Goal: Task Accomplishment & Management: Manage account settings

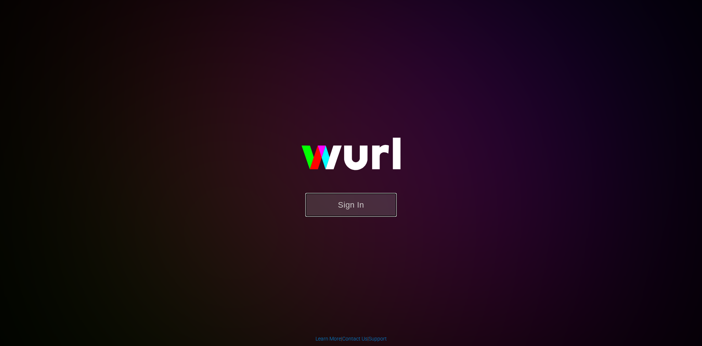
click at [367, 203] on button "Sign In" at bounding box center [350, 205] width 91 height 24
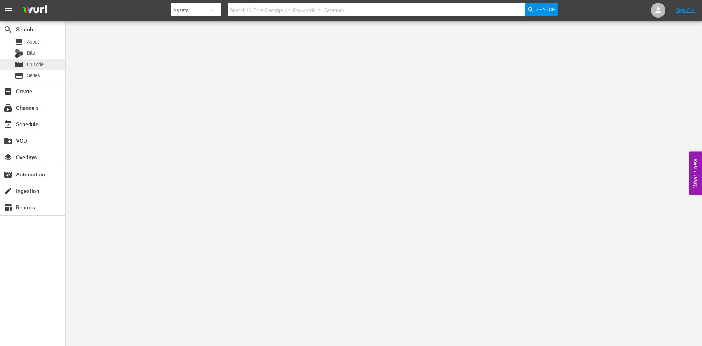
click at [56, 63] on div "movie Episode" at bounding box center [32, 64] width 65 height 10
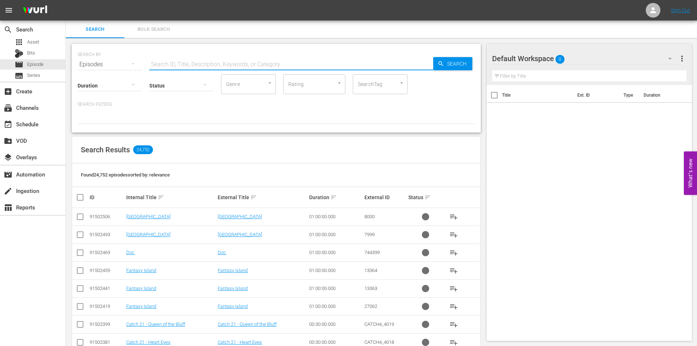
click at [216, 59] on input "text" at bounding box center [291, 65] width 284 height 18
type input "postcards from the edge"
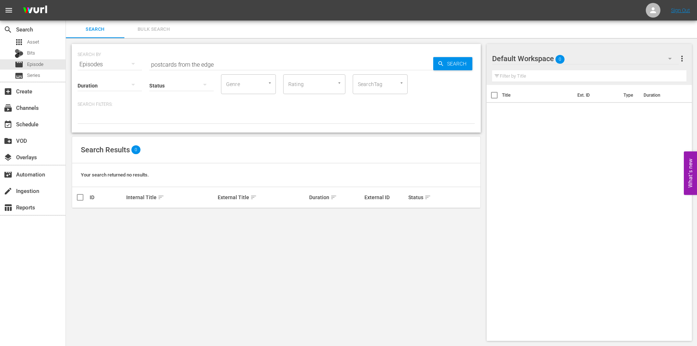
click at [576, 62] on div "Default Workspace 0" at bounding box center [585, 58] width 186 height 20
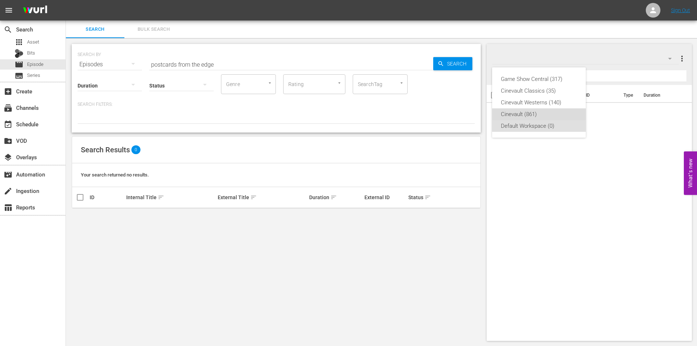
click at [544, 115] on div "Cinevault (861)" at bounding box center [539, 114] width 76 height 12
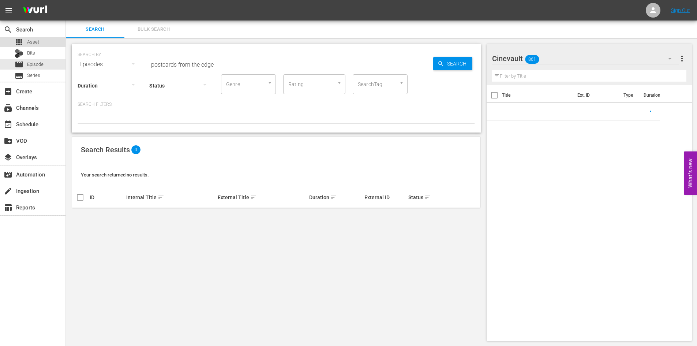
click at [49, 43] on div "apps Asset" at bounding box center [32, 42] width 65 height 10
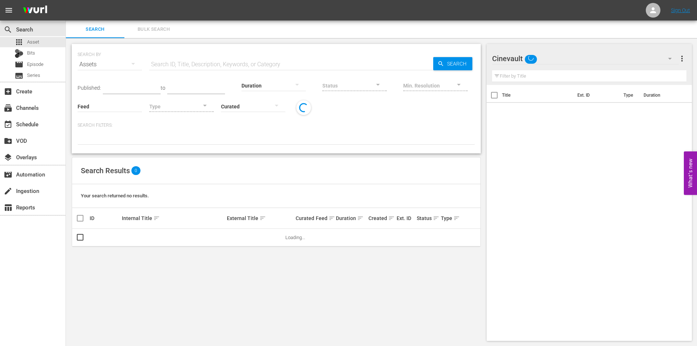
click at [241, 65] on input "text" at bounding box center [291, 65] width 284 height 18
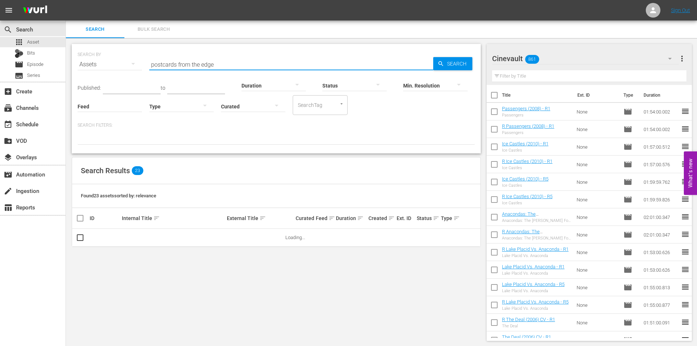
type input "postcards from the edge"
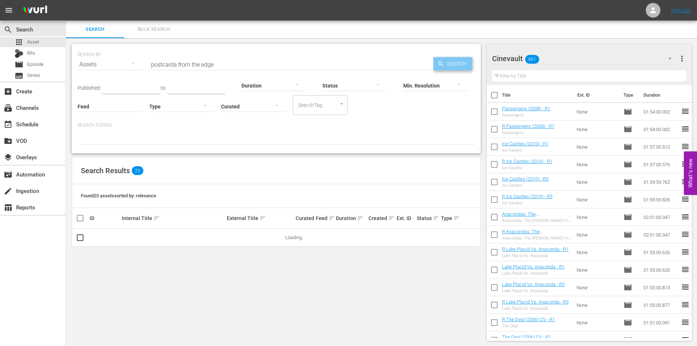
click at [456, 61] on span "Search" at bounding box center [458, 63] width 28 height 13
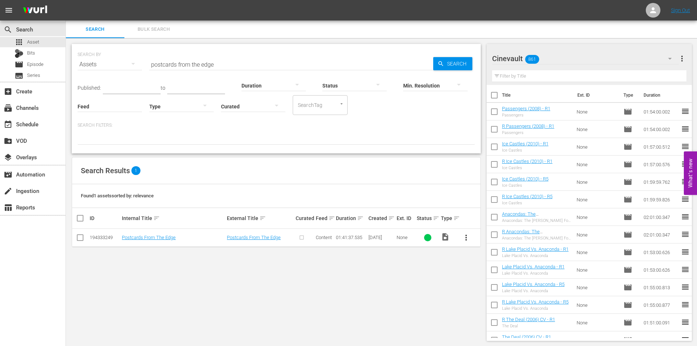
drag, startPoint x: 80, startPoint y: 236, endPoint x: 94, endPoint y: 226, distance: 17.5
click at [80, 236] on input "checkbox" at bounding box center [80, 238] width 9 height 9
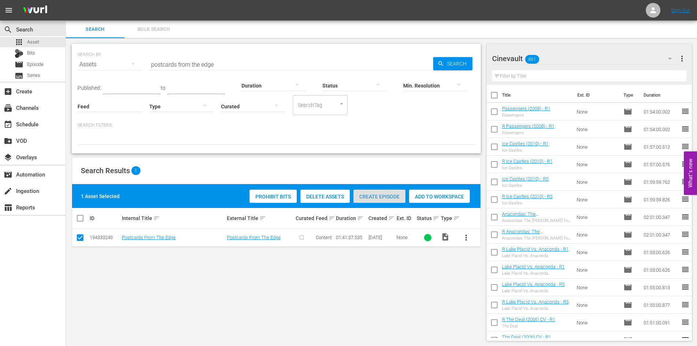
click at [396, 191] on div "Create Episode" at bounding box center [379, 196] width 52 height 14
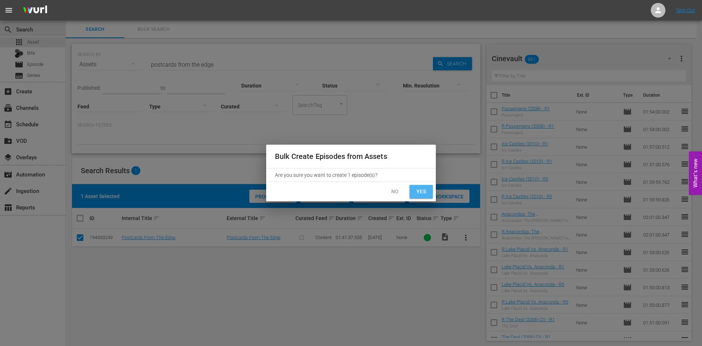
click at [426, 190] on span "Yes" at bounding box center [421, 191] width 12 height 9
checkbox input "false"
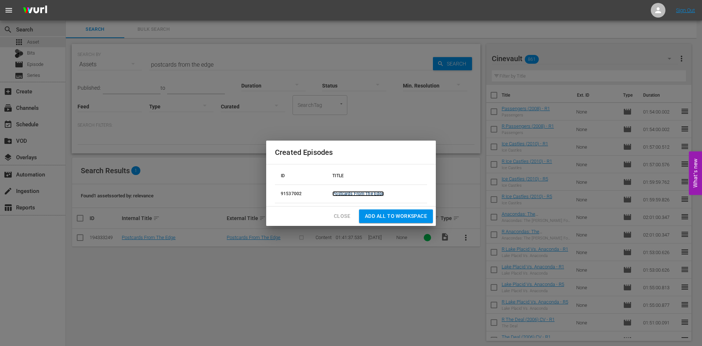
click at [361, 195] on link "Postcards From The Edge" at bounding box center [358, 193] width 52 height 5
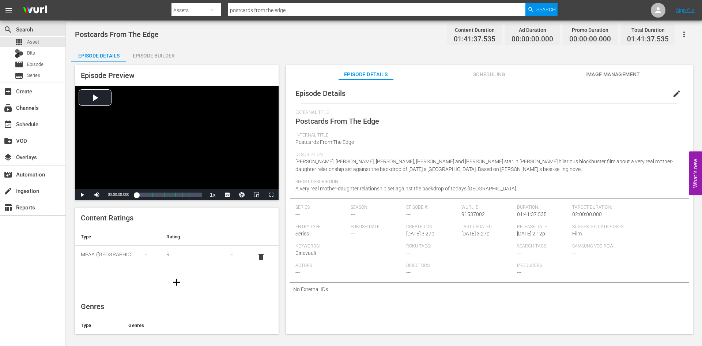
click at [170, 56] on div "Episode Builder" at bounding box center [153, 56] width 55 height 18
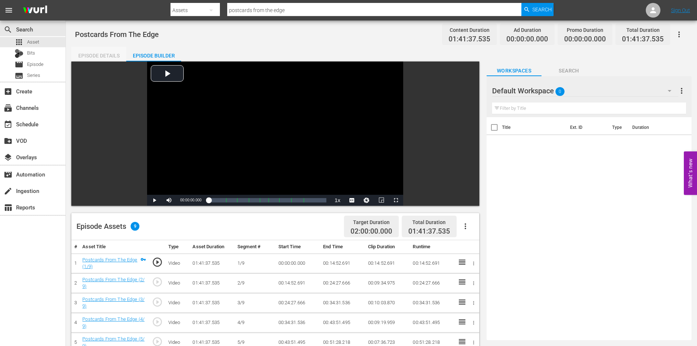
click at [103, 53] on div "Episode Details" at bounding box center [98, 56] width 55 height 18
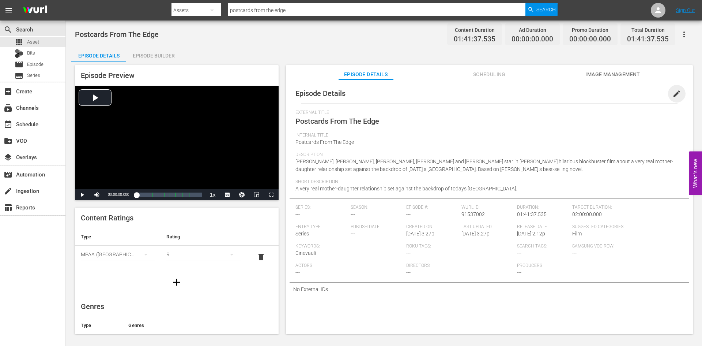
click at [672, 93] on span "edit" at bounding box center [676, 93] width 9 height 9
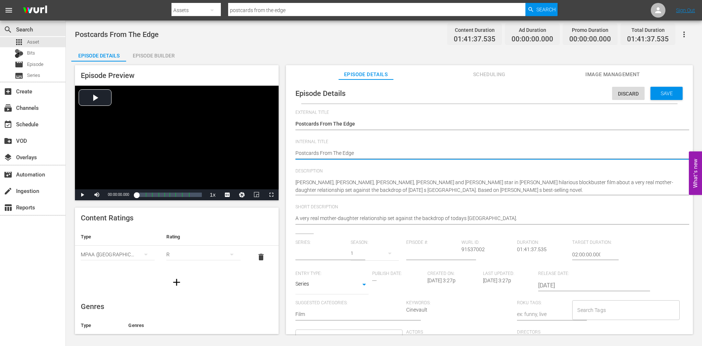
type textarea "Postcards From The Edgev"
type input "No Series"
type textarea "Postcards From The EdgevR"
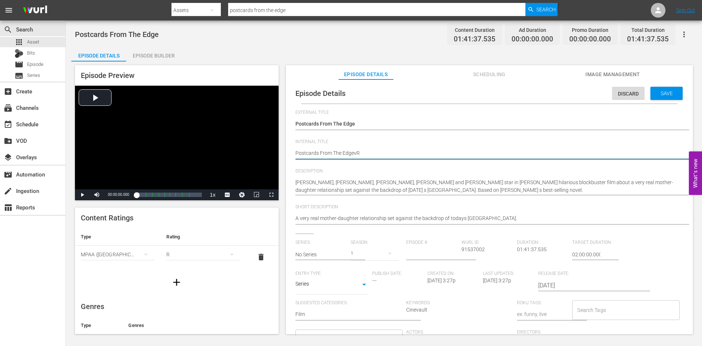
type textarea "Postcards From The EdgevR1"
type textarea "Postcards From The EdgevR"
type textarea "Postcards From The Edgev"
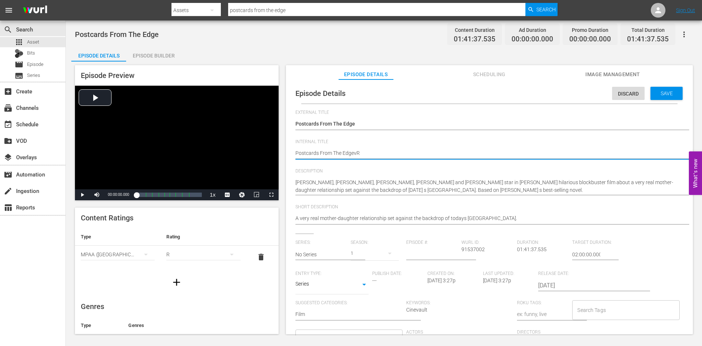
type textarea "Postcards From The Edgev"
type textarea "Postcards From The Edge"
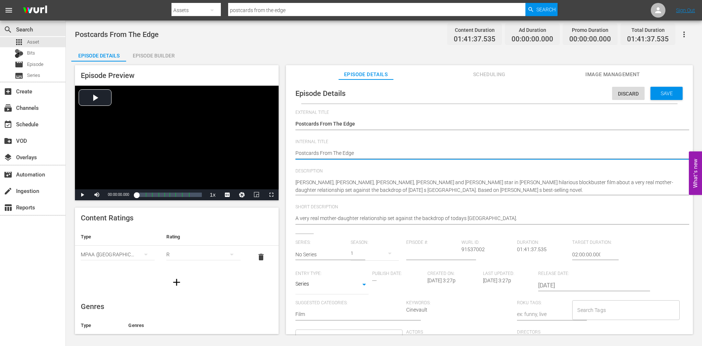
type textarea "Postcards From The Edge R"
type textarea "Postcards From The Edge R1"
click at [668, 93] on span "Save" at bounding box center [667, 93] width 24 height 6
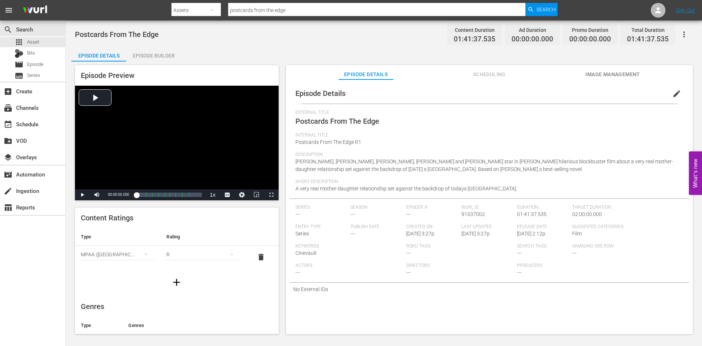
click at [168, 57] on div "Episode Builder" at bounding box center [153, 56] width 55 height 18
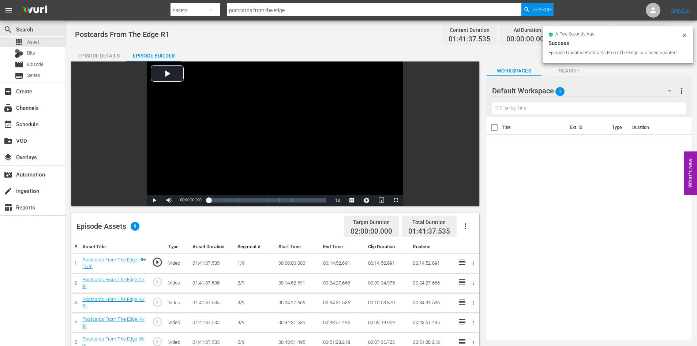
click at [562, 88] on span "0" at bounding box center [559, 91] width 9 height 15
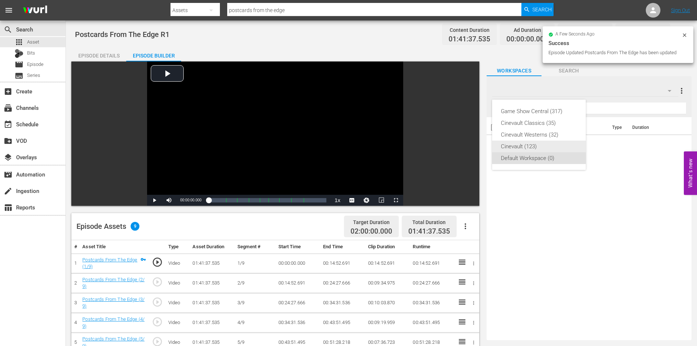
click at [549, 146] on div "Cinevault (123)" at bounding box center [539, 146] width 76 height 12
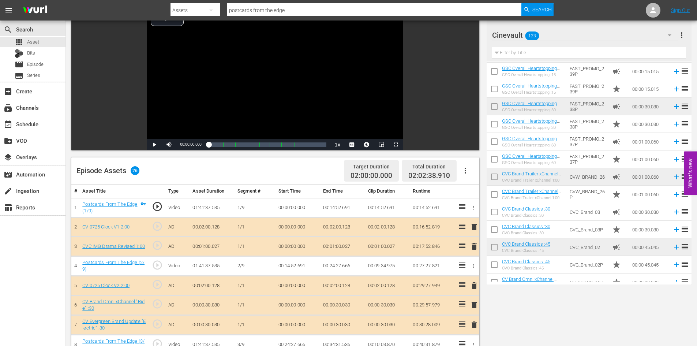
scroll to position [20, 0]
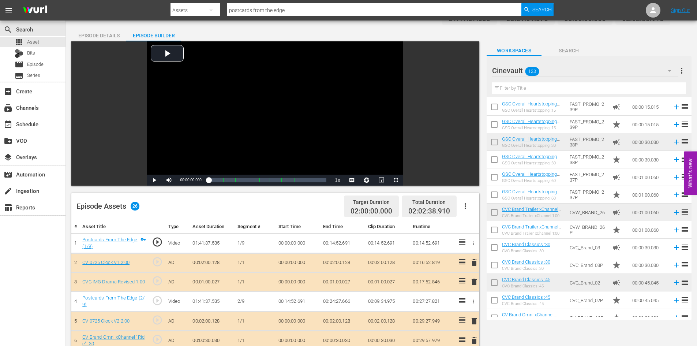
click at [525, 90] on input "text" at bounding box center [589, 88] width 194 height 12
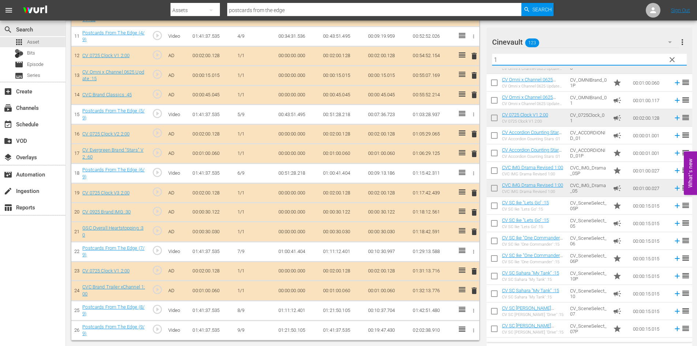
scroll to position [183, 0]
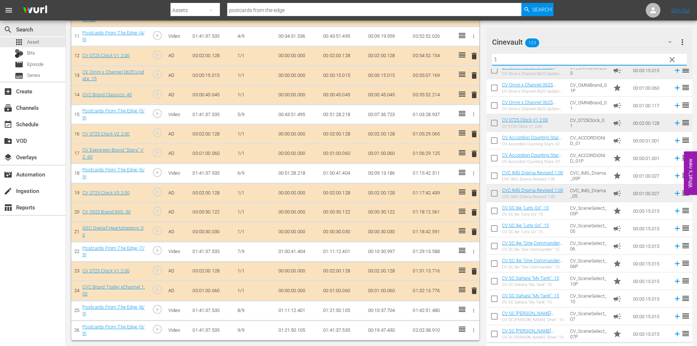
type input "1"
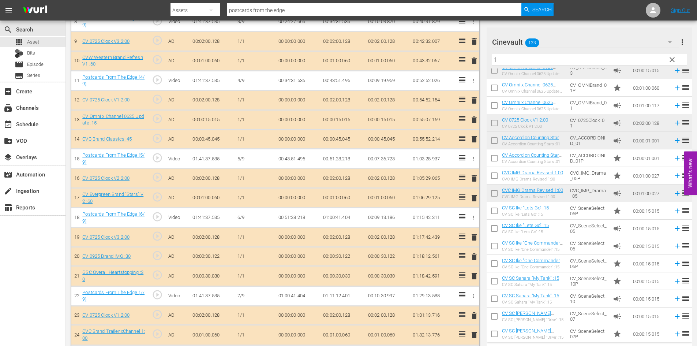
scroll to position [442, 0]
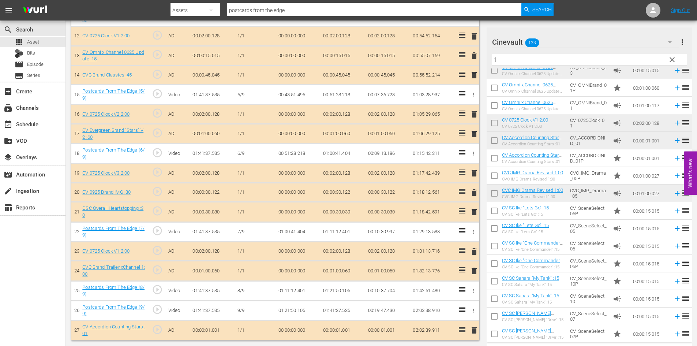
click at [475, 331] on span "delete" at bounding box center [474, 329] width 9 height 9
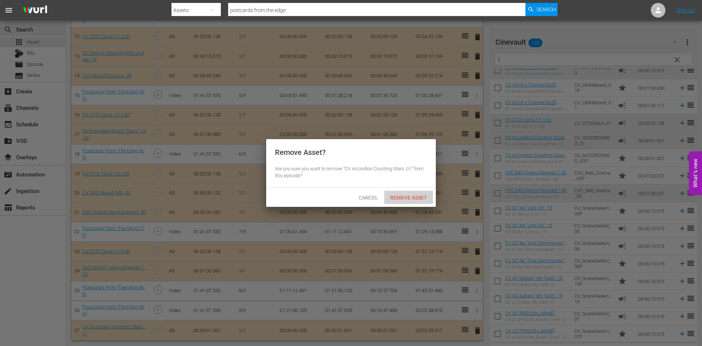
click at [406, 201] on div "Remove Asset" at bounding box center [408, 198] width 49 height 14
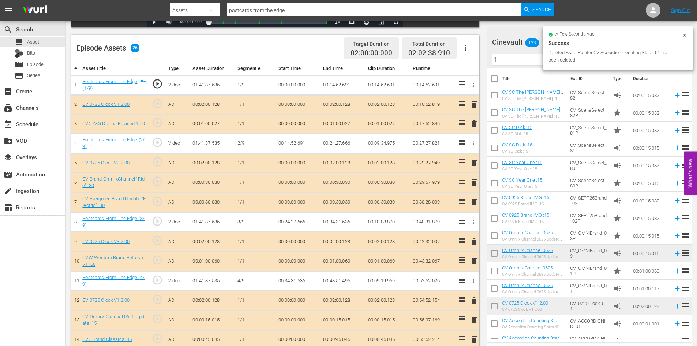
scroll to position [0, 0]
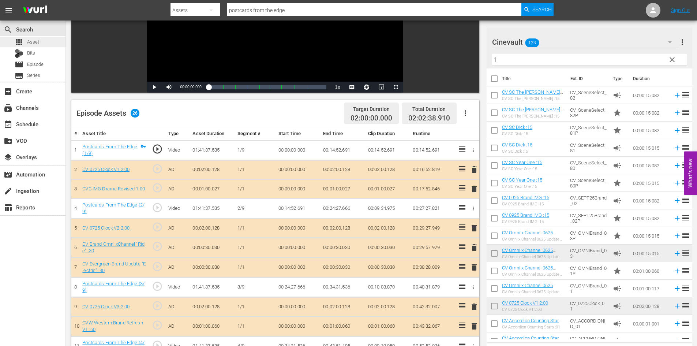
click at [53, 40] on div "apps Asset" at bounding box center [32, 42] width 65 height 10
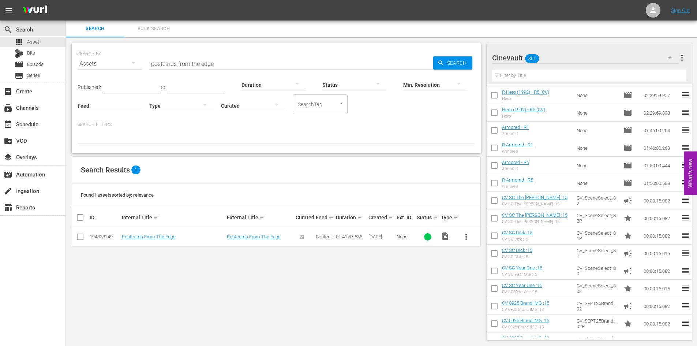
scroll to position [1362, 0]
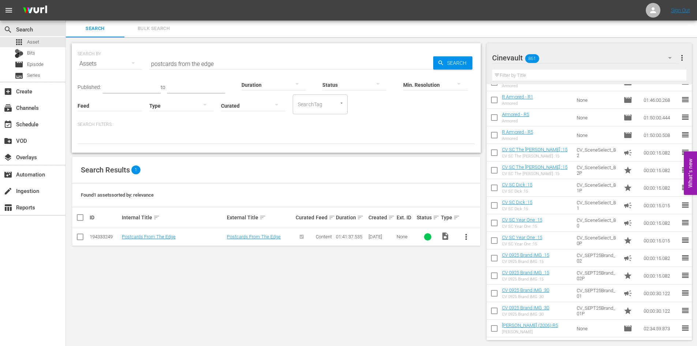
click at [493, 155] on input "checkbox" at bounding box center [493, 153] width 15 height 15
checkbox input "true"
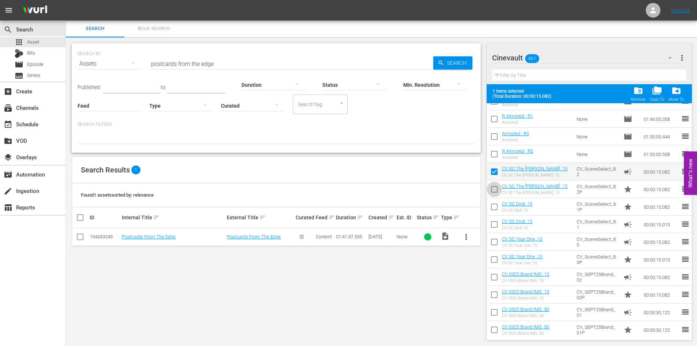
click at [495, 189] on input "checkbox" at bounding box center [493, 190] width 15 height 15
checkbox input "true"
drag, startPoint x: 495, startPoint y: 208, endPoint x: 492, endPoint y: 219, distance: 11.0
click at [494, 208] on input "checkbox" at bounding box center [493, 207] width 15 height 15
checkbox input "true"
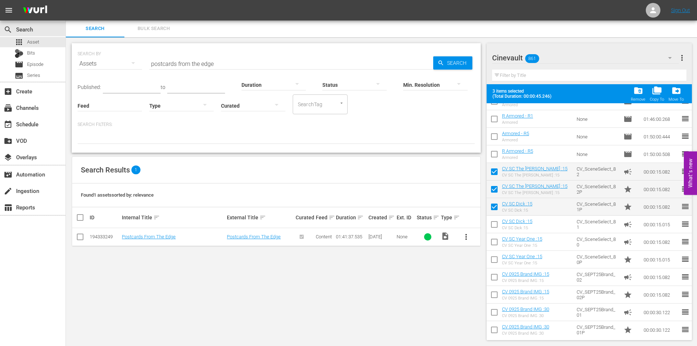
click at [492, 226] on input "checkbox" at bounding box center [493, 225] width 15 height 15
checkbox input "true"
click at [493, 242] on input "checkbox" at bounding box center [493, 242] width 15 height 15
checkbox input "true"
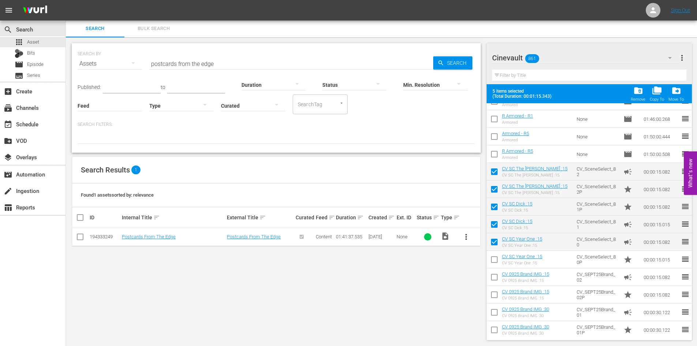
click at [494, 259] on input "checkbox" at bounding box center [493, 260] width 15 height 15
checkbox input "true"
drag, startPoint x: 494, startPoint y: 275, endPoint x: 495, endPoint y: 301, distance: 26.0
click at [494, 275] on input "checkbox" at bounding box center [493, 278] width 15 height 15
checkbox input "true"
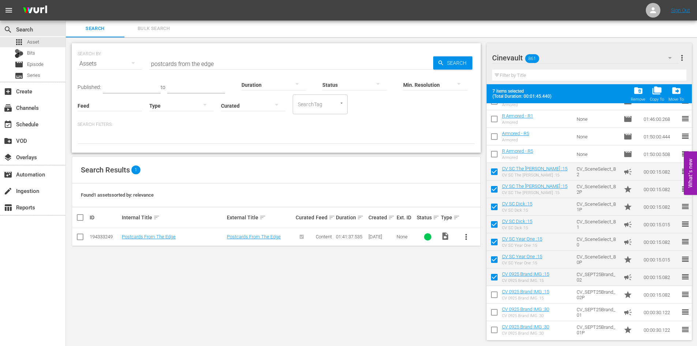
drag, startPoint x: 495, startPoint y: 294, endPoint x: 493, endPoint y: 307, distance: 13.0
click at [494, 294] on input "checkbox" at bounding box center [493, 295] width 15 height 15
checkbox input "true"
drag, startPoint x: 494, startPoint y: 312, endPoint x: 493, endPoint y: 328, distance: 15.8
click at [494, 313] on input "checkbox" at bounding box center [493, 313] width 15 height 15
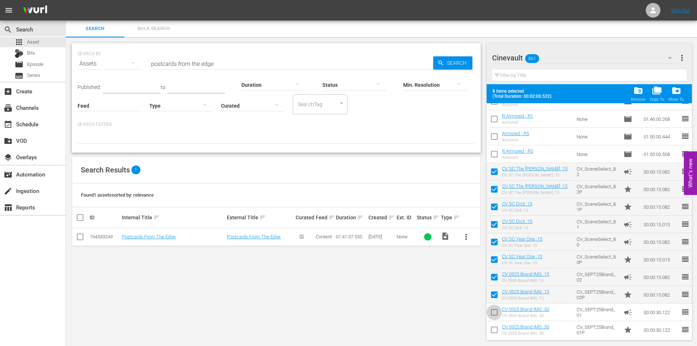
checkbox input "true"
click at [493, 332] on input "checkbox" at bounding box center [493, 330] width 15 height 15
checkbox input "true"
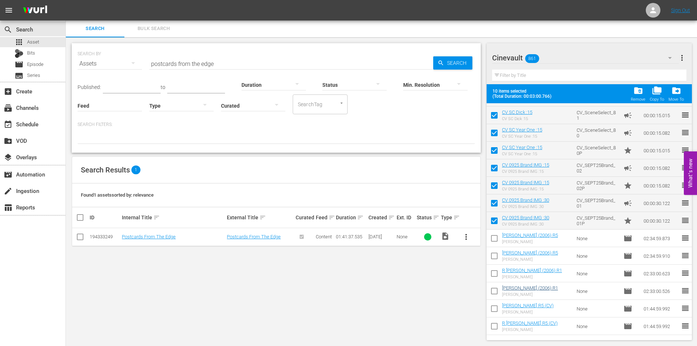
scroll to position [1472, 0]
click at [635, 94] on span "folder_delete" at bounding box center [638, 91] width 10 height 10
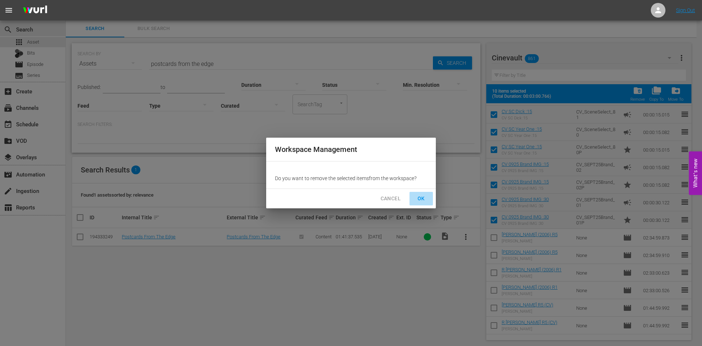
click at [418, 199] on span "OK" at bounding box center [421, 198] width 12 height 9
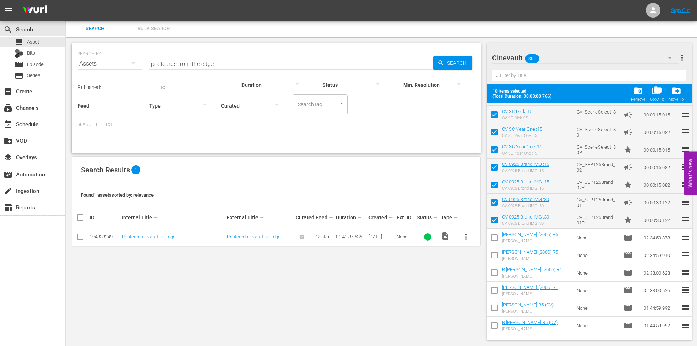
checkbox input "false"
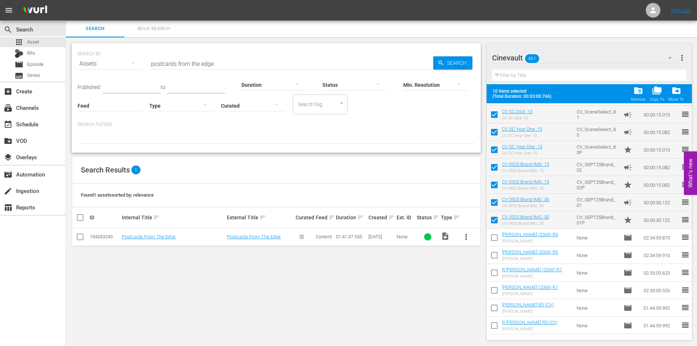
checkbox input "false"
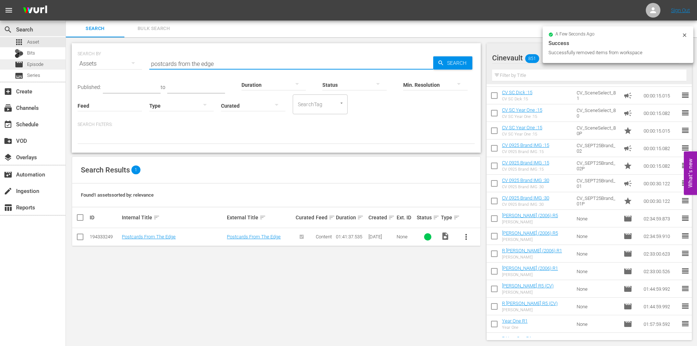
drag, startPoint x: 246, startPoint y: 64, endPoint x: 43, endPoint y: 65, distance: 202.6
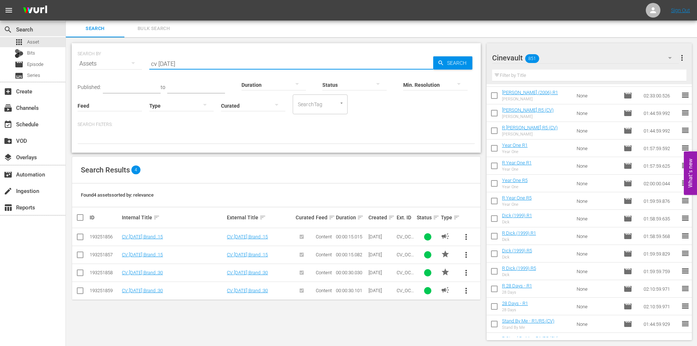
type input "cv oct 25"
click at [82, 215] on input "checkbox" at bounding box center [83, 217] width 15 height 9
checkbox input "true"
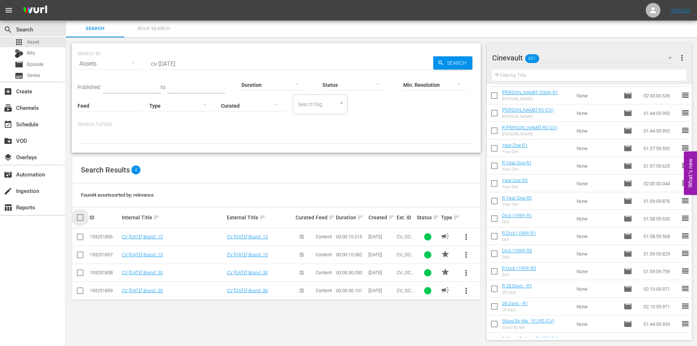
checkbox input "true"
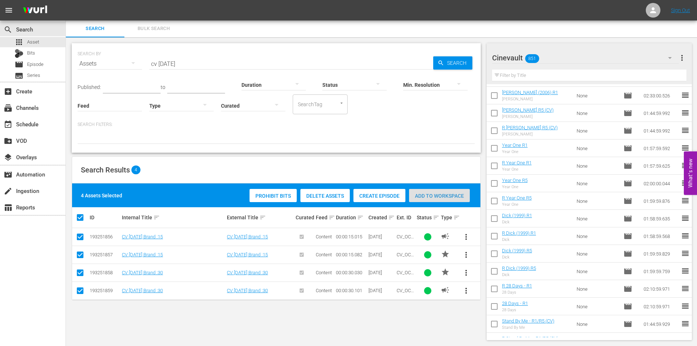
click at [431, 195] on span "Add to Workspace" at bounding box center [439, 196] width 61 height 6
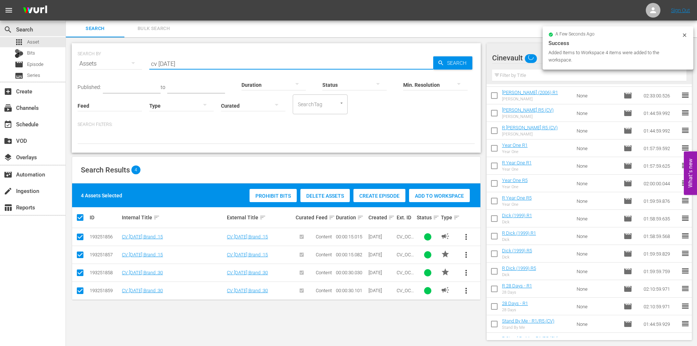
drag, startPoint x: 183, startPoint y: 65, endPoint x: 113, endPoint y: 65, distance: 69.8
click at [113, 65] on div "SEARCH BY Search By Assets Search ID, Title, Description, Keywords, or Category…" at bounding box center [276, 59] width 397 height 26
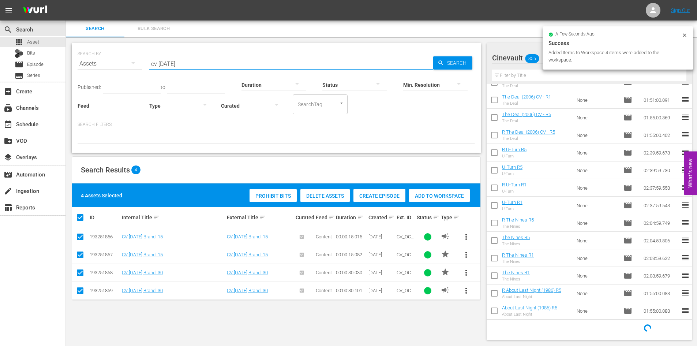
scroll to position [309, 0]
type input "s"
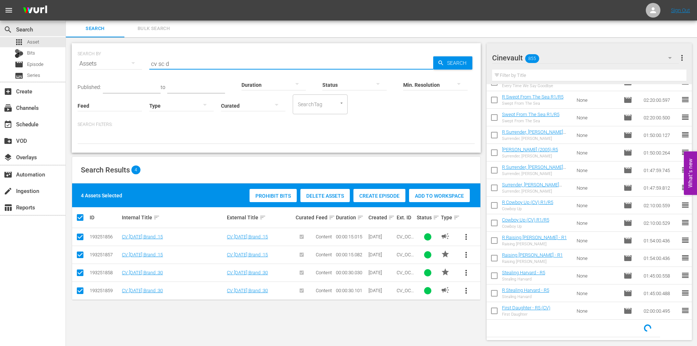
scroll to position [1472, 0]
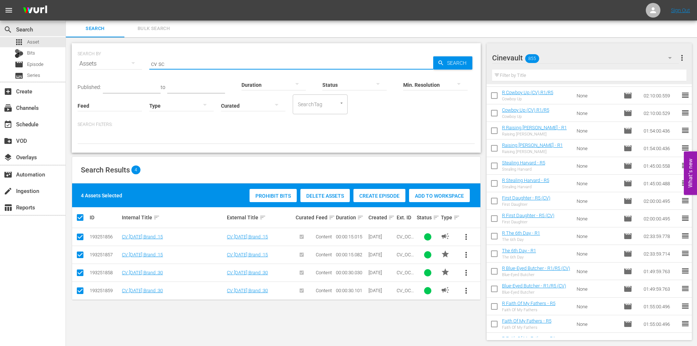
type input "cv sc"
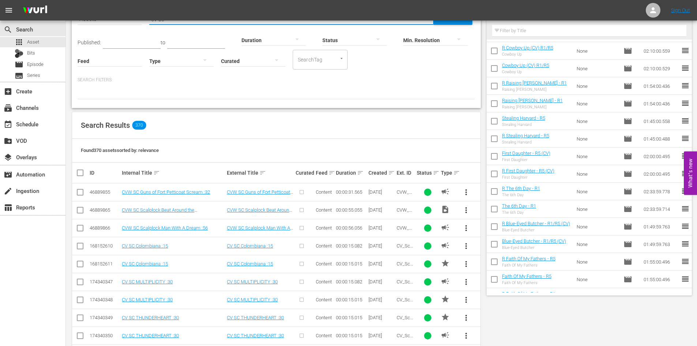
scroll to position [0, 0]
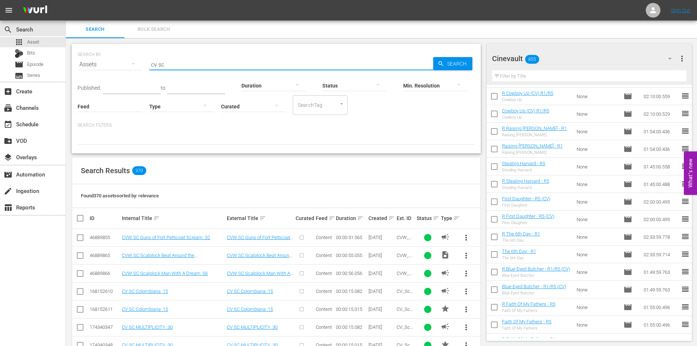
click at [376, 219] on div "Created sort" at bounding box center [381, 218] width 26 height 9
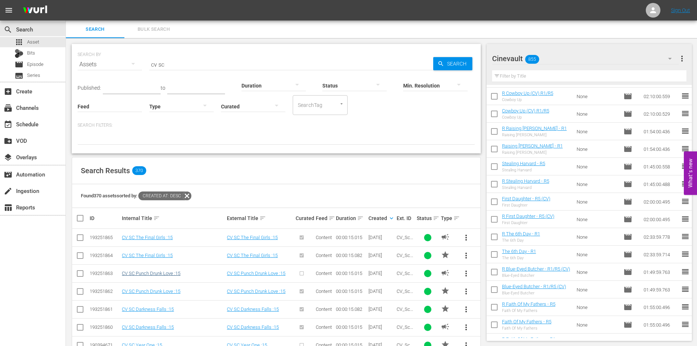
scroll to position [37, 0]
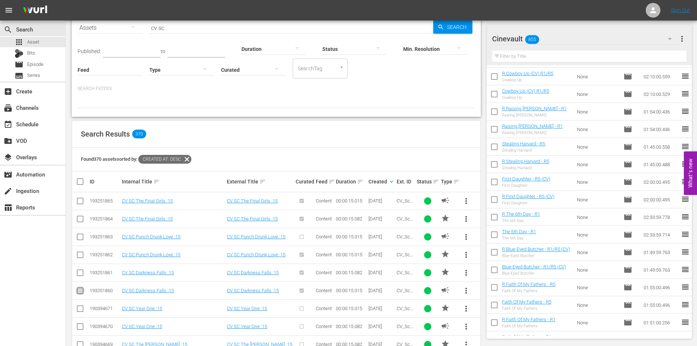
click at [80, 291] on input "checkbox" at bounding box center [80, 291] width 9 height 9
checkbox input "true"
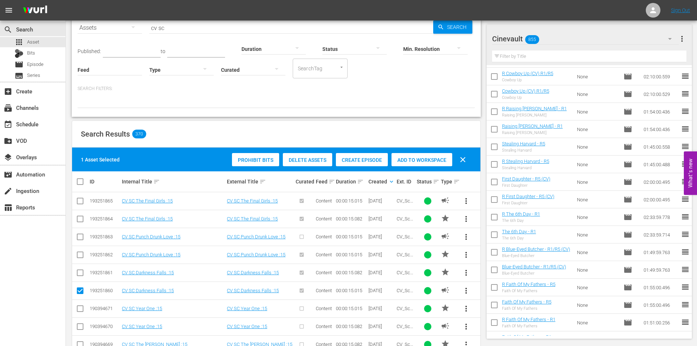
click at [78, 272] on input "checkbox" at bounding box center [80, 273] width 9 height 9
checkbox input "true"
click at [80, 256] on input "checkbox" at bounding box center [80, 256] width 9 height 9
checkbox input "true"
click at [82, 238] on input "checkbox" at bounding box center [80, 238] width 9 height 9
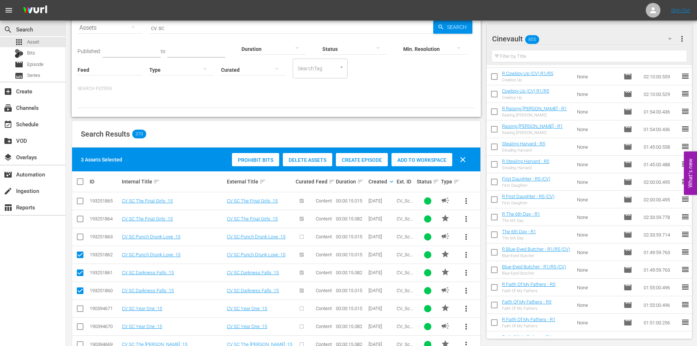
checkbox input "true"
click at [79, 217] on input "checkbox" at bounding box center [80, 220] width 9 height 9
checkbox input "true"
click at [79, 203] on input "checkbox" at bounding box center [80, 202] width 9 height 9
checkbox input "true"
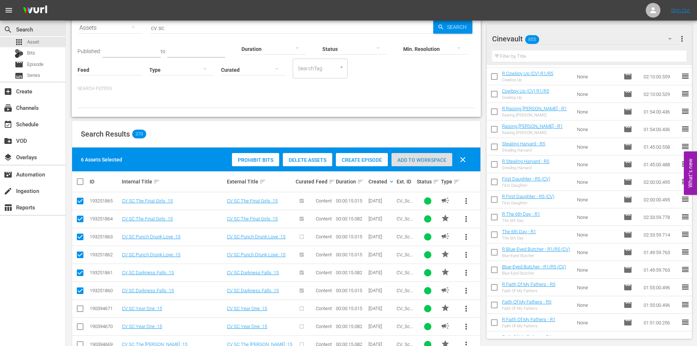
click at [416, 160] on span "Add to Workspace" at bounding box center [421, 160] width 61 height 6
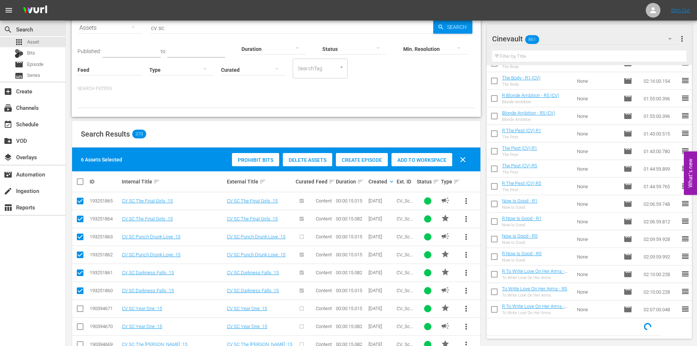
scroll to position [1345, 0]
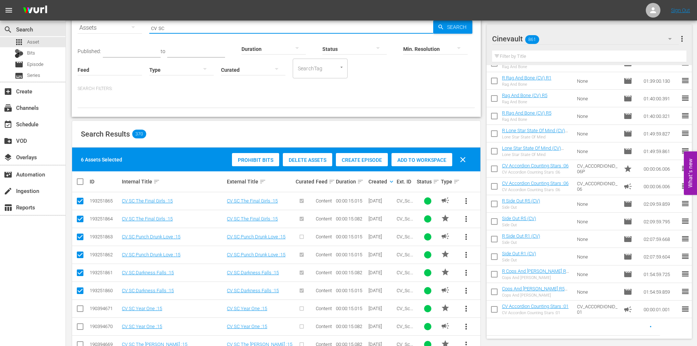
drag, startPoint x: 185, startPoint y: 29, endPoint x: 127, endPoint y: 30, distance: 58.5
click at [127, 30] on div "SEARCH BY Search By Assets Search ID, Title, Description, Keywords, or Category…" at bounding box center [276, 23] width 397 height 26
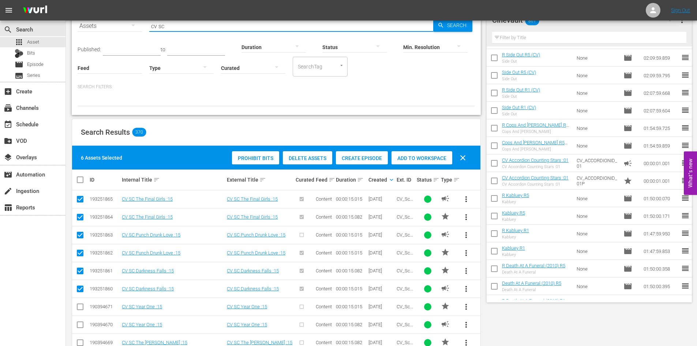
scroll to position [0, 0]
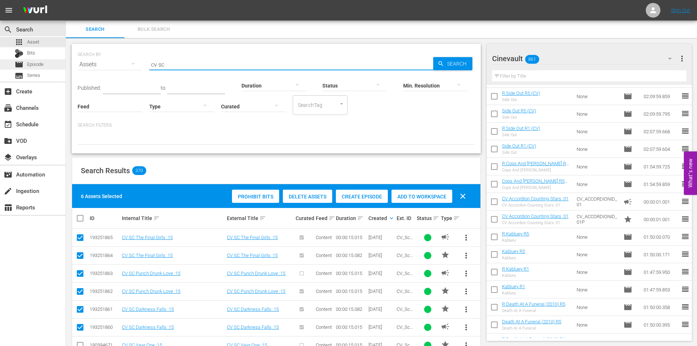
click at [43, 66] on span "Episode" at bounding box center [35, 64] width 16 height 7
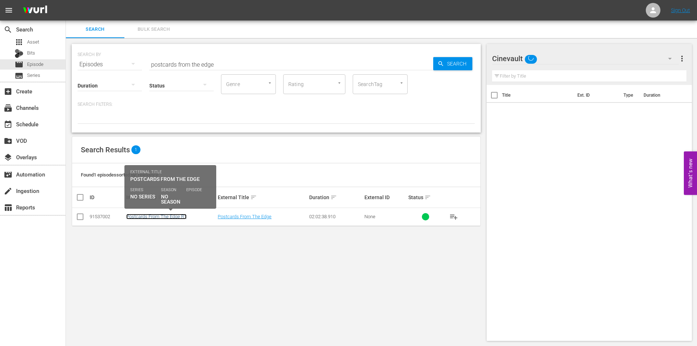
click at [161, 215] on link "Postcards From The Edge R1" at bounding box center [156, 216] width 60 height 5
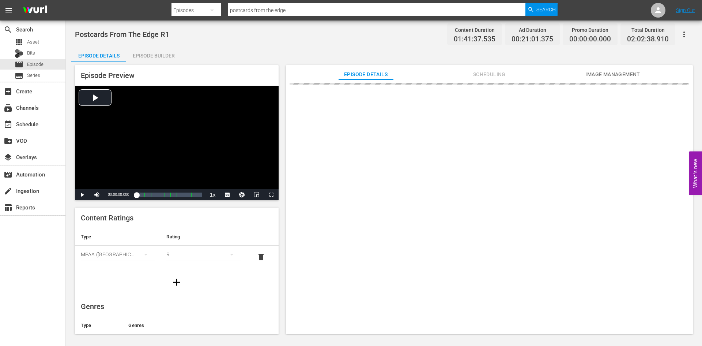
click at [166, 57] on div "Episode Builder" at bounding box center [153, 56] width 55 height 18
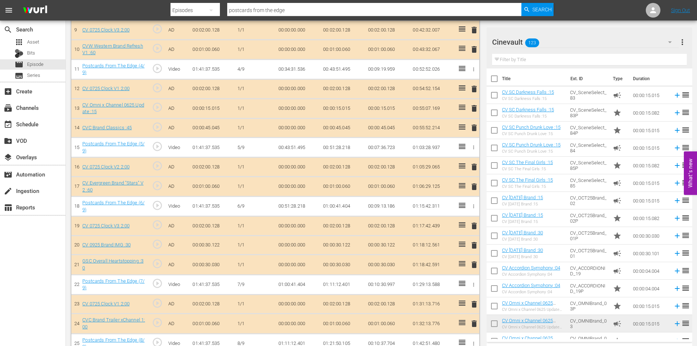
scroll to position [402, 0]
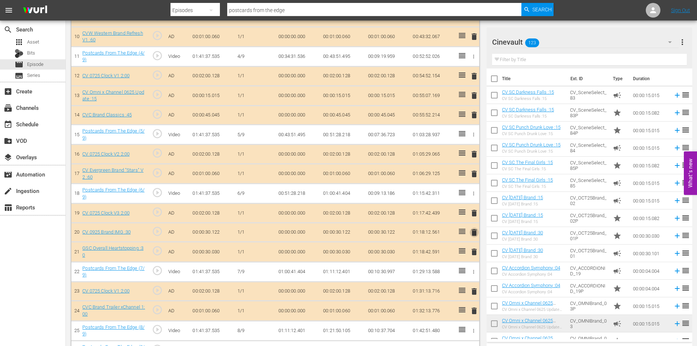
click at [473, 230] on span "delete" at bounding box center [474, 232] width 9 height 9
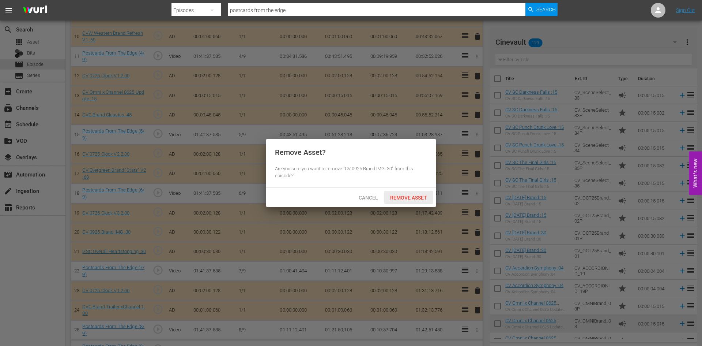
click at [409, 195] on span "Remove Asset" at bounding box center [408, 198] width 49 height 6
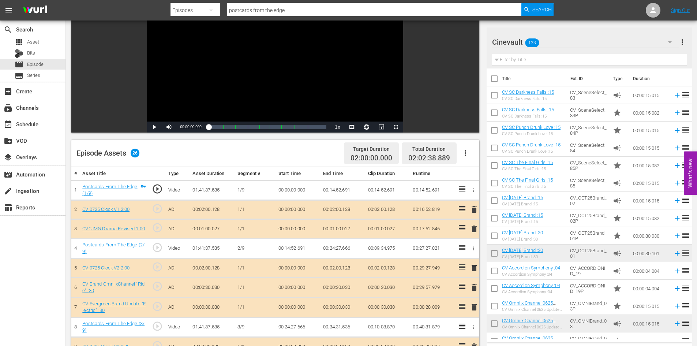
scroll to position [110, 0]
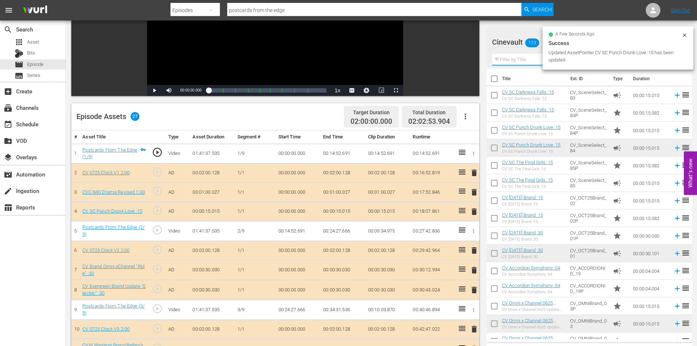
click at [526, 60] on input "text" at bounding box center [589, 60] width 195 height 12
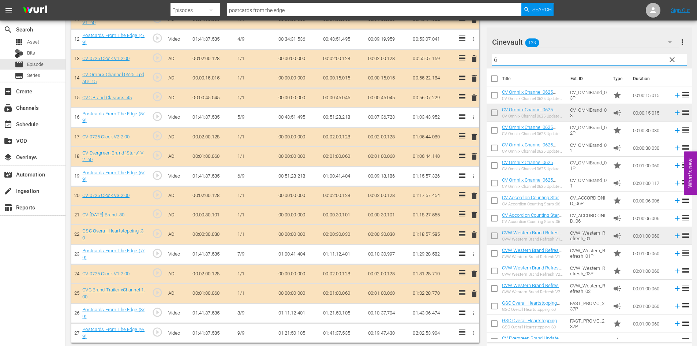
scroll to position [441, 0]
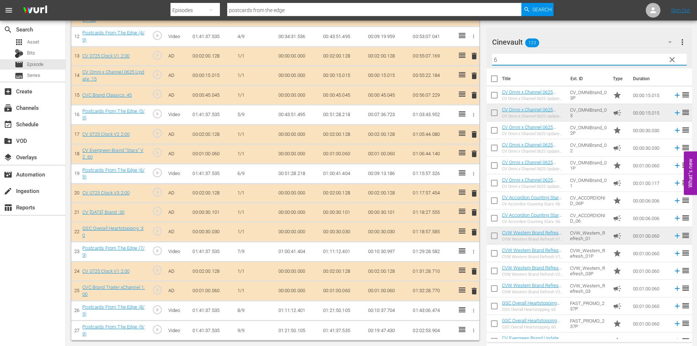
type input "6"
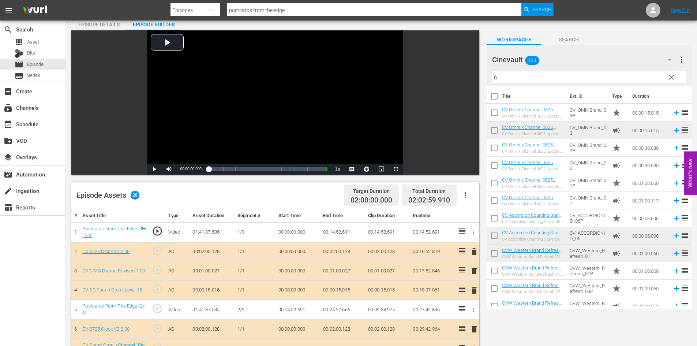
scroll to position [0, 0]
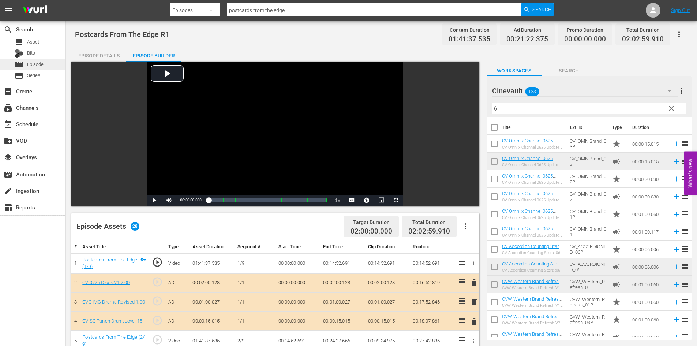
click at [47, 61] on div "movie Episode" at bounding box center [32, 64] width 65 height 10
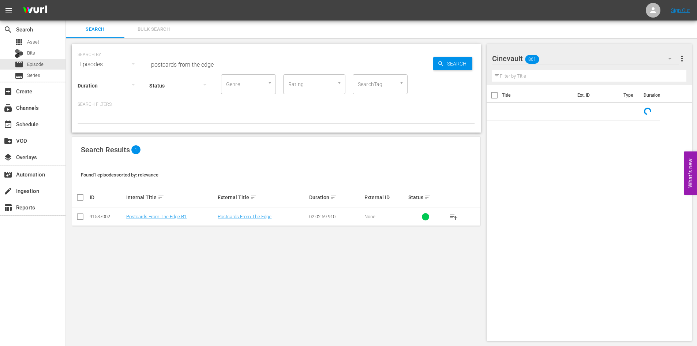
click at [81, 216] on input "checkbox" at bounding box center [80, 218] width 9 height 9
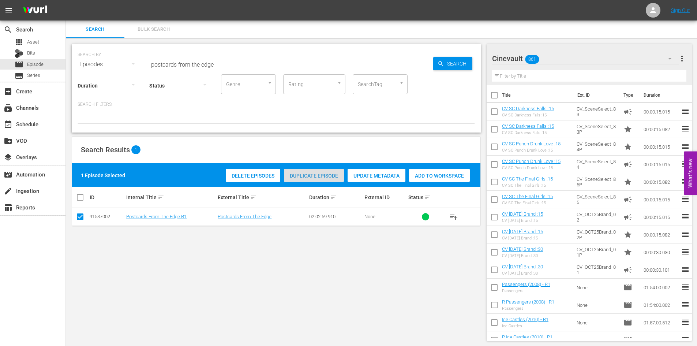
click at [316, 175] on span "Duplicate Episode" at bounding box center [314, 176] width 60 height 6
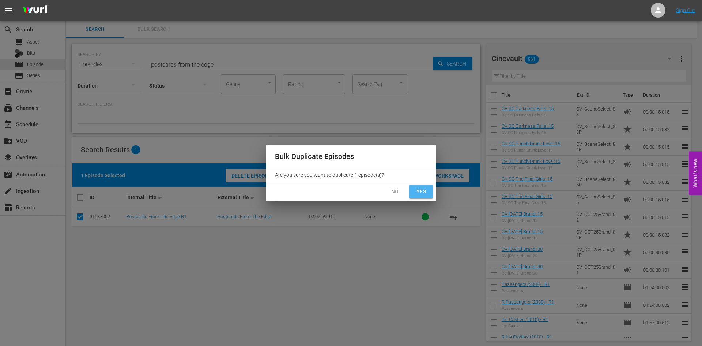
click at [426, 194] on span "Yes" at bounding box center [421, 191] width 12 height 9
checkbox input "false"
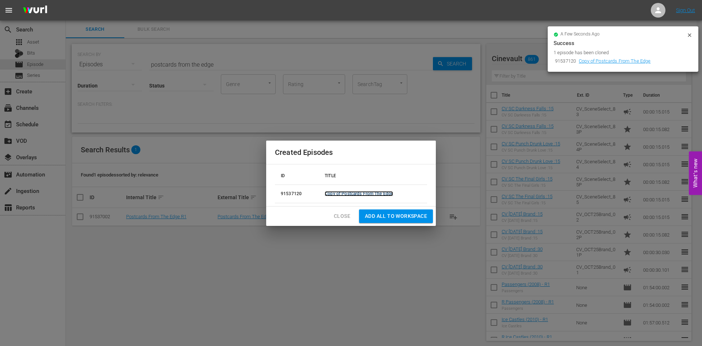
click at [381, 194] on link "Copy of Postcards From The Edge" at bounding box center [359, 193] width 68 height 5
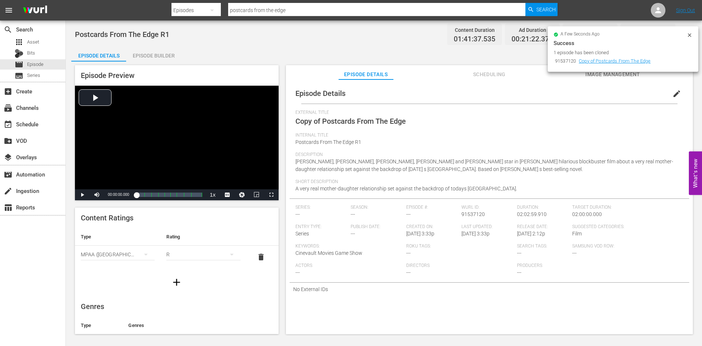
click at [171, 54] on div "Episode Builder" at bounding box center [153, 56] width 55 height 18
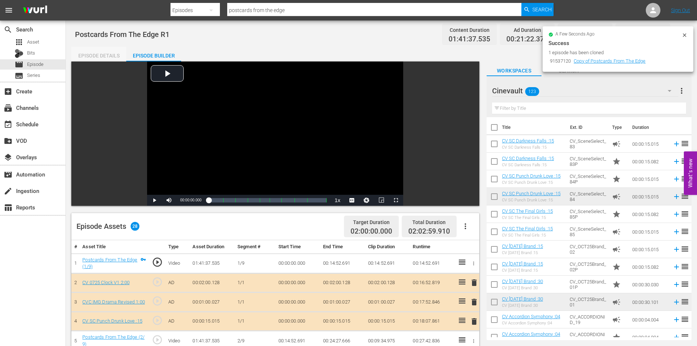
click at [109, 52] on div "Episode Details" at bounding box center [98, 56] width 55 height 18
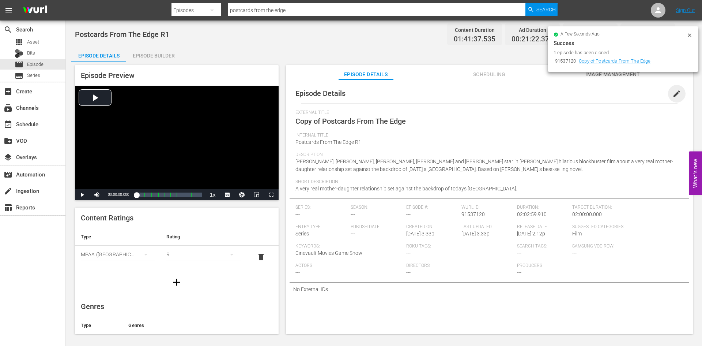
click at [672, 94] on span "edit" at bounding box center [676, 93] width 9 height 9
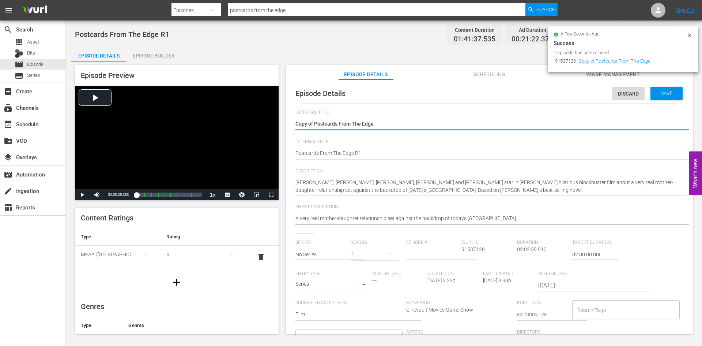
drag, startPoint x: 309, startPoint y: 125, endPoint x: 291, endPoint y: 126, distance: 18.3
type textarea "Postcards From The Edge"
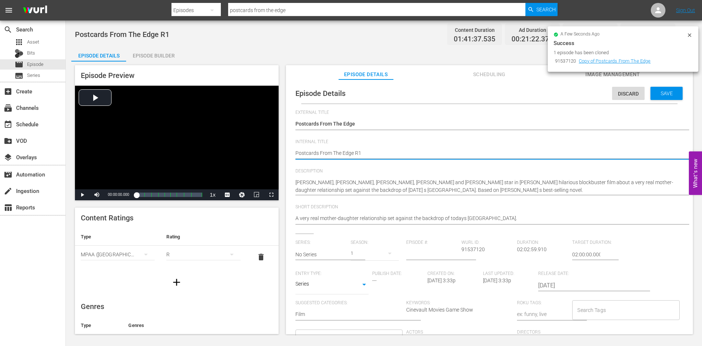
type textarea "RPostcards From The Edge R1"
type textarea "R Postcards From The Edge R1"
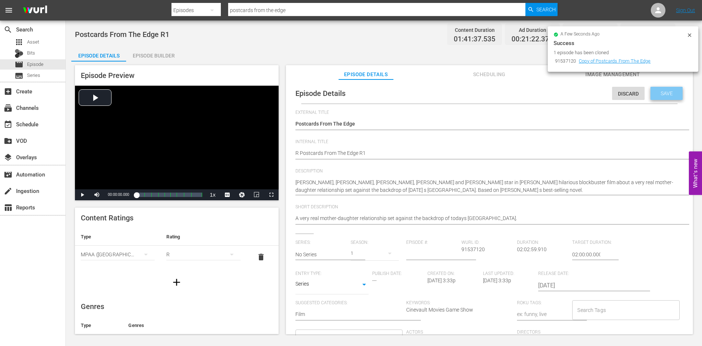
click at [668, 90] on span "Save" at bounding box center [667, 93] width 24 height 6
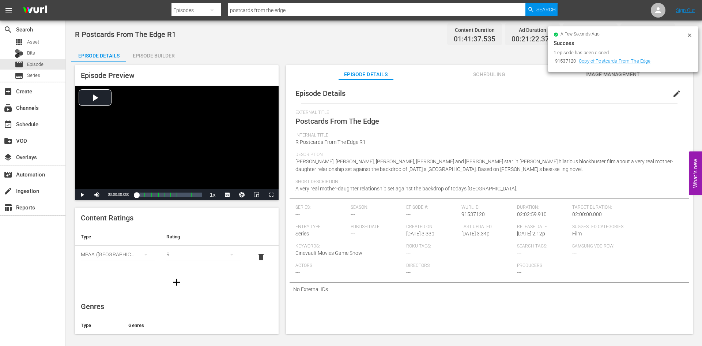
click at [150, 61] on div "Episode Builder" at bounding box center [153, 56] width 55 height 18
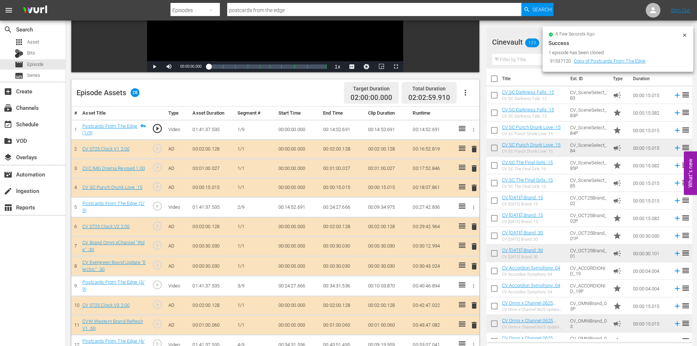
scroll to position [146, 0]
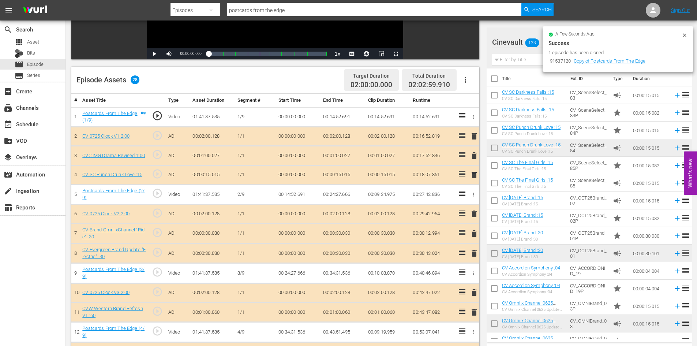
click at [680, 38] on div "a few seconds ago Success 1 episode has been cloned 91537120 Copy of Postcards …" at bounding box center [617, 49] width 139 height 34
click at [684, 36] on icon at bounding box center [684, 35] width 6 height 6
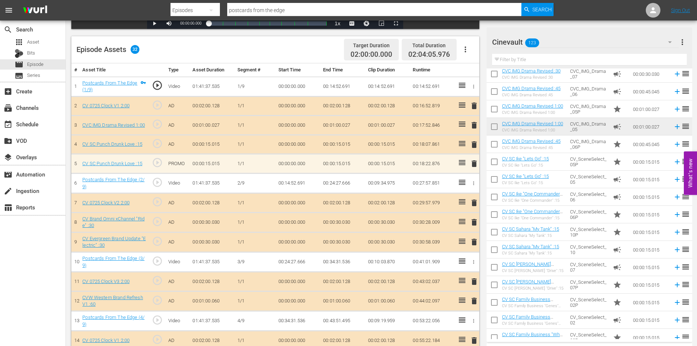
scroll to position [174, 0]
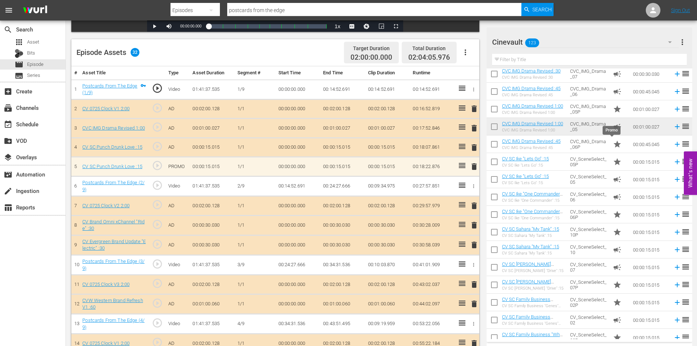
click at [612, 147] on span "star" at bounding box center [616, 144] width 9 height 9
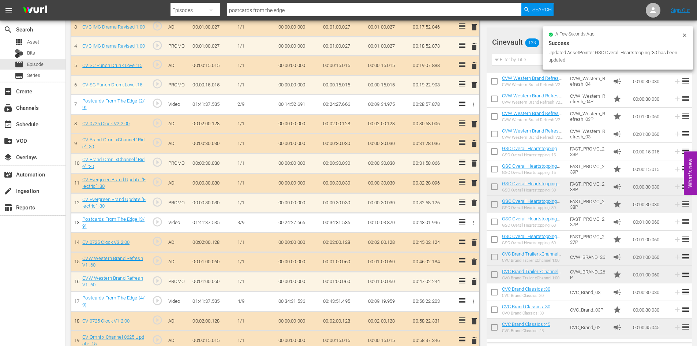
scroll to position [166, 0]
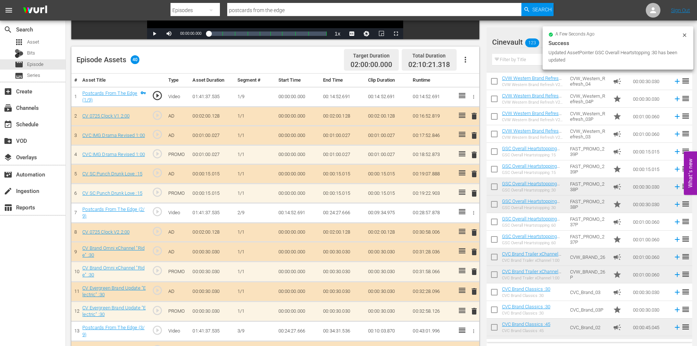
click at [473, 137] on span "delete" at bounding box center [474, 135] width 9 height 9
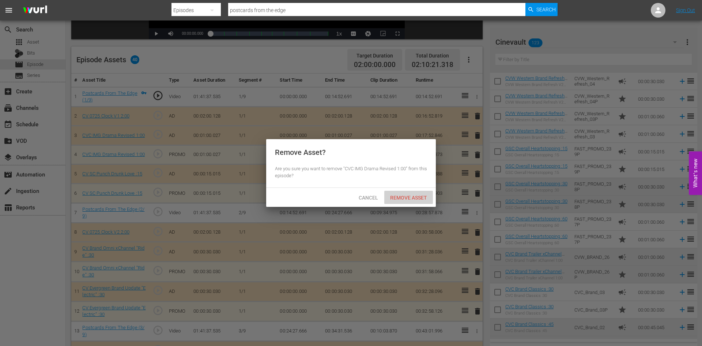
click at [420, 195] on span "Remove Asset" at bounding box center [408, 198] width 49 height 6
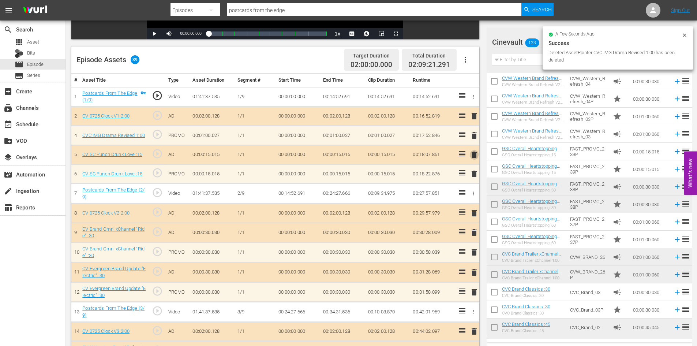
click at [471, 152] on span "delete" at bounding box center [474, 154] width 9 height 9
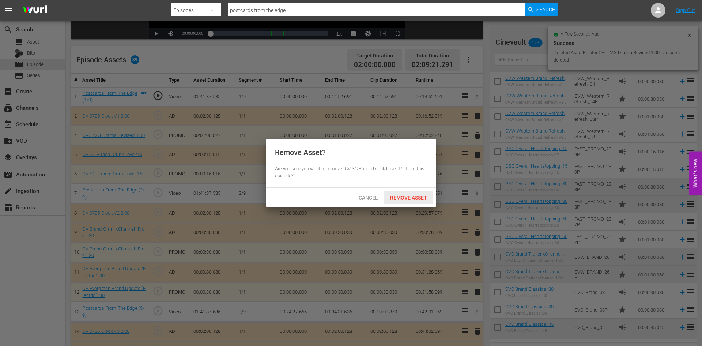
click at [424, 195] on span "Remove Asset" at bounding box center [408, 198] width 49 height 6
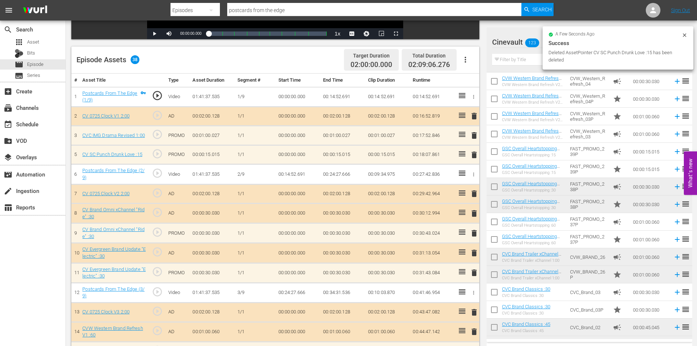
click at [472, 213] on span "delete" at bounding box center [474, 213] width 9 height 9
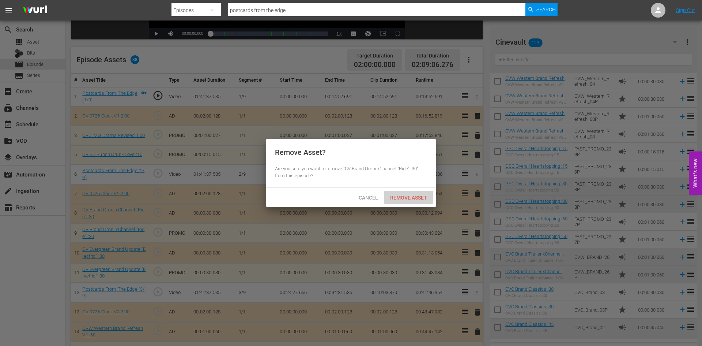
click at [419, 197] on span "Remove Asset" at bounding box center [408, 198] width 49 height 6
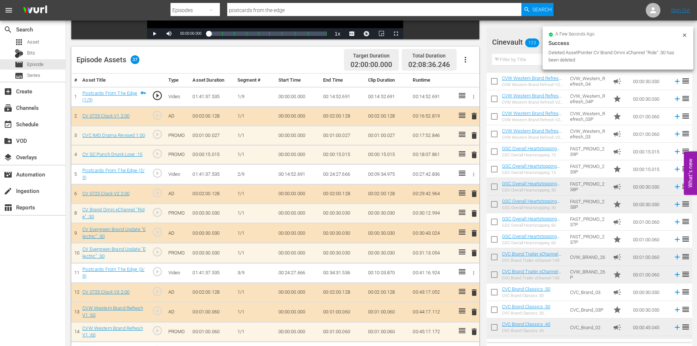
click at [472, 231] on span "delete" at bounding box center [474, 233] width 9 height 9
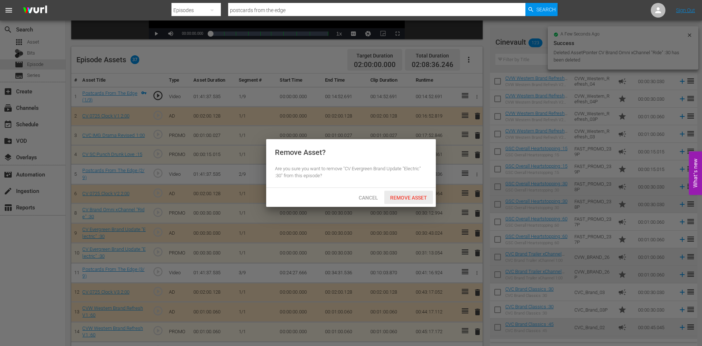
click at [411, 198] on span "Remove Asset" at bounding box center [408, 198] width 49 height 6
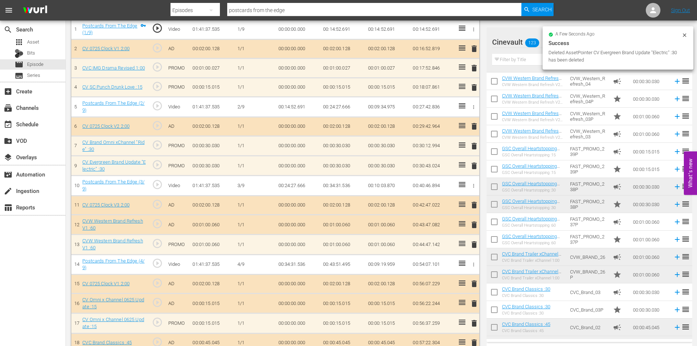
scroll to position [240, 0]
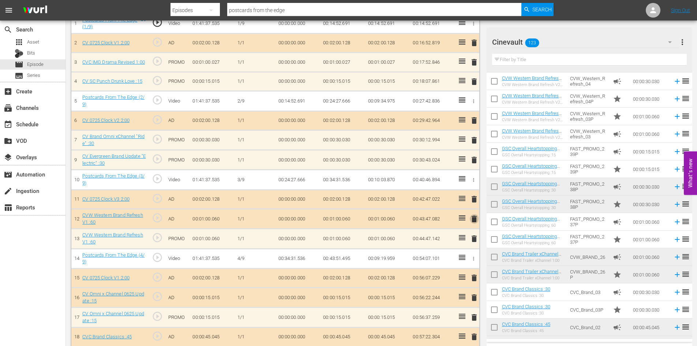
click at [475, 219] on span "delete" at bounding box center [474, 218] width 9 height 9
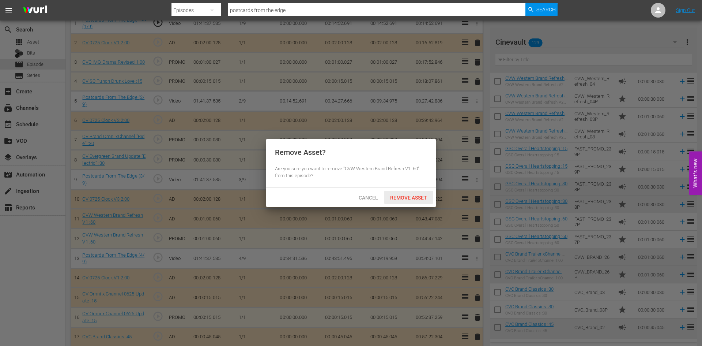
click at [419, 197] on span "Remove Asset" at bounding box center [408, 198] width 49 height 6
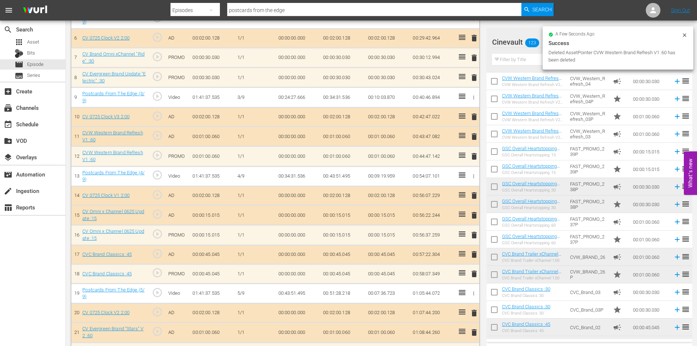
scroll to position [349, 0]
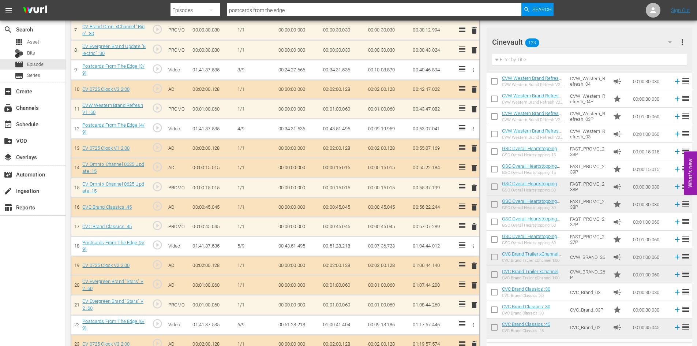
click at [474, 169] on span "delete" at bounding box center [474, 167] width 9 height 9
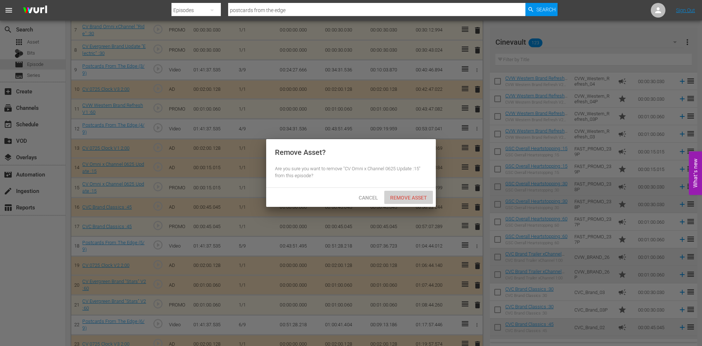
click at [418, 193] on div "Remove Asset" at bounding box center [408, 198] width 49 height 14
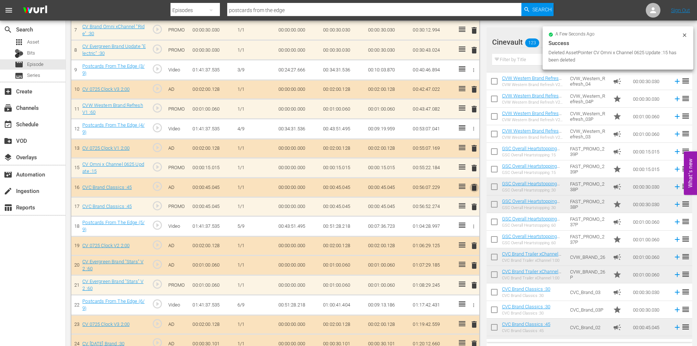
click at [472, 188] on span "delete" at bounding box center [474, 187] width 9 height 9
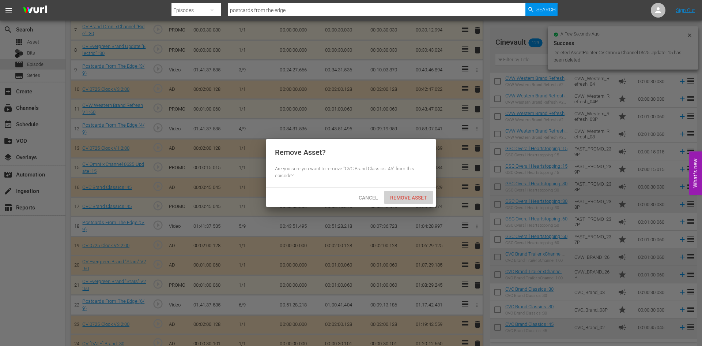
click at [416, 197] on span "Remove Asset" at bounding box center [408, 198] width 49 height 6
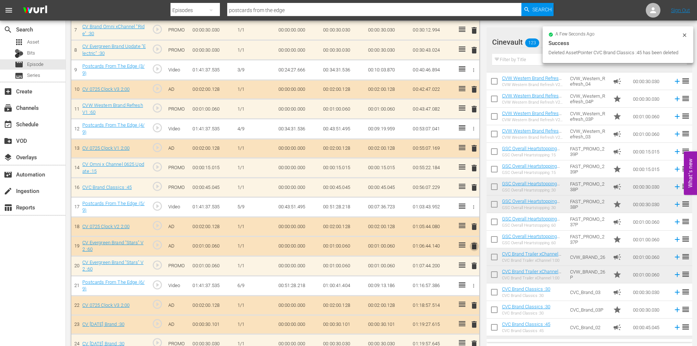
drag, startPoint x: 472, startPoint y: 246, endPoint x: 439, endPoint y: 229, distance: 37.1
click at [472, 246] on span "delete" at bounding box center [474, 245] width 9 height 9
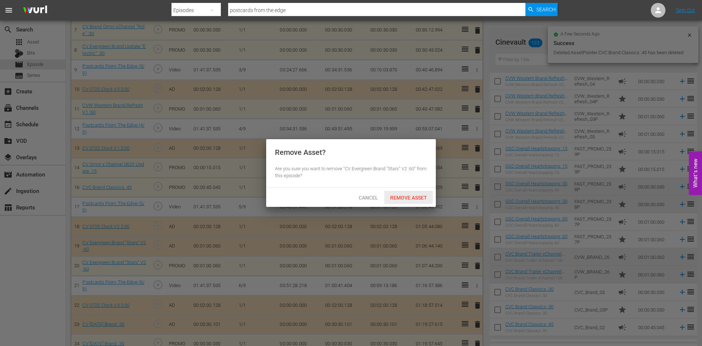
click at [416, 199] on span "Remove Asset" at bounding box center [408, 198] width 49 height 6
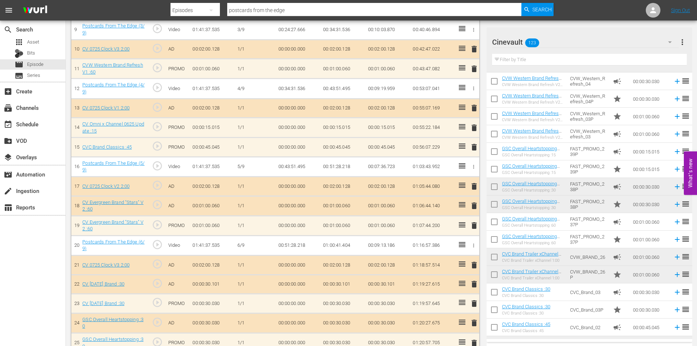
scroll to position [459, 0]
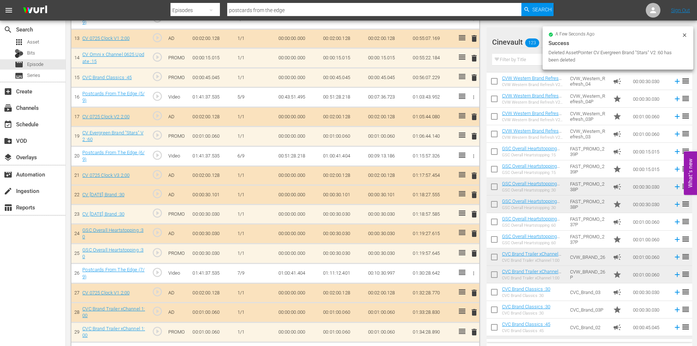
click at [475, 192] on span "delete" at bounding box center [474, 194] width 9 height 9
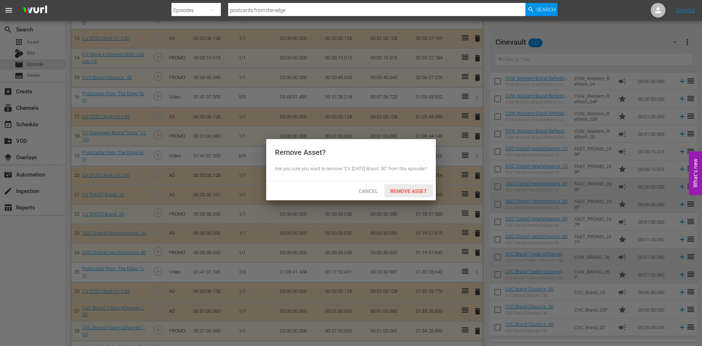
click at [415, 194] on span "Remove Asset" at bounding box center [408, 191] width 49 height 6
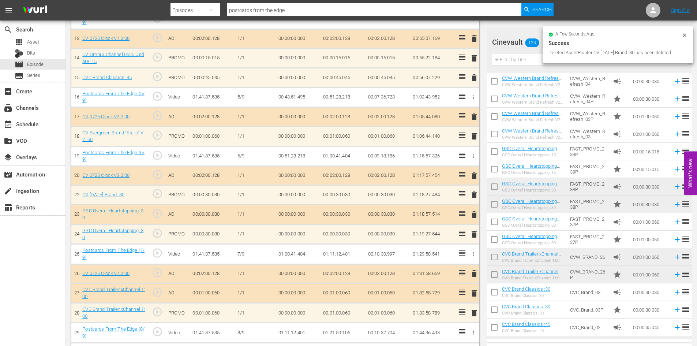
click at [472, 216] on span "delete" at bounding box center [474, 214] width 9 height 9
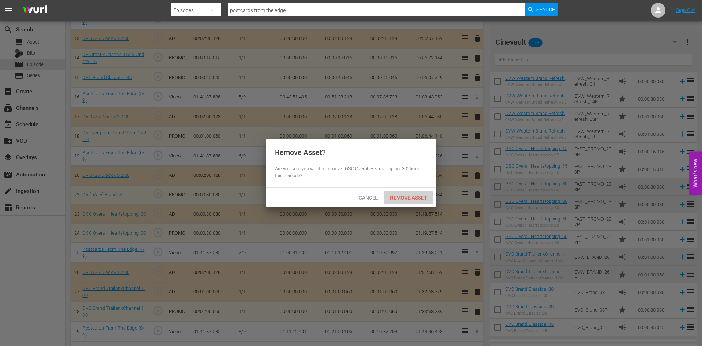
click at [412, 197] on span "Remove Asset" at bounding box center [408, 198] width 49 height 6
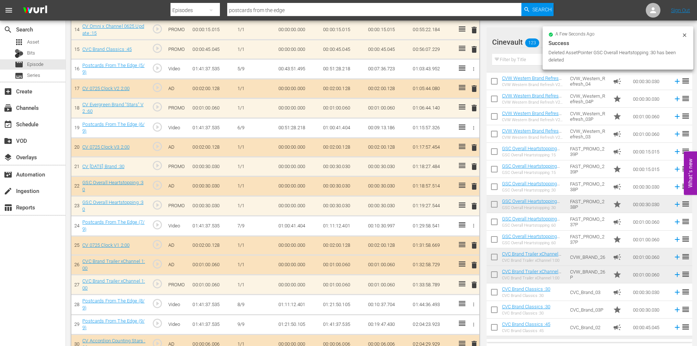
scroll to position [495, 0]
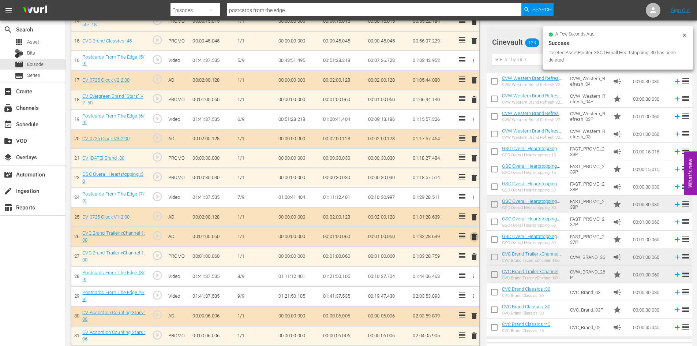
click at [472, 234] on span "delete" at bounding box center [474, 236] width 9 height 9
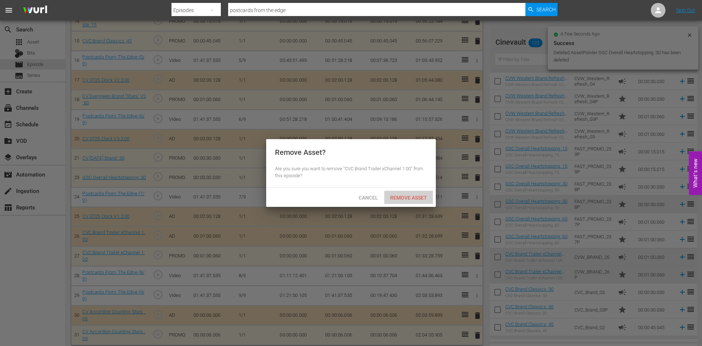
click at [415, 199] on span "Remove Asset" at bounding box center [408, 198] width 49 height 6
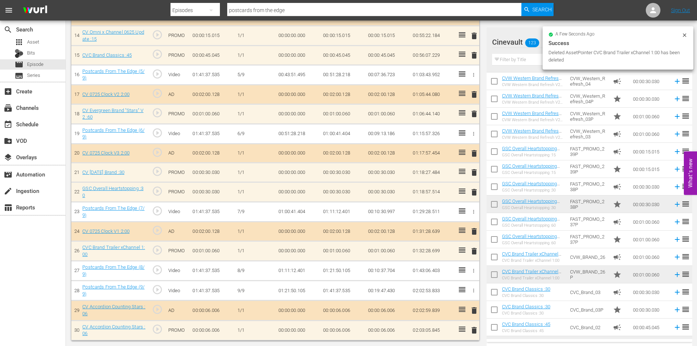
scroll to position [481, 0]
click at [474, 308] on span "delete" at bounding box center [474, 310] width 9 height 9
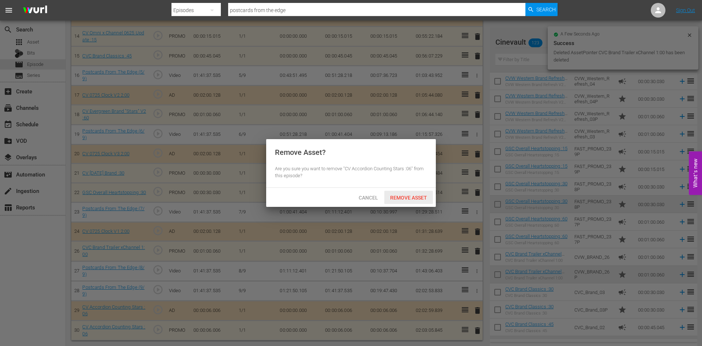
click at [416, 202] on div "Remove Asset" at bounding box center [408, 198] width 49 height 14
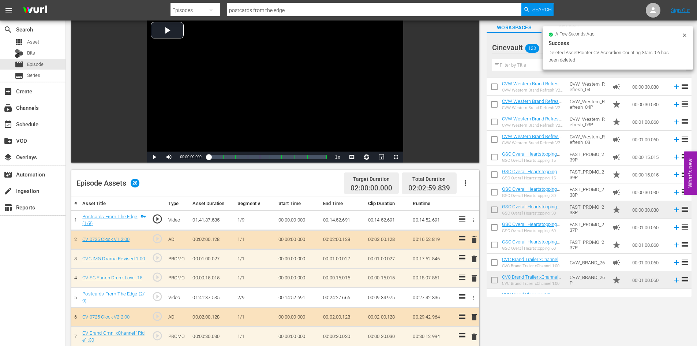
scroll to position [0, 0]
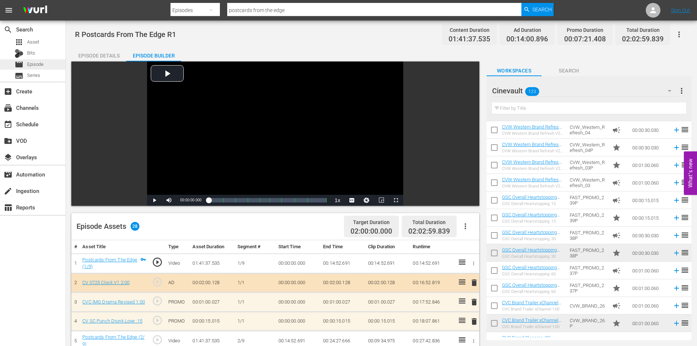
click at [49, 67] on div "movie Episode" at bounding box center [32, 64] width 65 height 10
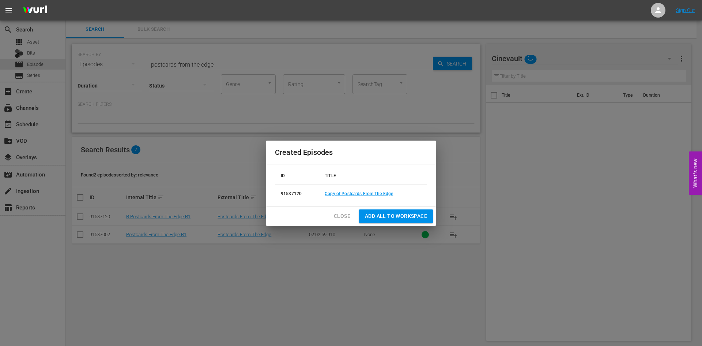
drag, startPoint x: 344, startPoint y: 215, endPoint x: 336, endPoint y: 213, distance: 7.7
click at [343, 215] on span "Close" at bounding box center [342, 215] width 16 height 9
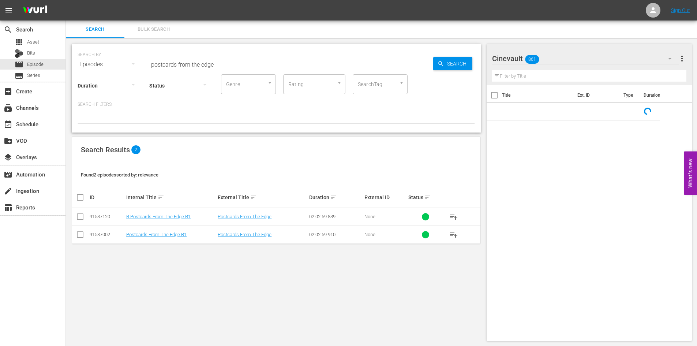
drag, startPoint x: 79, startPoint y: 236, endPoint x: 89, endPoint y: 229, distance: 12.3
click at [79, 236] on input "checkbox" at bounding box center [80, 235] width 9 height 9
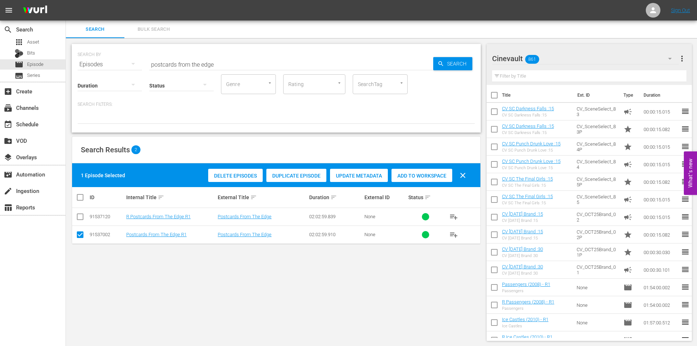
click at [297, 175] on span "Duplicate Episode" at bounding box center [296, 176] width 60 height 6
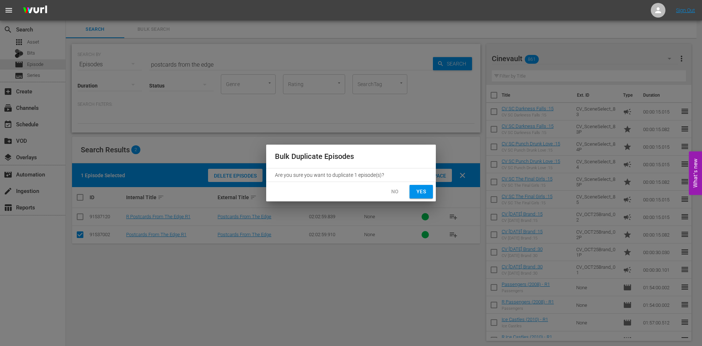
click at [422, 196] on span "Yes" at bounding box center [421, 191] width 12 height 9
checkbox input "false"
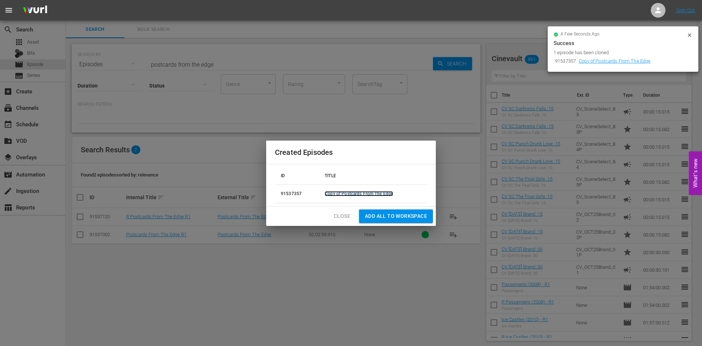
click at [363, 192] on link "Copy of Postcards From The Edge" at bounding box center [359, 193] width 68 height 5
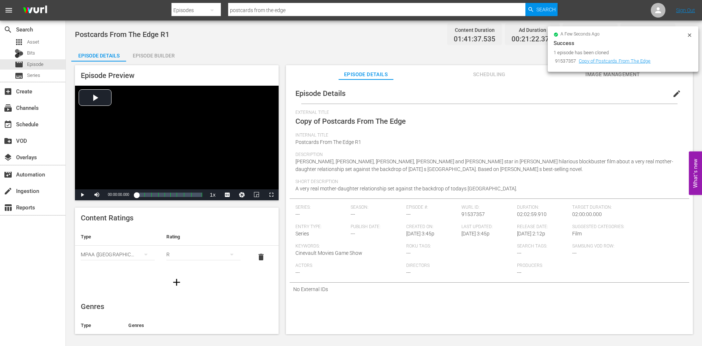
click at [668, 97] on button "edit" at bounding box center [677, 94] width 18 height 18
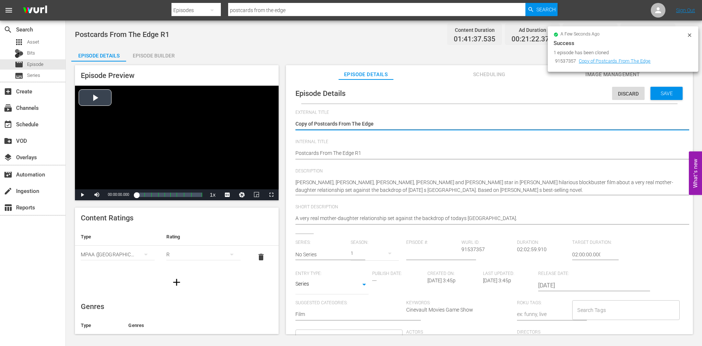
drag, startPoint x: 314, startPoint y: 122, endPoint x: 275, endPoint y: 117, distance: 40.1
click at [275, 117] on div "Episode Preview Video Player is loading. Play Video Play Mute Current Time 00:0…" at bounding box center [383, 200] width 625 height 278
type textarea "Postcards From The Edge"
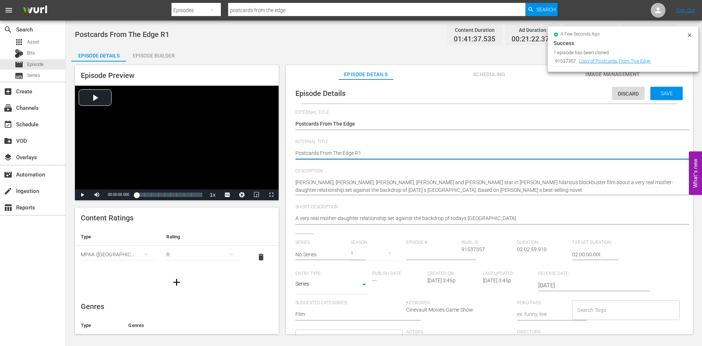
type textarea "Postcards From The Edge R"
type textarea "Postcards From The Edge R5"
click at [670, 89] on div "Save" at bounding box center [667, 93] width 32 height 13
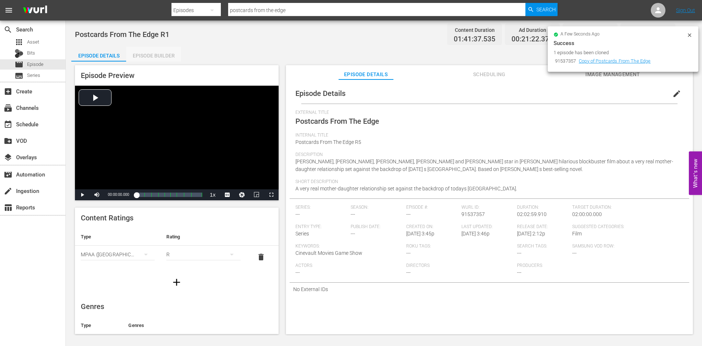
click at [161, 56] on div "Episode Builder" at bounding box center [153, 56] width 55 height 18
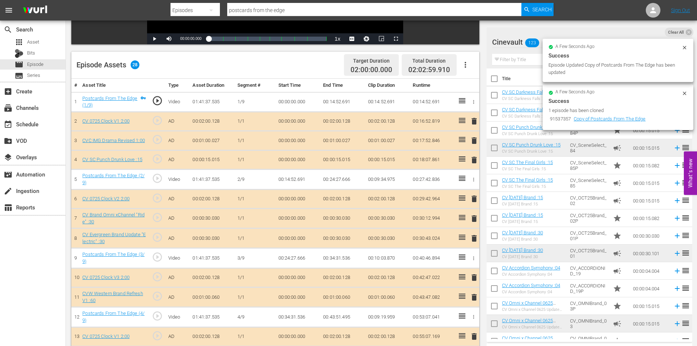
scroll to position [146, 0]
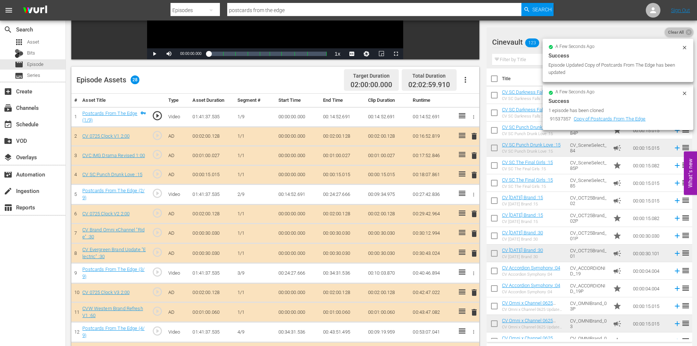
click at [680, 31] on span "Clear All" at bounding box center [675, 32] width 23 height 10
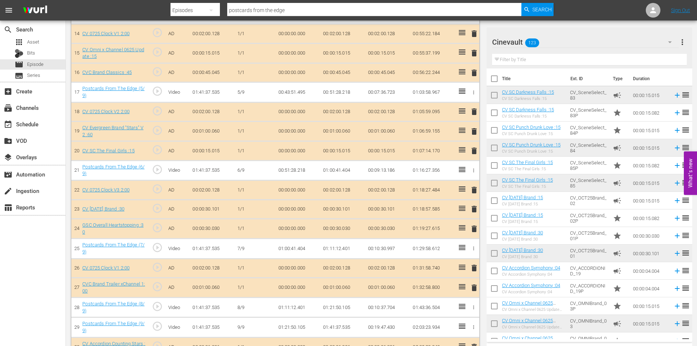
scroll to position [500, 0]
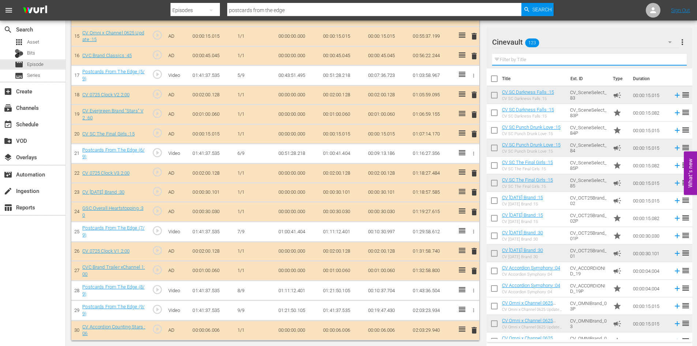
click at [555, 63] on input "text" at bounding box center [589, 60] width 195 height 12
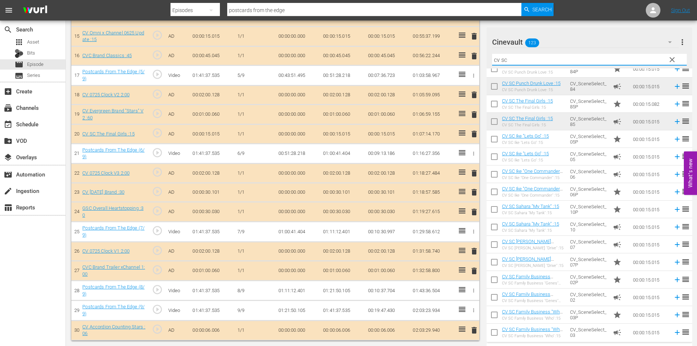
scroll to position [110, 0]
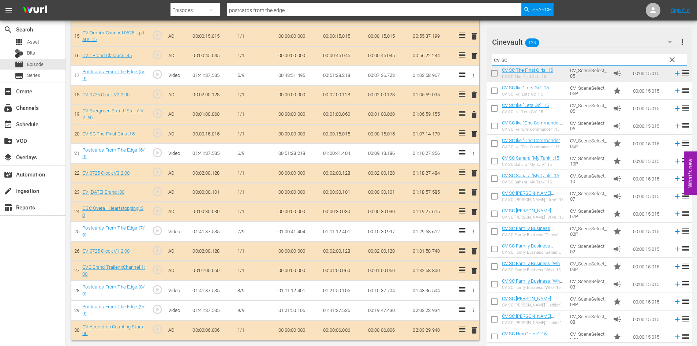
type input "cv sc"
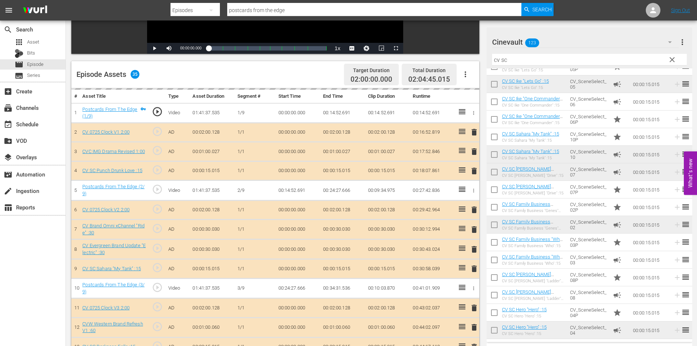
scroll to position [84, 0]
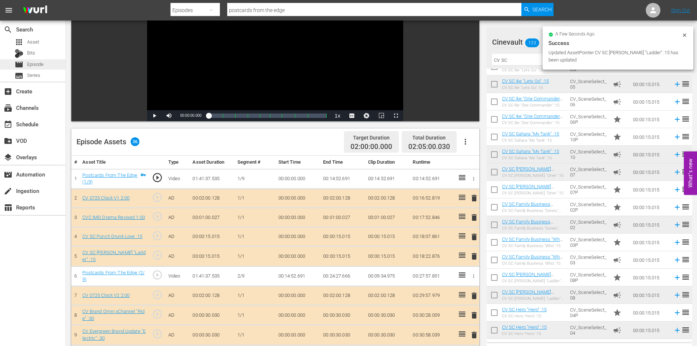
click at [49, 64] on div "movie Episode" at bounding box center [32, 64] width 65 height 10
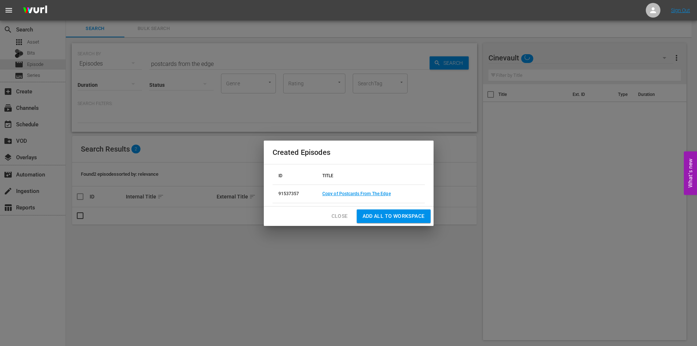
scroll to position [1, 0]
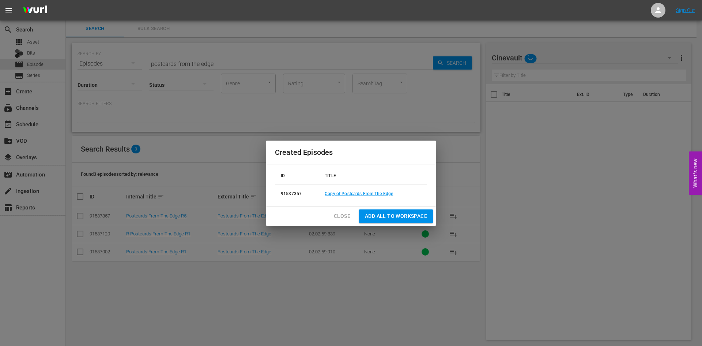
click at [344, 210] on button "Close" at bounding box center [342, 216] width 28 height 14
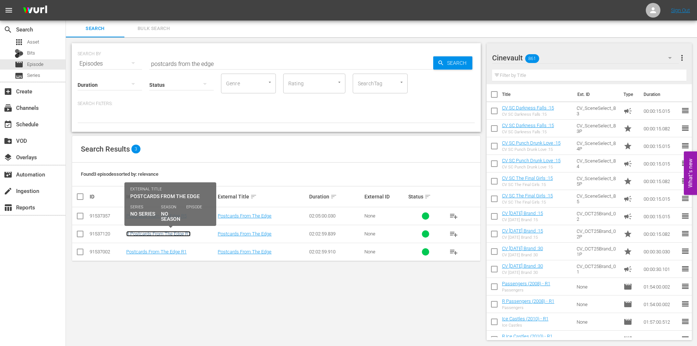
click at [176, 233] on link "R Postcards From The Edge R1" at bounding box center [158, 233] width 64 height 5
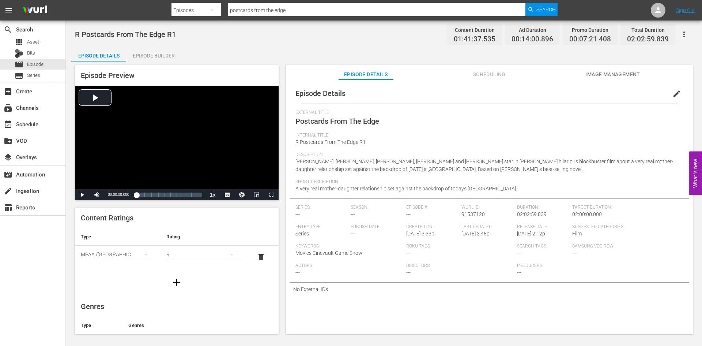
click at [668, 93] on button "edit" at bounding box center [677, 94] width 18 height 18
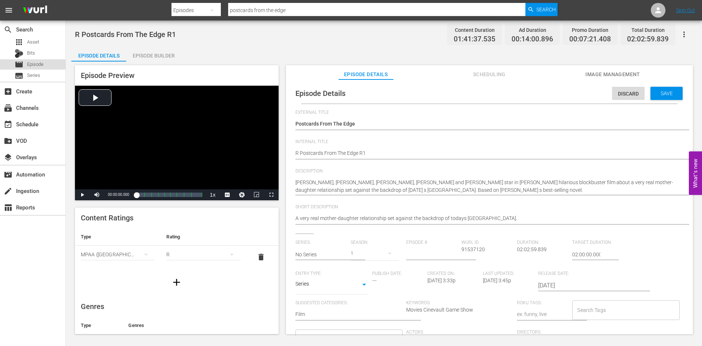
click at [44, 65] on span "Episode" at bounding box center [35, 64] width 16 height 7
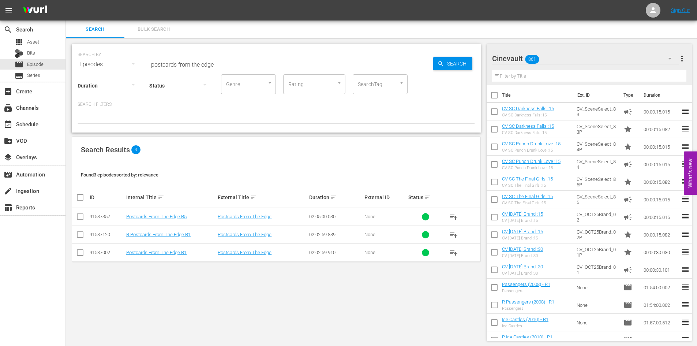
click at [81, 231] on input "checkbox" at bounding box center [80, 235] width 9 height 9
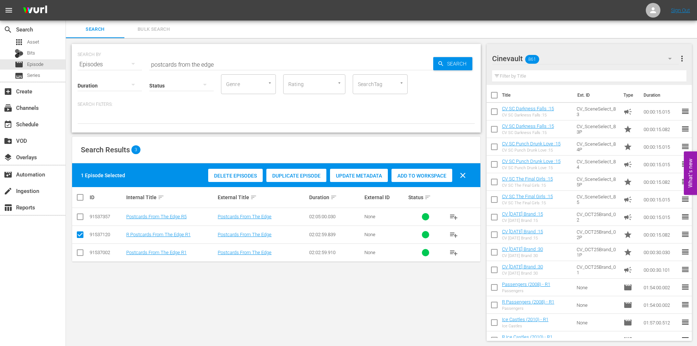
click at [294, 180] on div "Duplicate Episode" at bounding box center [296, 176] width 60 height 14
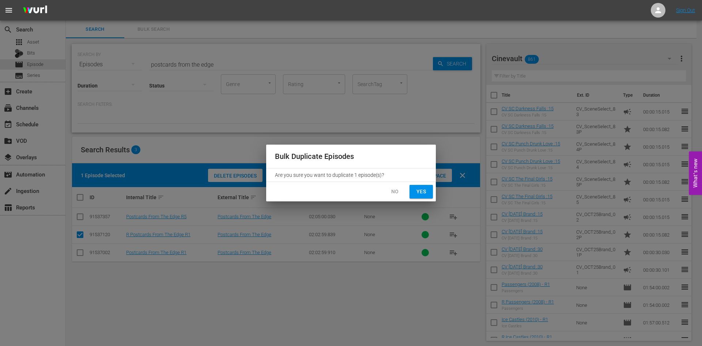
click at [424, 190] on span "Yes" at bounding box center [421, 191] width 12 height 9
checkbox input "false"
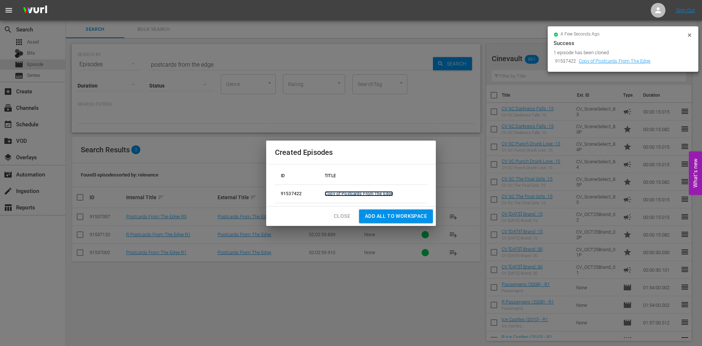
click at [354, 192] on link "Copy of Postcards From The Edge" at bounding box center [359, 193] width 68 height 5
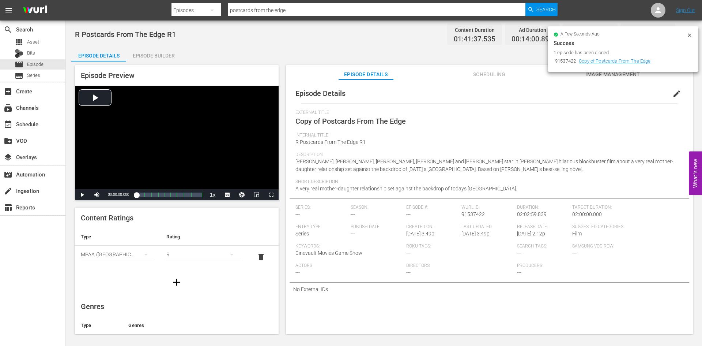
click at [678, 93] on button "edit" at bounding box center [677, 94] width 18 height 18
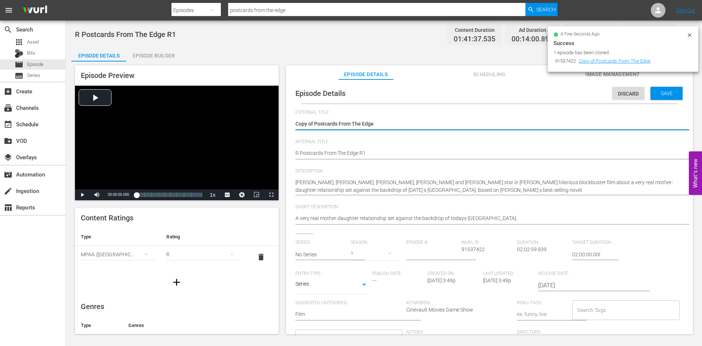
drag, startPoint x: 314, startPoint y: 126, endPoint x: 279, endPoint y: 123, distance: 35.2
click at [279, 123] on div "Episode Preview Video Player is loading. Play Video Play Mute Current Time 00:0…" at bounding box center [383, 200] width 625 height 278
type textarea "Postcards From The Edge"
drag, startPoint x: 379, startPoint y: 146, endPoint x: 378, endPoint y: 150, distance: 4.4
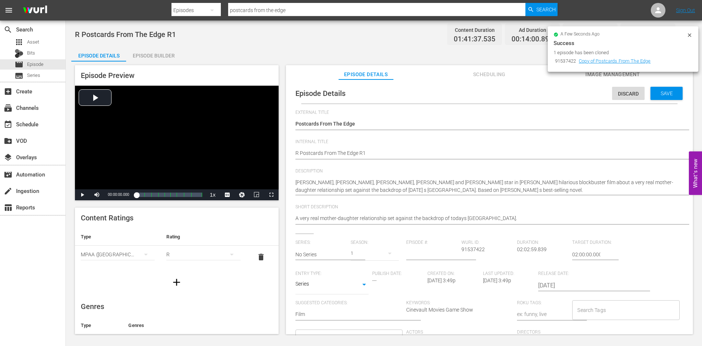
click at [379, 146] on div "R Postcards From The Edge R1 R Postcards From The Edge R1" at bounding box center [487, 154] width 384 height 18
type textarea "R Postcards From The Edge R"
type textarea "R Postcards From The Edge R5"
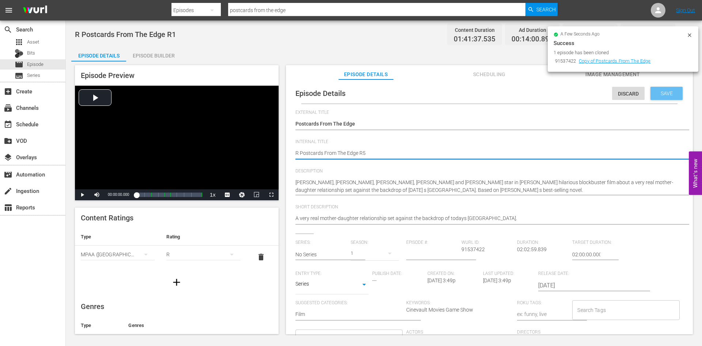
type textarea "R Postcards From The Edge R5"
click at [660, 90] on div "Save" at bounding box center [667, 93] width 32 height 13
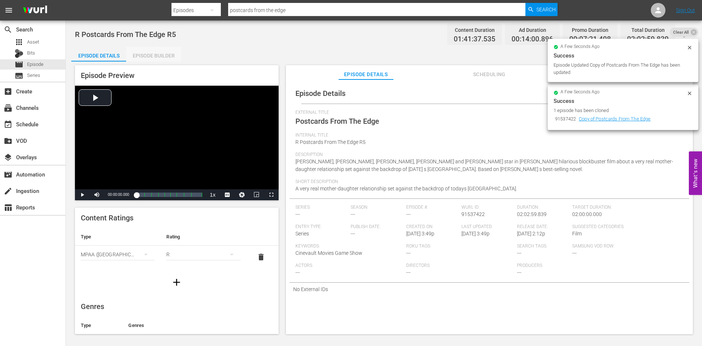
click at [174, 54] on div "Episode Builder" at bounding box center [153, 56] width 55 height 18
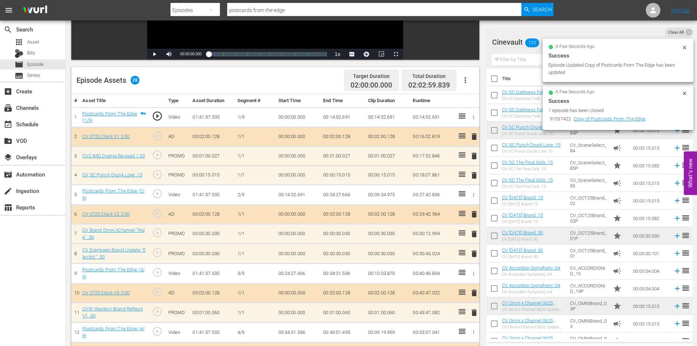
scroll to position [146, 0]
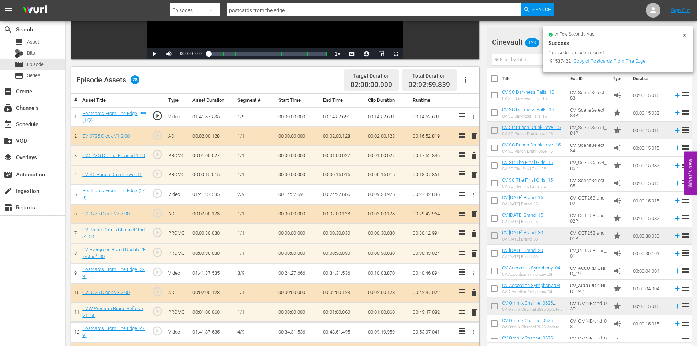
click at [683, 34] on icon at bounding box center [684, 35] width 6 height 6
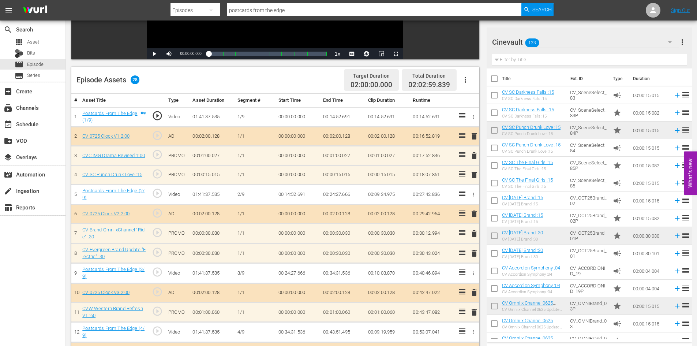
click at [563, 59] on input "text" at bounding box center [589, 60] width 195 height 12
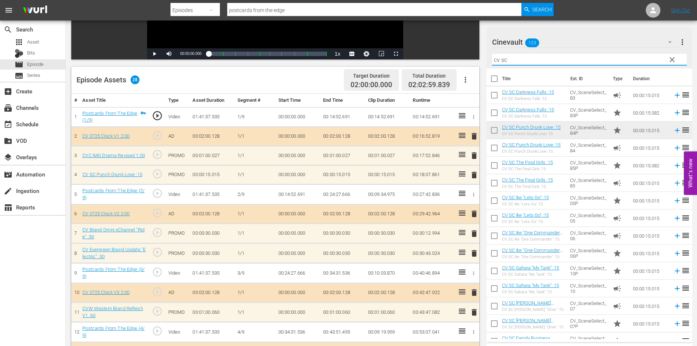
type input "cv sc"
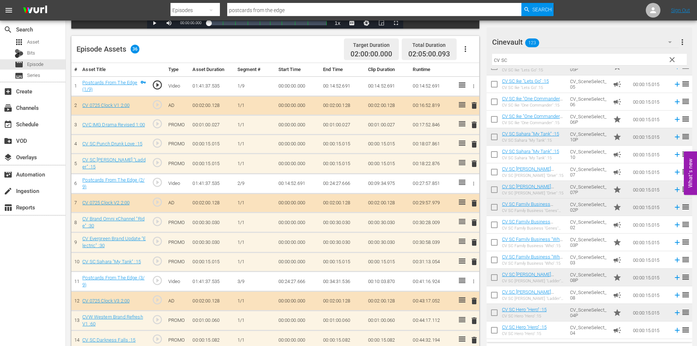
scroll to position [31, 0]
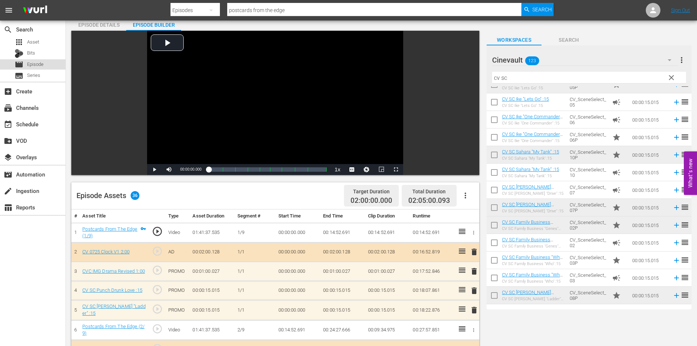
click at [49, 61] on div "movie Episode" at bounding box center [32, 64] width 65 height 10
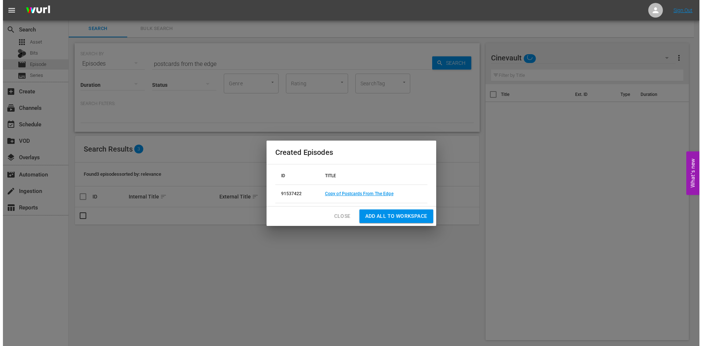
scroll to position [1, 0]
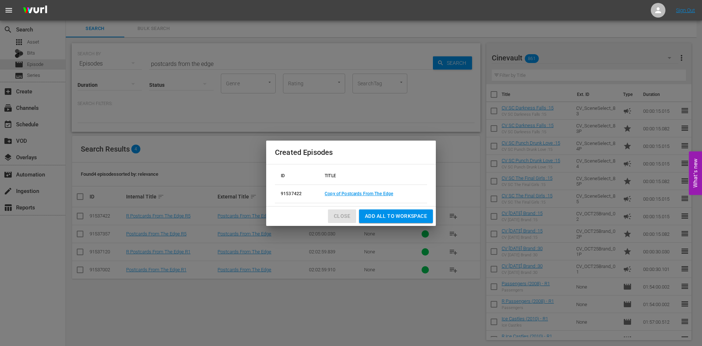
click at [343, 218] on span "Close" at bounding box center [342, 215] width 16 height 9
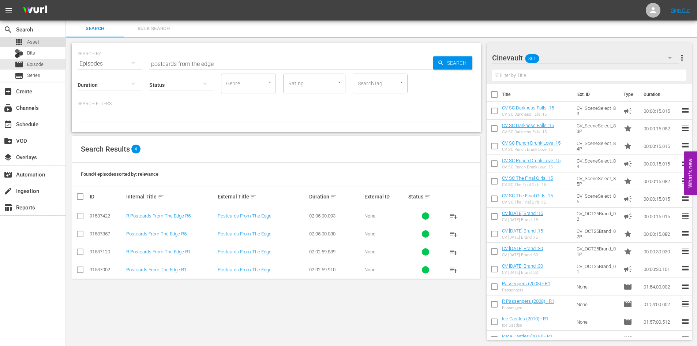
click at [47, 43] on div "apps Asset" at bounding box center [32, 42] width 65 height 10
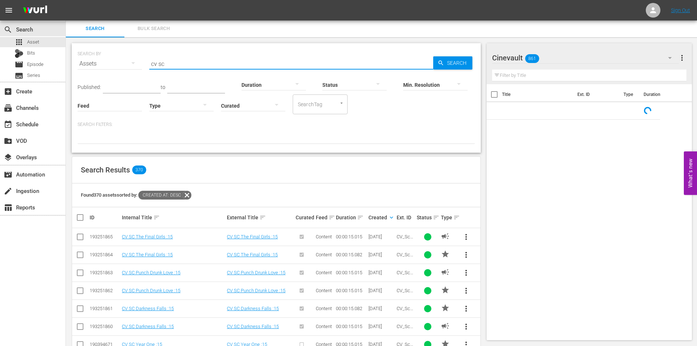
drag, startPoint x: 239, startPoint y: 61, endPoint x: 127, endPoint y: 46, distance: 113.6
click at [127, 46] on div "SEARCH BY Search By Assets Search ID, Title, Description, Keywords, or Category…" at bounding box center [276, 59] width 397 height 26
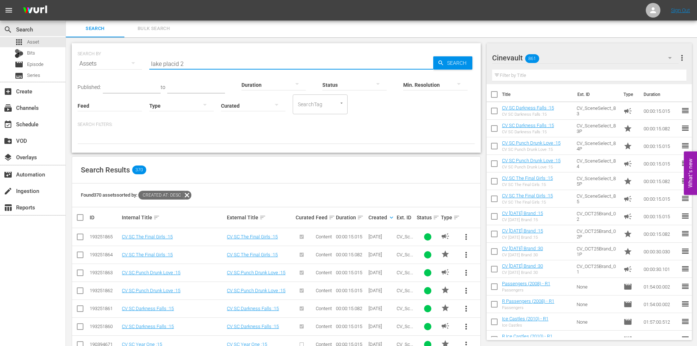
type input "lake placid 2"
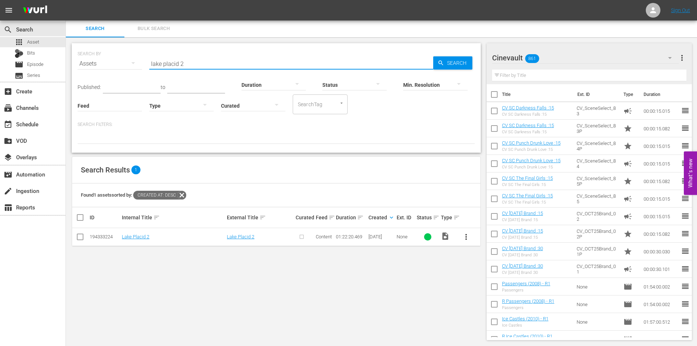
click at [80, 237] on input "checkbox" at bounding box center [80, 238] width 9 height 9
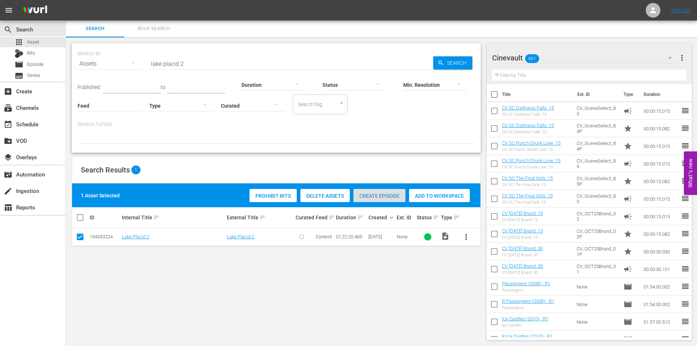
click at [382, 199] on div "Create Episode" at bounding box center [379, 196] width 52 height 14
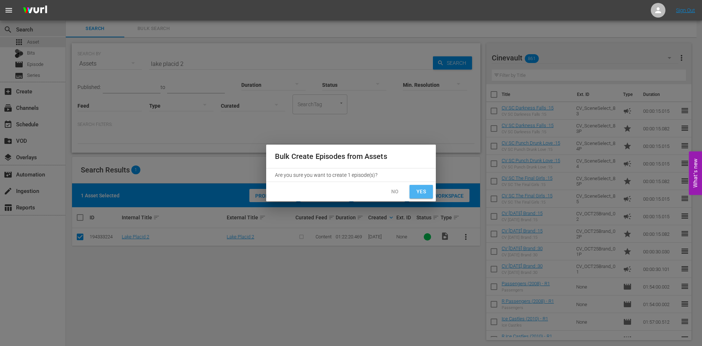
click at [419, 192] on span "Yes" at bounding box center [421, 191] width 12 height 9
checkbox input "false"
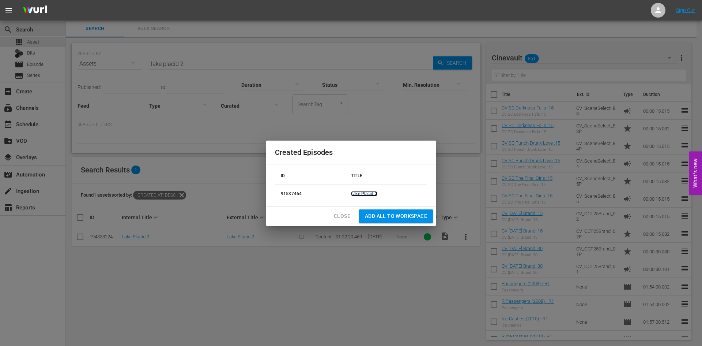
click at [354, 193] on link "Lake Placid 2" at bounding box center [364, 193] width 26 height 5
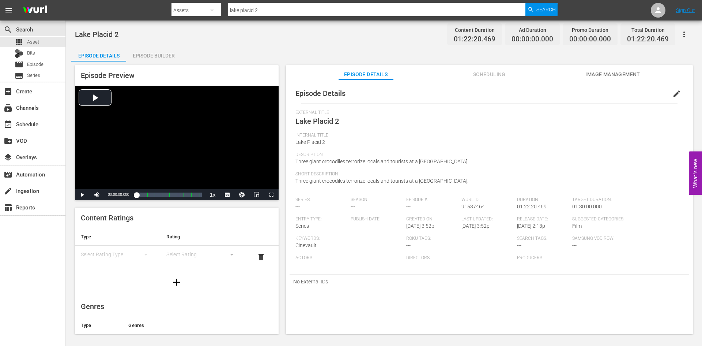
click at [668, 97] on button "edit" at bounding box center [677, 94] width 18 height 18
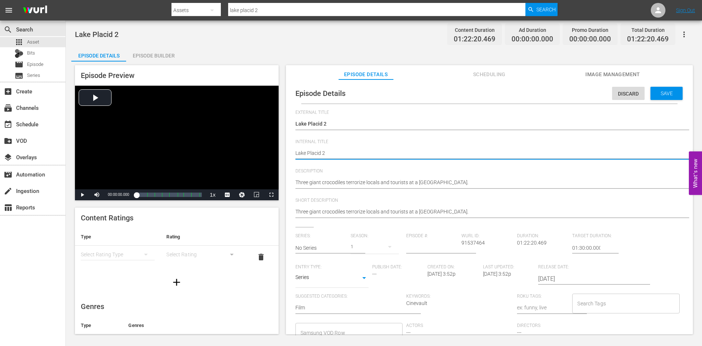
type textarea "Lake Placid 2"
type textarea "Lake Placid 2 R"
type textarea "Lake Placid 2 R1"
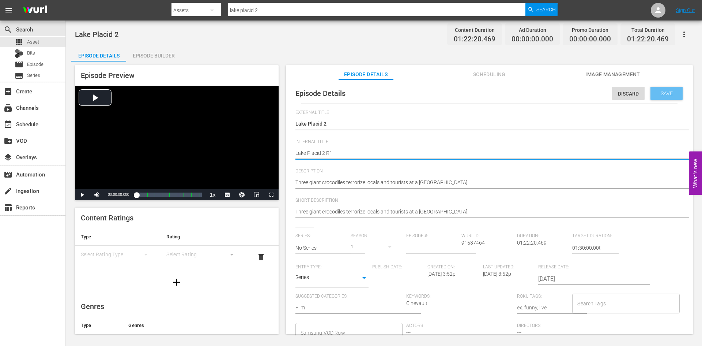
type textarea "Lake Placid 2 R1"
click at [669, 93] on span "Save" at bounding box center [667, 93] width 24 height 6
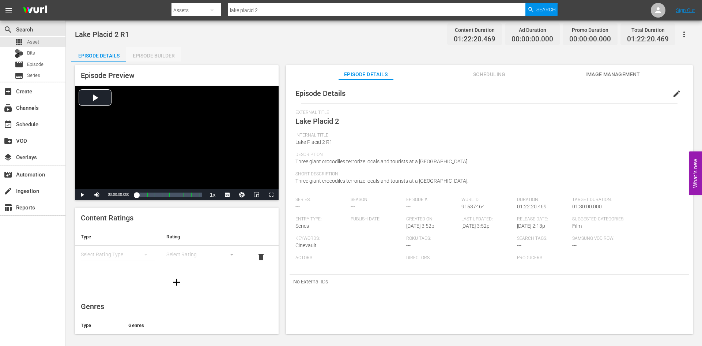
click at [173, 51] on div "Episode Builder" at bounding box center [153, 56] width 55 height 18
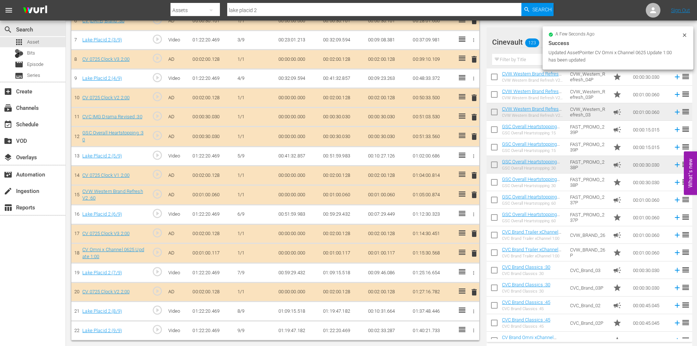
scroll to position [339, 0]
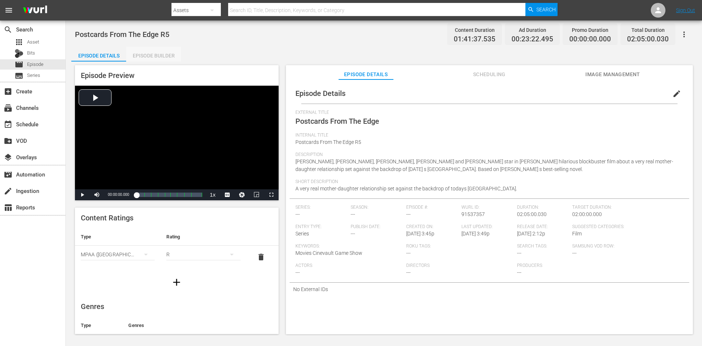
drag, startPoint x: 159, startPoint y: 53, endPoint x: 225, endPoint y: 15, distance: 76.2
click at [162, 48] on div "Episode Builder" at bounding box center [153, 56] width 55 height 18
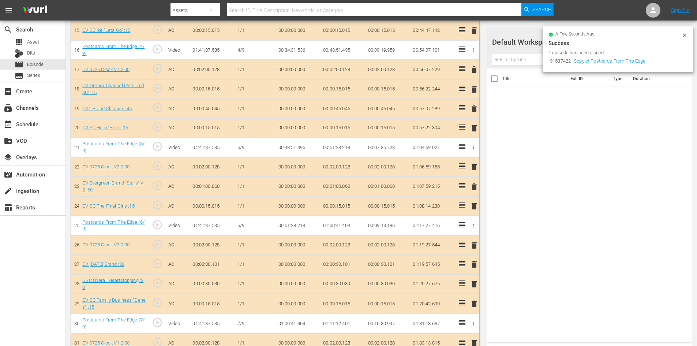
scroll to position [512, 0]
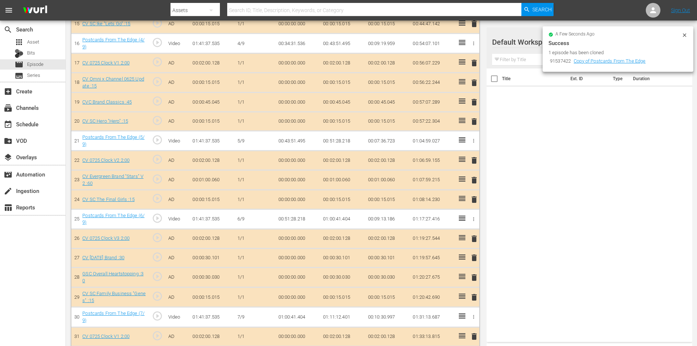
drag, startPoint x: 685, startPoint y: 37, endPoint x: 675, endPoint y: 34, distance: 10.9
click at [685, 36] on icon at bounding box center [684, 35] width 6 height 6
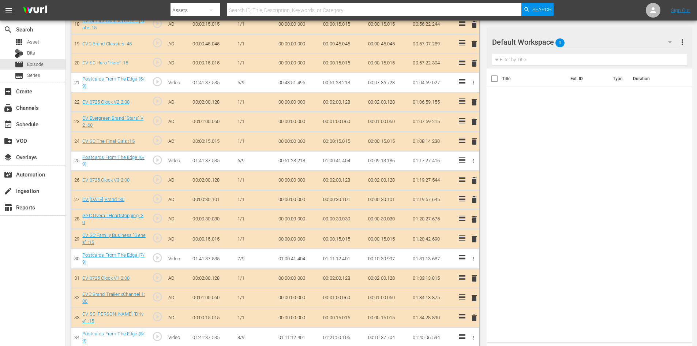
scroll to position [616, 0]
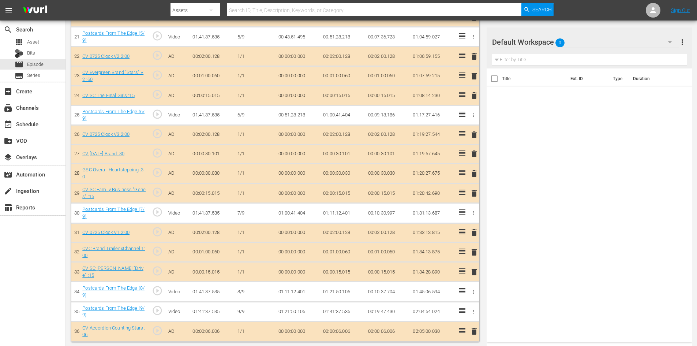
click at [618, 43] on div "Default Workspace 0" at bounding box center [585, 42] width 186 height 20
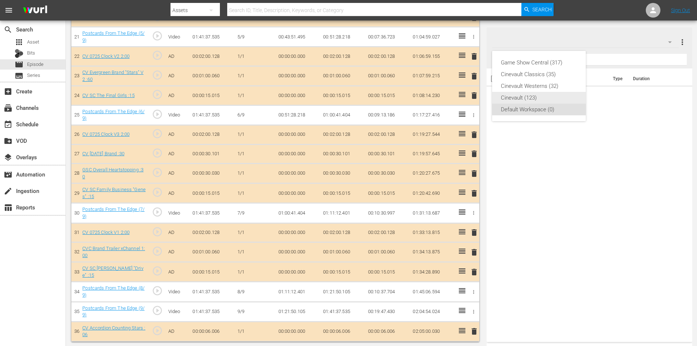
click at [532, 96] on div "Cinevault (123)" at bounding box center [539, 98] width 76 height 12
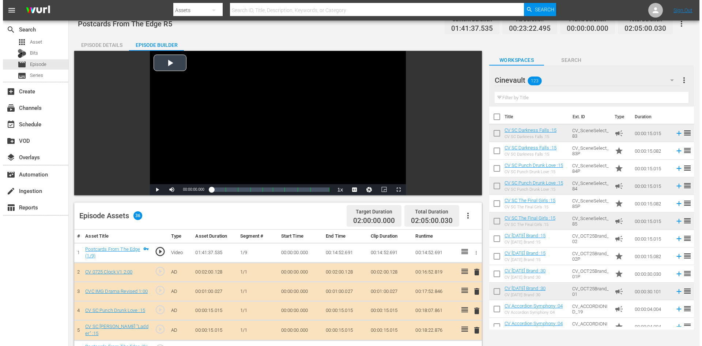
scroll to position [0, 0]
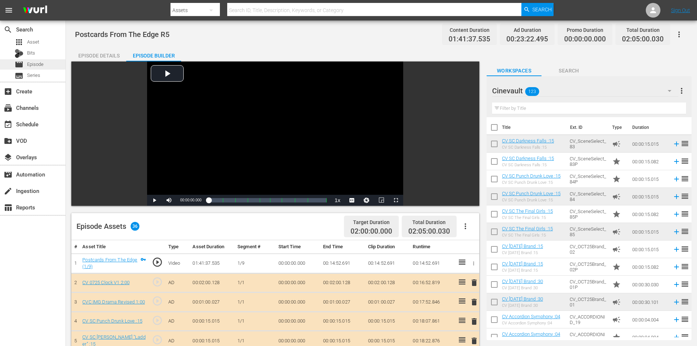
click at [30, 64] on span "Episode" at bounding box center [35, 64] width 16 height 7
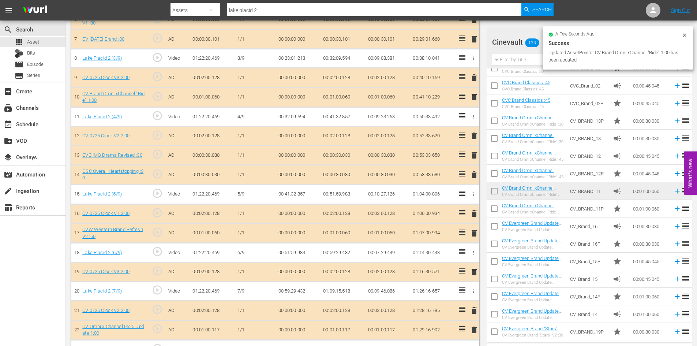
scroll to position [339, 0]
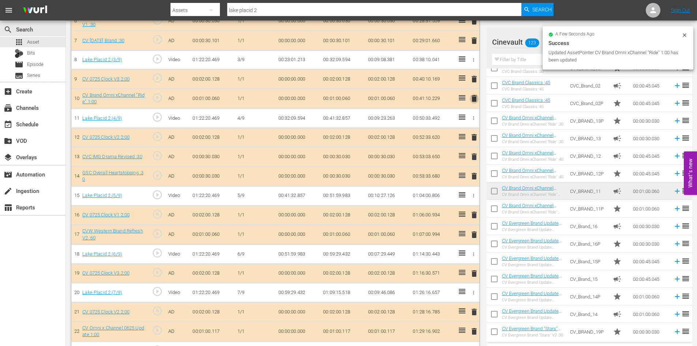
click at [474, 99] on span "delete" at bounding box center [474, 98] width 9 height 9
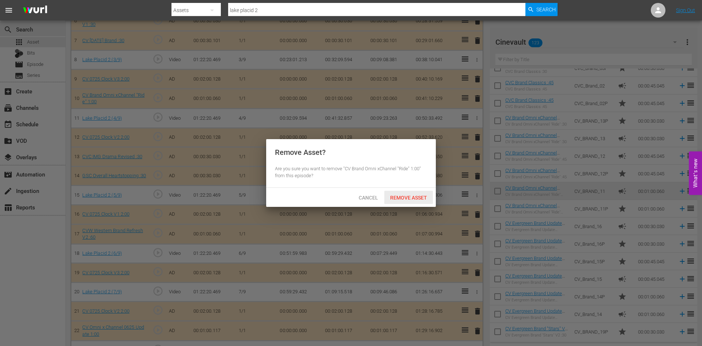
click at [415, 202] on div "Remove Asset" at bounding box center [408, 198] width 49 height 14
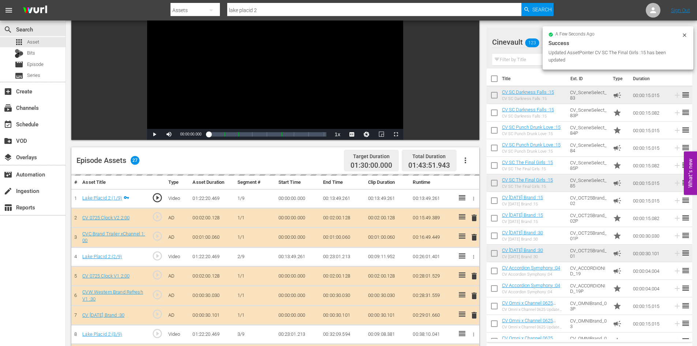
scroll to position [52, 0]
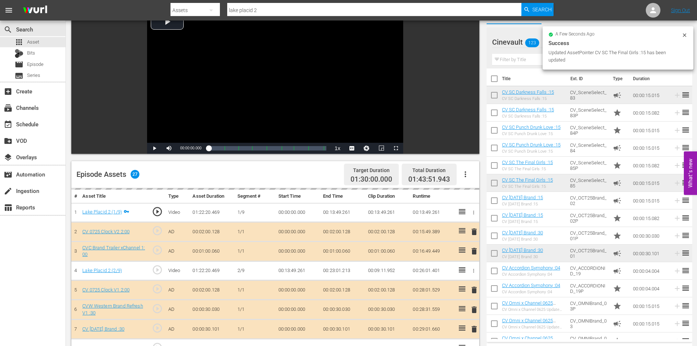
click at [531, 61] on input "text" at bounding box center [589, 60] width 195 height 12
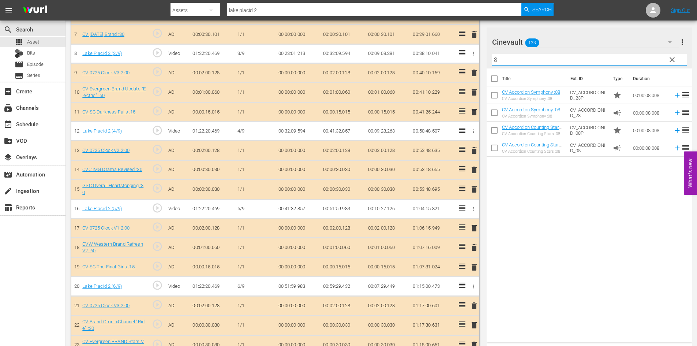
scroll to position [456, 0]
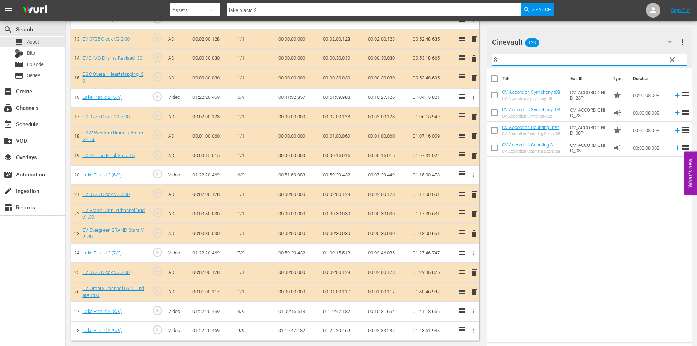
type input "8"
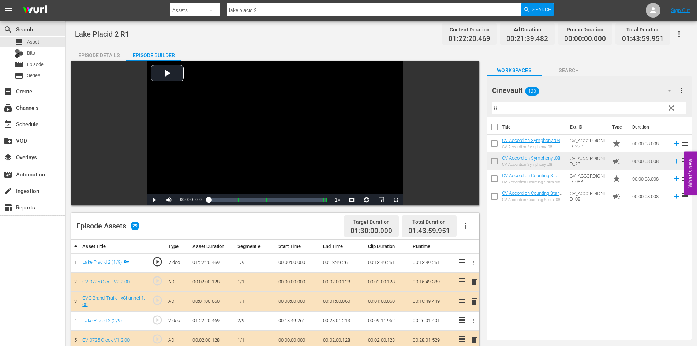
scroll to position [0, 0]
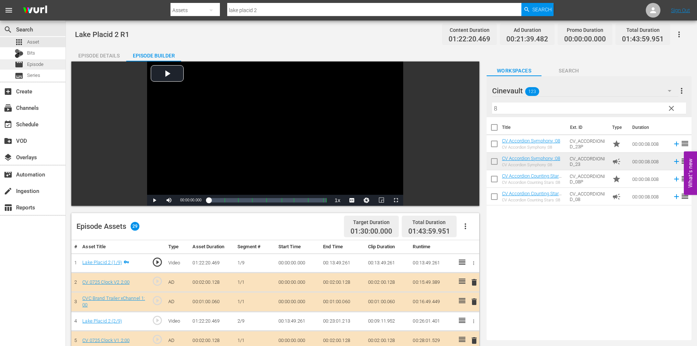
click at [50, 64] on div "movie Episode" at bounding box center [32, 64] width 65 height 10
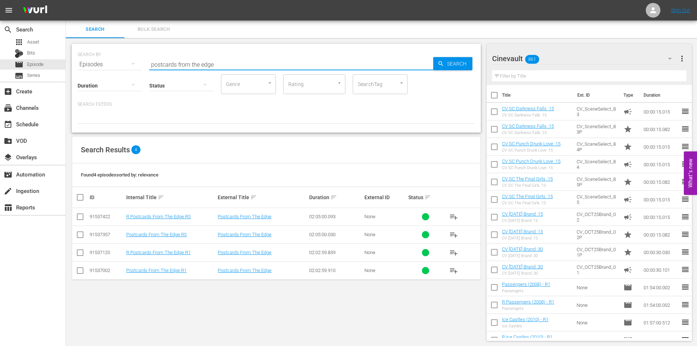
drag, startPoint x: 233, startPoint y: 61, endPoint x: 117, endPoint y: 64, distance: 115.6
click at [117, 64] on div "SEARCH BY Search By Episodes Search ID, Title, Description, Keywords, or Catego…" at bounding box center [276, 60] width 397 height 26
type input "lake"
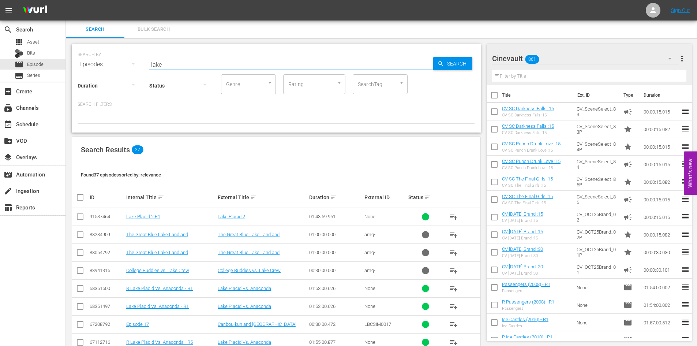
drag, startPoint x: 283, startPoint y: 60, endPoint x: 121, endPoint y: 46, distance: 162.3
click at [121, 46] on div "SEARCH BY Search By Episodes Search ID, Title, Description, Keywords, or Catego…" at bounding box center [276, 88] width 409 height 88
click at [79, 216] on input "checkbox" at bounding box center [80, 218] width 9 height 9
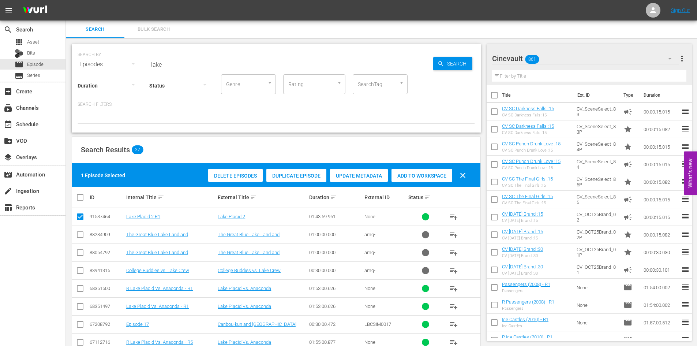
click at [306, 173] on span "Duplicate Episode" at bounding box center [296, 176] width 60 height 6
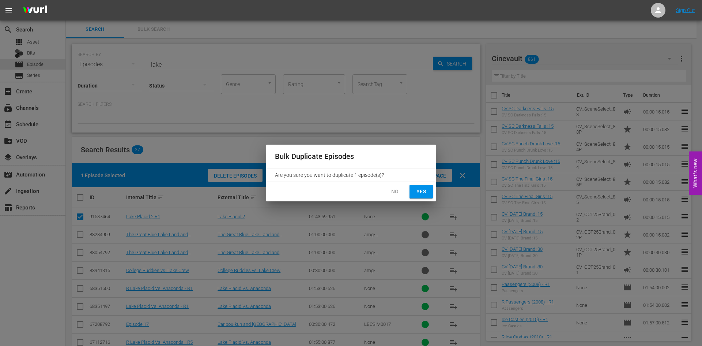
click at [418, 191] on span "Yes" at bounding box center [421, 191] width 12 height 9
checkbox input "false"
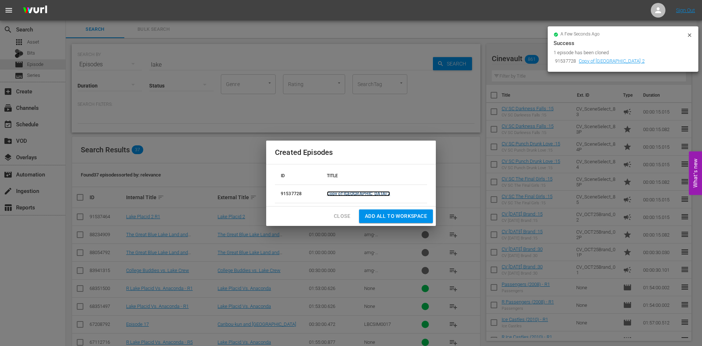
click at [371, 195] on link "Copy of Lake Placid 2" at bounding box center [358, 193] width 63 height 5
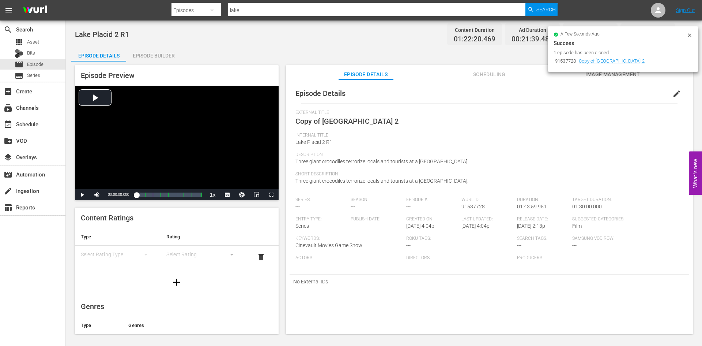
click at [675, 96] on span "edit" at bounding box center [676, 93] width 9 height 9
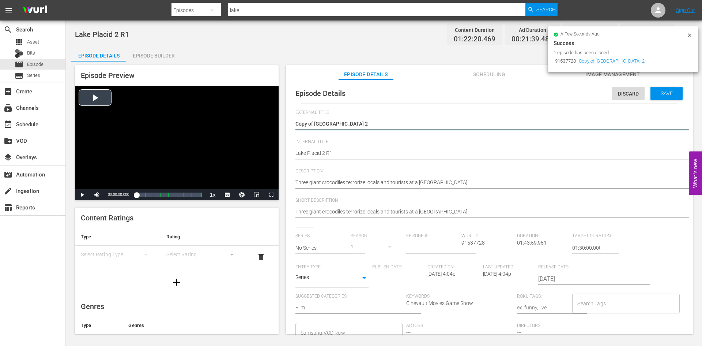
drag, startPoint x: 314, startPoint y: 122, endPoint x: 246, endPoint y: 123, distance: 67.7
click at [247, 123] on div "Episode Preview Video Player is loading. Play Video Play Mute Current Time 00:0…" at bounding box center [383, 200] width 625 height 278
type textarea "Lake Placid 2"
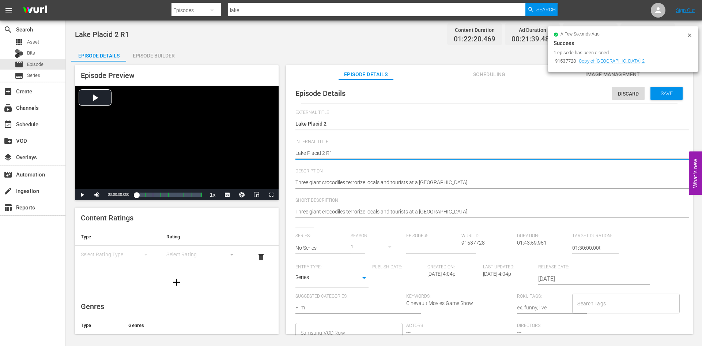
type textarea "RLake Placid 2 R1"
type textarea "R Lake Placid 2 R1"
click at [655, 94] on span "Save" at bounding box center [667, 93] width 24 height 6
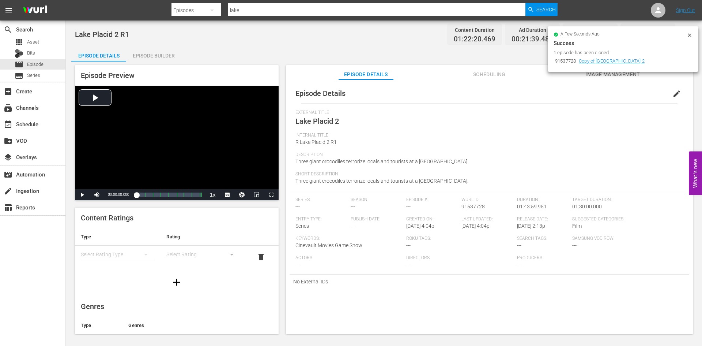
click at [145, 56] on div "Episode Builder" at bounding box center [153, 56] width 55 height 18
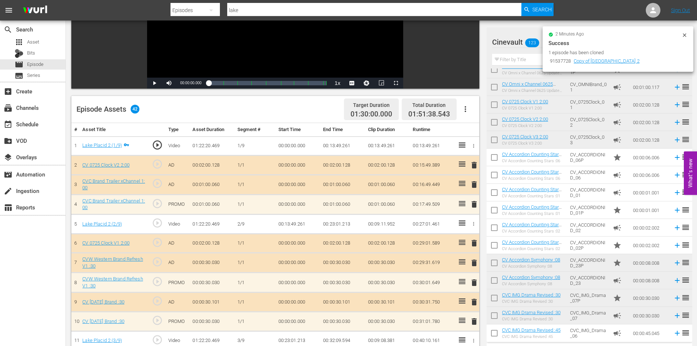
scroll to position [108, 0]
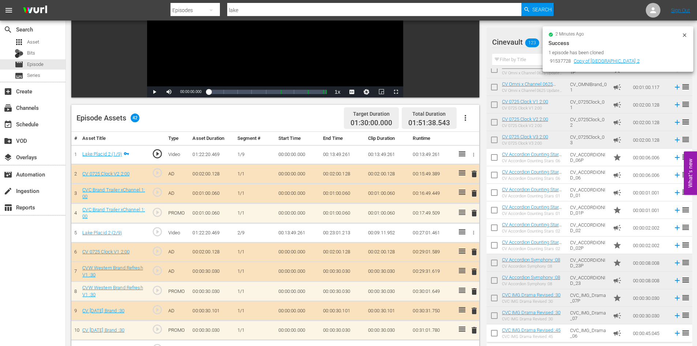
click at [471, 195] on span "delete" at bounding box center [474, 193] width 9 height 9
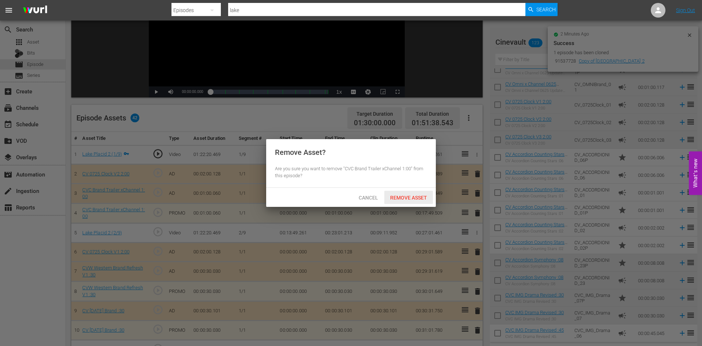
click at [424, 198] on span "Remove Asset" at bounding box center [408, 198] width 49 height 6
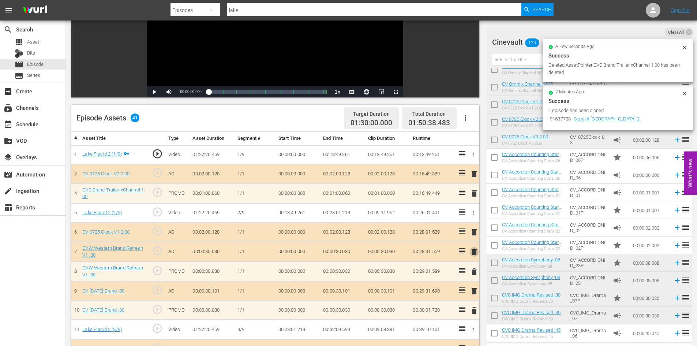
click at [471, 253] on span "delete" at bounding box center [474, 251] width 9 height 9
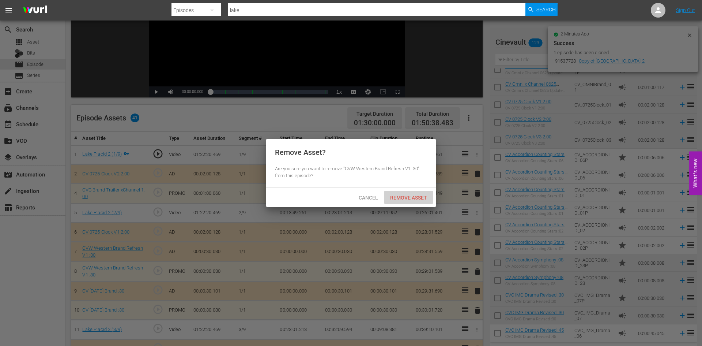
click at [419, 193] on div "Remove Asset" at bounding box center [408, 198] width 49 height 14
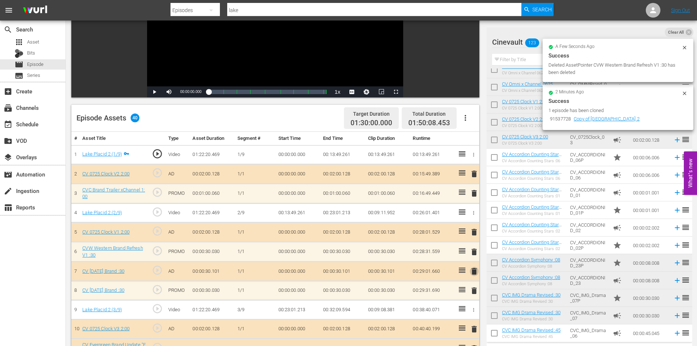
click at [472, 271] on span "delete" at bounding box center [474, 271] width 9 height 9
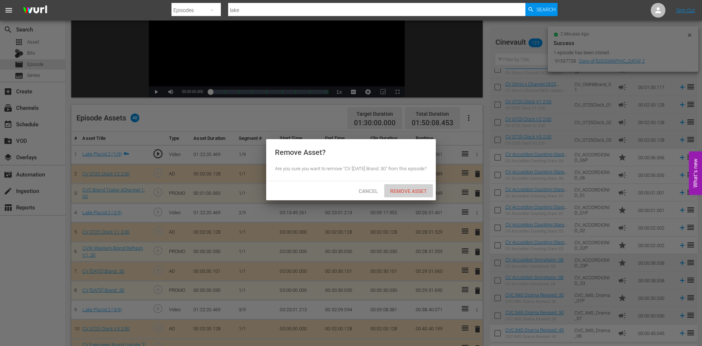
click at [411, 194] on span "Remove Asset" at bounding box center [408, 191] width 49 height 6
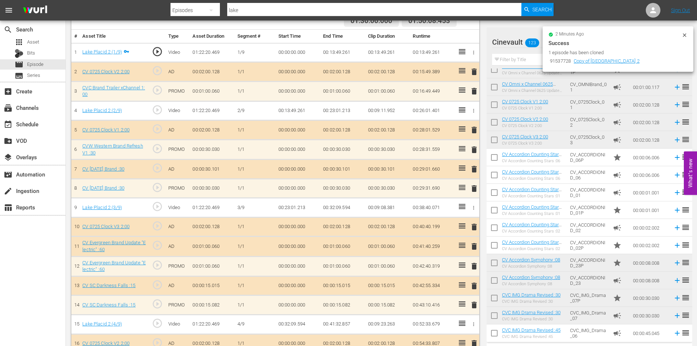
scroll to position [218, 0]
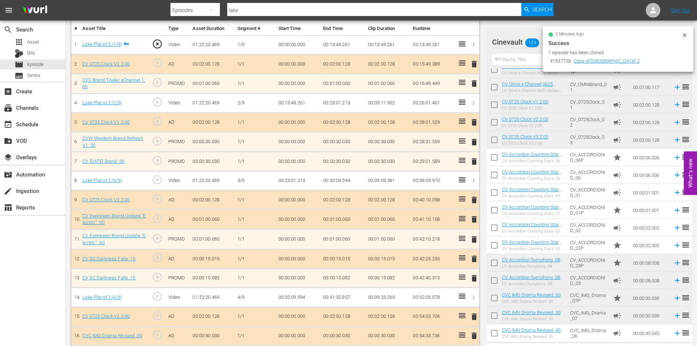
drag, startPoint x: 474, startPoint y: 220, endPoint x: 457, endPoint y: 217, distance: 17.1
click at [474, 220] on span "delete" at bounding box center [474, 219] width 9 height 9
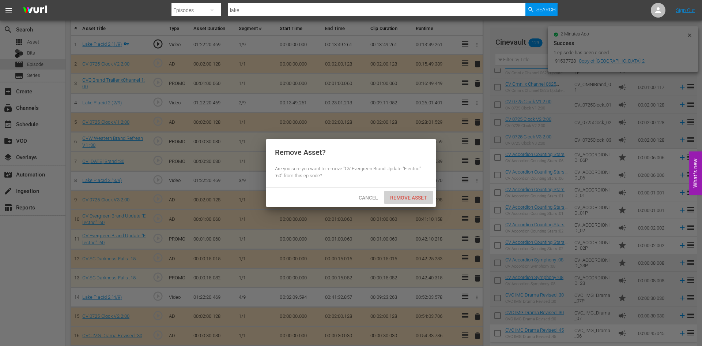
click at [407, 199] on span "Remove Asset" at bounding box center [408, 198] width 49 height 6
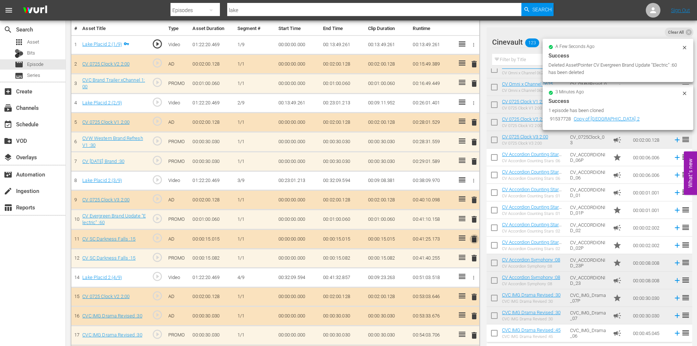
click at [471, 239] on span "delete" at bounding box center [474, 238] width 9 height 9
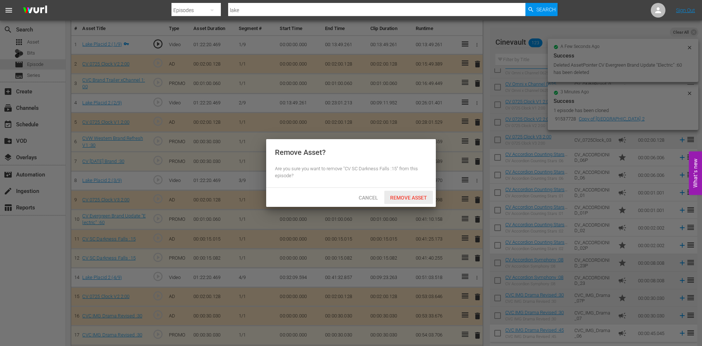
click at [419, 201] on div "Remove Asset" at bounding box center [408, 198] width 49 height 14
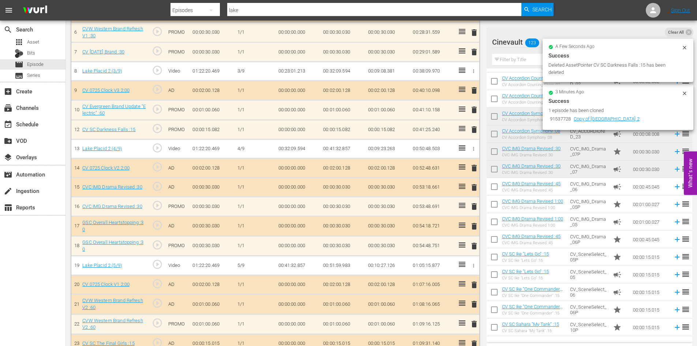
scroll to position [328, 0]
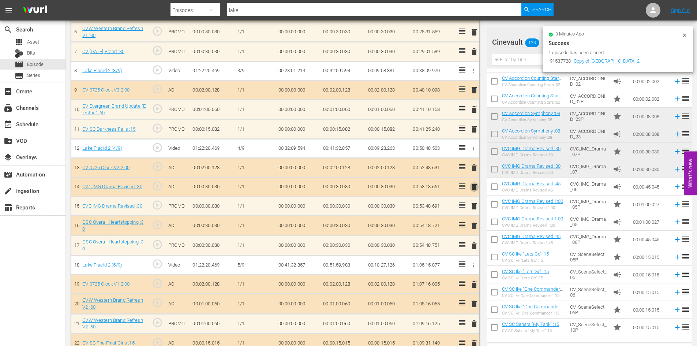
click at [477, 186] on span "delete" at bounding box center [474, 186] width 9 height 9
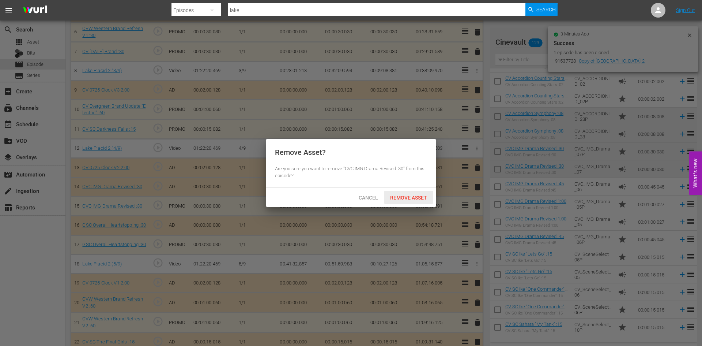
click at [420, 192] on div "Remove Asset" at bounding box center [408, 198] width 49 height 14
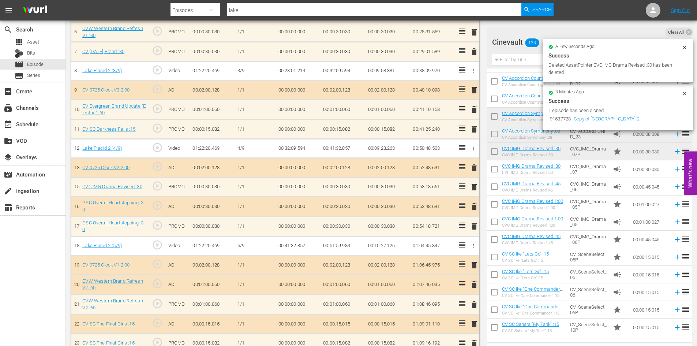
click at [471, 207] on span "delete" at bounding box center [474, 206] width 9 height 9
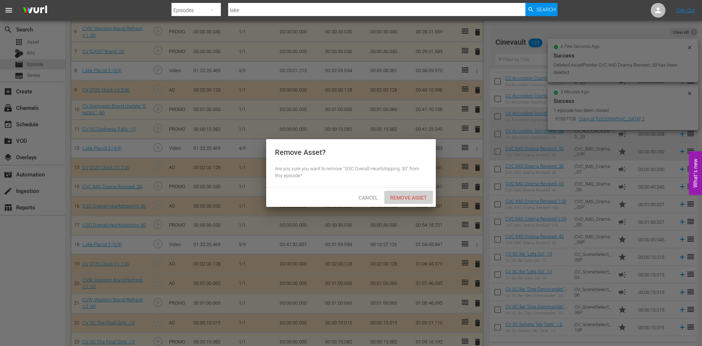
click at [416, 199] on span "Remove Asset" at bounding box center [408, 198] width 49 height 6
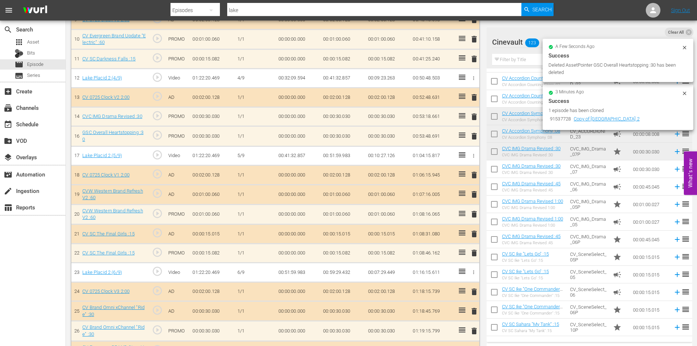
scroll to position [401, 0]
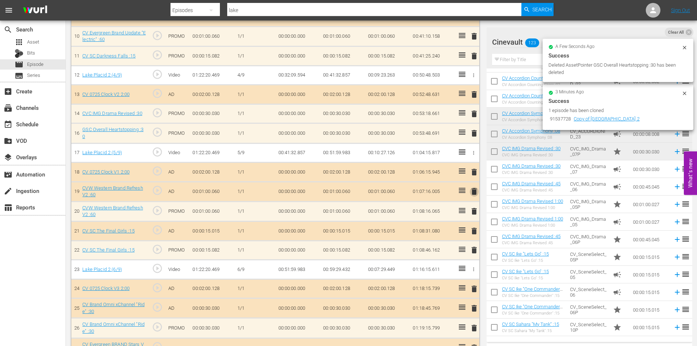
click at [472, 191] on span "delete" at bounding box center [474, 191] width 9 height 9
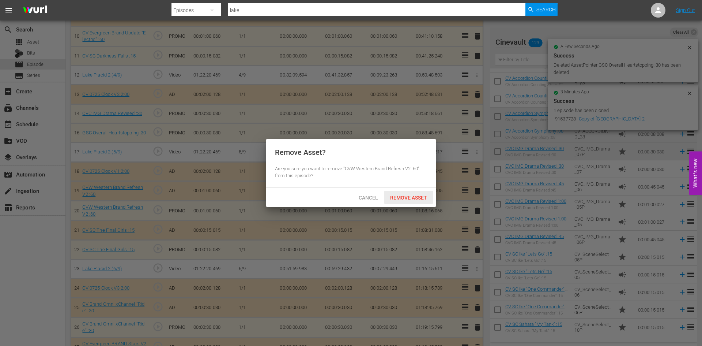
click at [400, 195] on span "Remove Asset" at bounding box center [408, 198] width 49 height 6
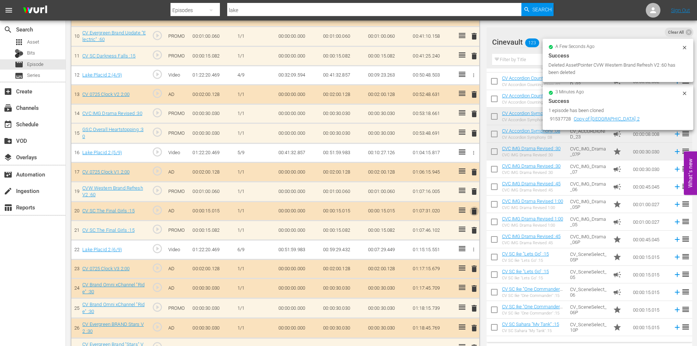
click at [471, 212] on span "delete" at bounding box center [474, 211] width 9 height 9
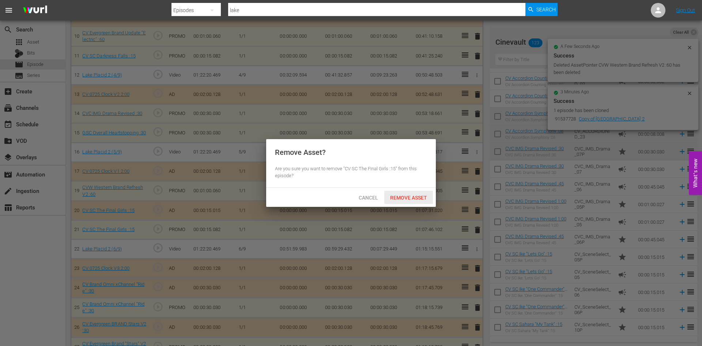
click at [403, 200] on span "Remove Asset" at bounding box center [408, 198] width 49 height 6
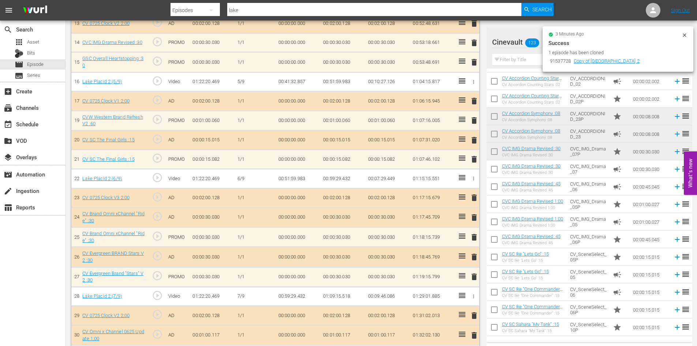
scroll to position [474, 0]
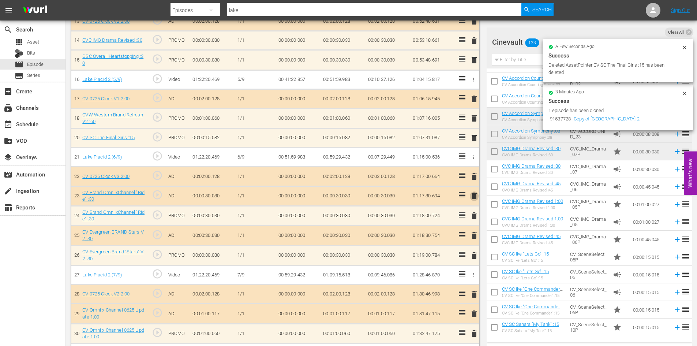
click at [475, 196] on span "delete" at bounding box center [474, 195] width 9 height 9
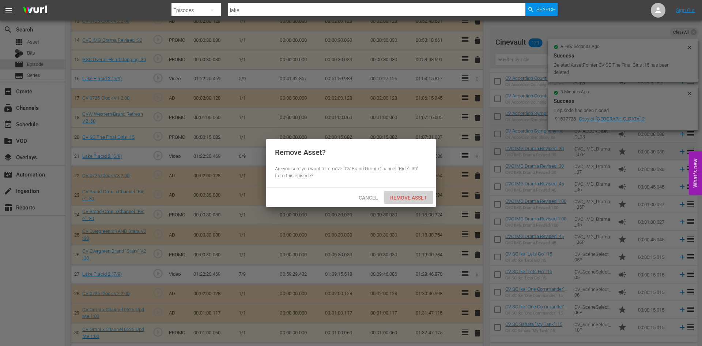
click at [401, 196] on span "Remove Asset" at bounding box center [408, 198] width 49 height 6
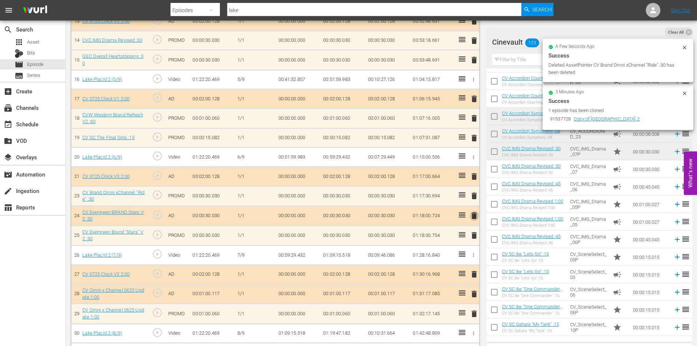
click at [472, 216] on span "delete" at bounding box center [474, 215] width 9 height 9
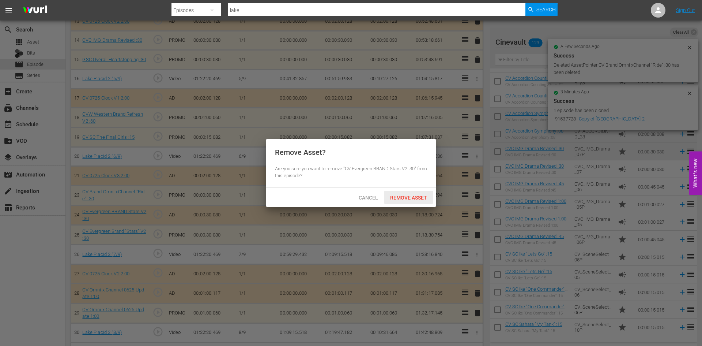
click at [423, 193] on div "Remove Asset" at bounding box center [408, 198] width 49 height 14
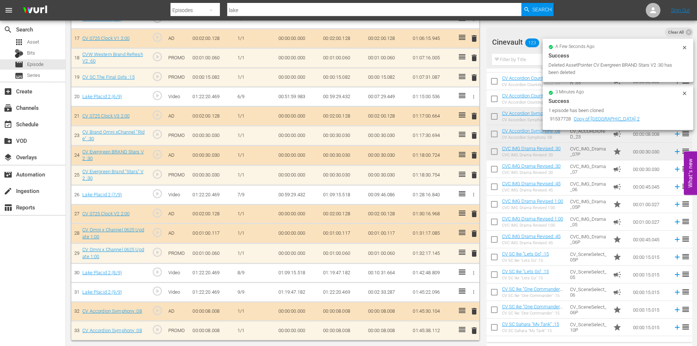
scroll to position [514, 0]
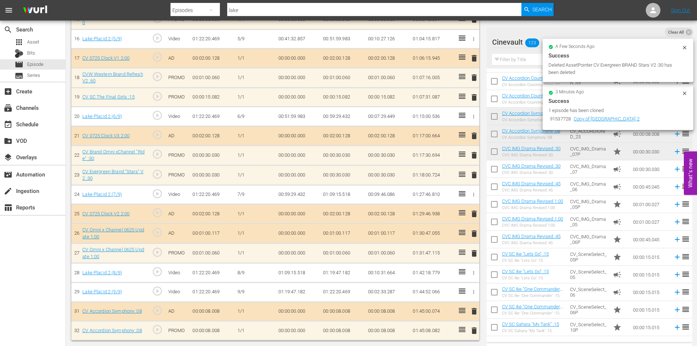
click at [476, 233] on span "delete" at bounding box center [474, 233] width 9 height 9
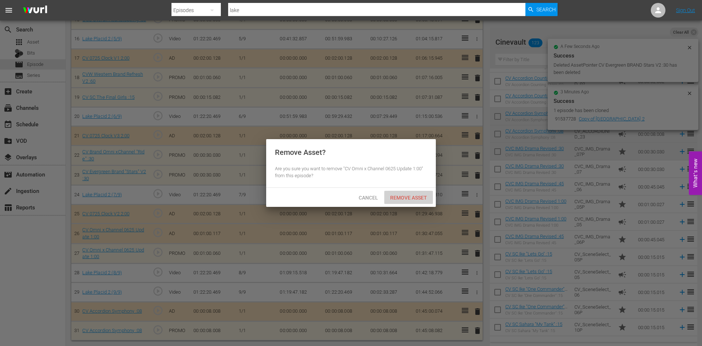
click at [409, 197] on span "Remove Asset" at bounding box center [408, 198] width 49 height 6
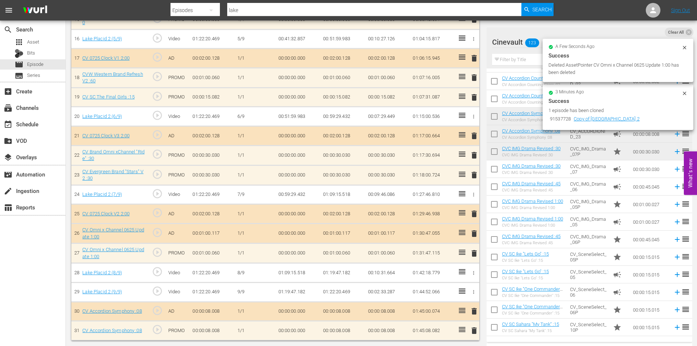
scroll to position [495, 0]
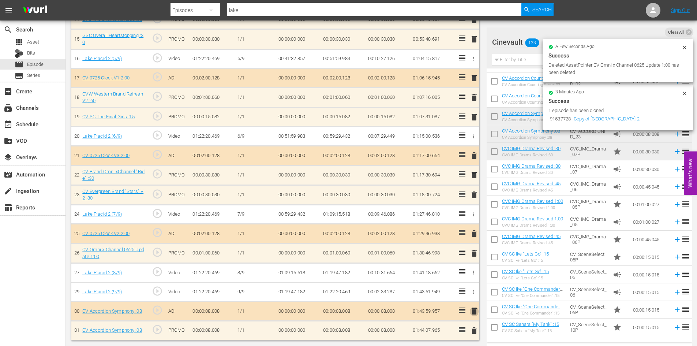
click at [476, 312] on span "delete" at bounding box center [474, 310] width 9 height 9
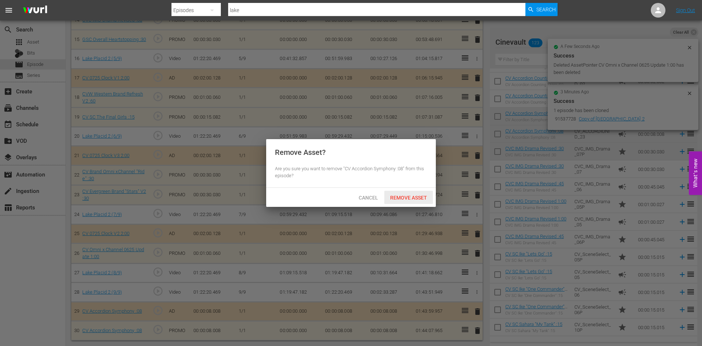
click at [423, 196] on div "Remove Asset" at bounding box center [408, 198] width 49 height 14
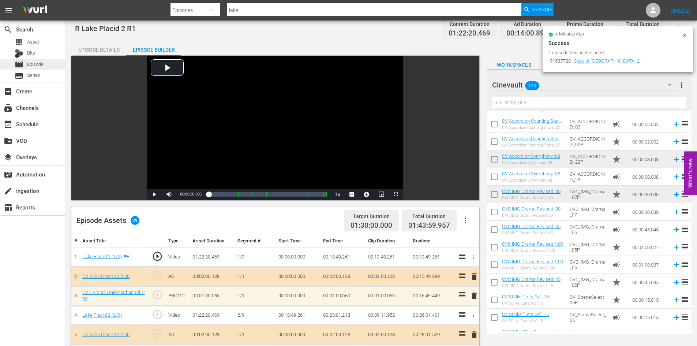
scroll to position [0, 0]
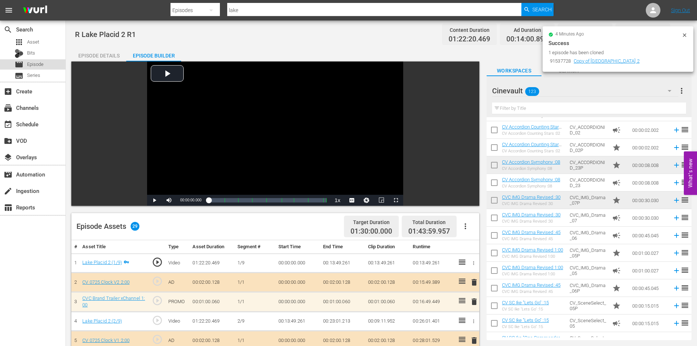
click at [32, 64] on span "Episode" at bounding box center [35, 64] width 16 height 7
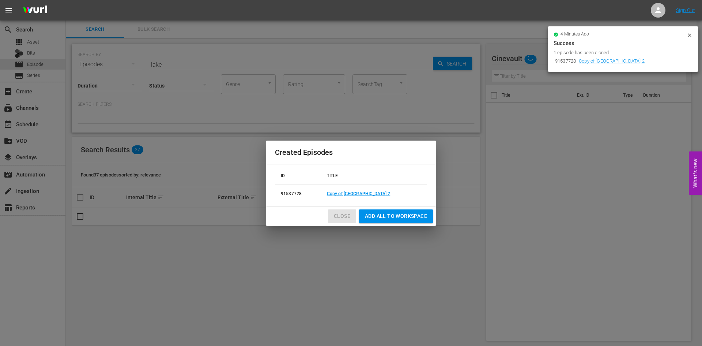
click at [339, 216] on span "Close" at bounding box center [342, 215] width 16 height 9
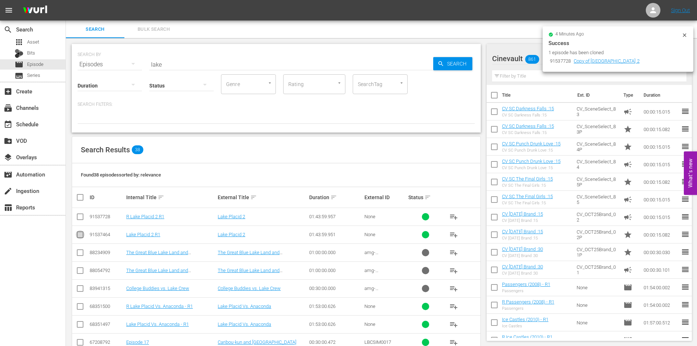
click at [80, 234] on input "checkbox" at bounding box center [80, 235] width 9 height 9
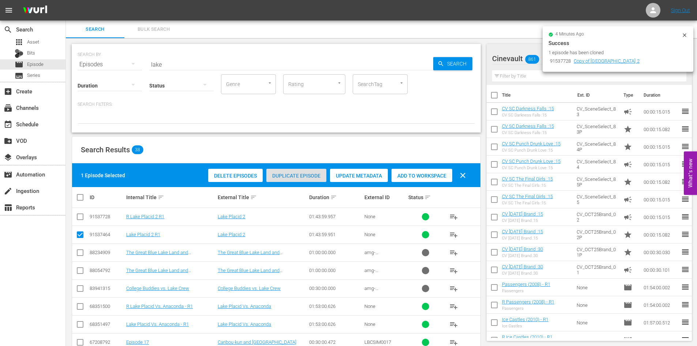
click at [298, 179] on div "Duplicate Episode" at bounding box center [296, 176] width 60 height 14
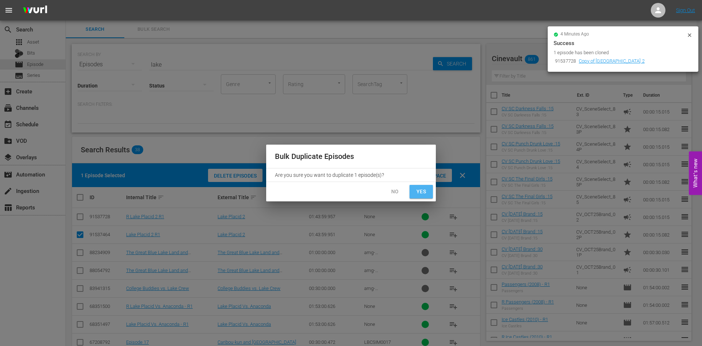
click at [427, 192] on button "Yes" at bounding box center [421, 192] width 23 height 14
checkbox input "false"
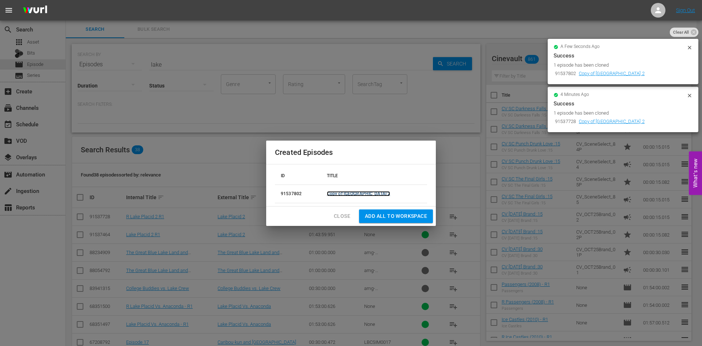
click at [355, 193] on link "Copy of Lake Placid 2" at bounding box center [358, 193] width 63 height 5
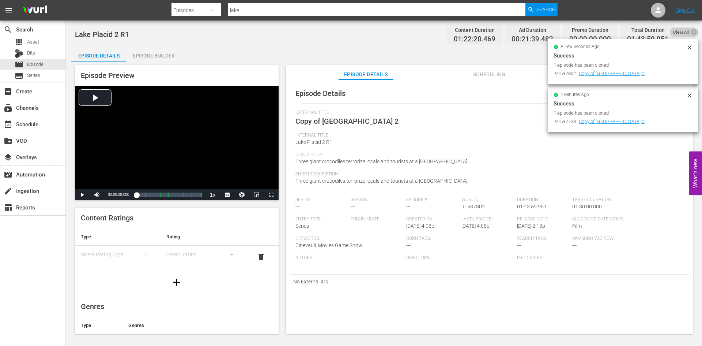
click at [681, 30] on span "Clear All" at bounding box center [681, 32] width 23 height 10
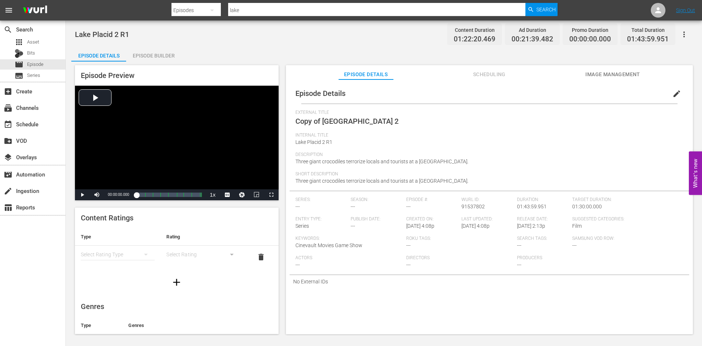
click at [672, 92] on span "edit" at bounding box center [676, 93] width 9 height 9
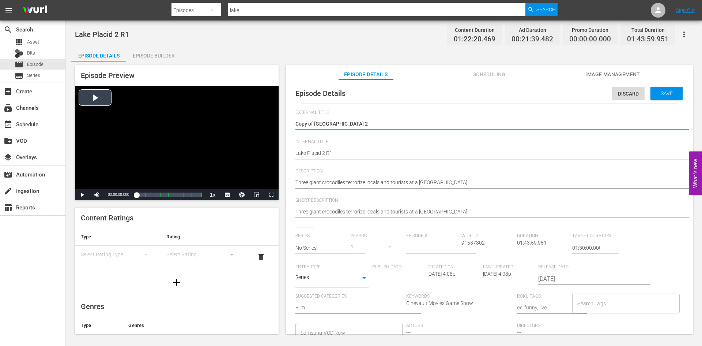
drag, startPoint x: 312, startPoint y: 125, endPoint x: 263, endPoint y: 123, distance: 49.4
click at [263, 123] on div "Episode Preview Video Player is loading. Play Video Play Mute Current Time 00:0…" at bounding box center [383, 200] width 625 height 278
type textarea "Lake Placid 2"
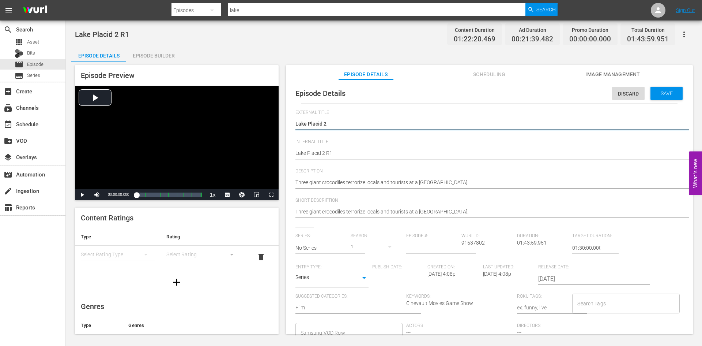
type textarea "Lake Placid 2"
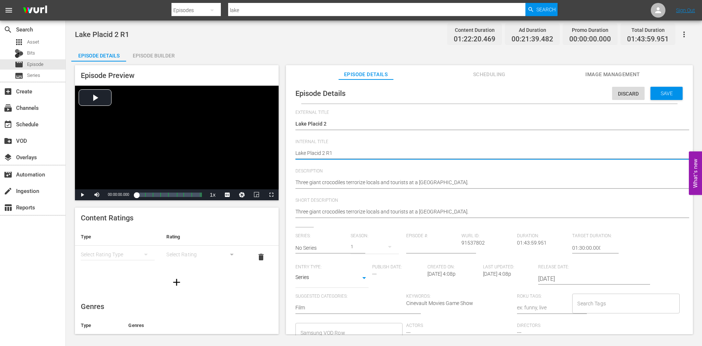
type textarea "Lake Placid 2 R"
type textarea "Lake Placid 2 R5"
click at [656, 91] on span "Save" at bounding box center [667, 93] width 24 height 6
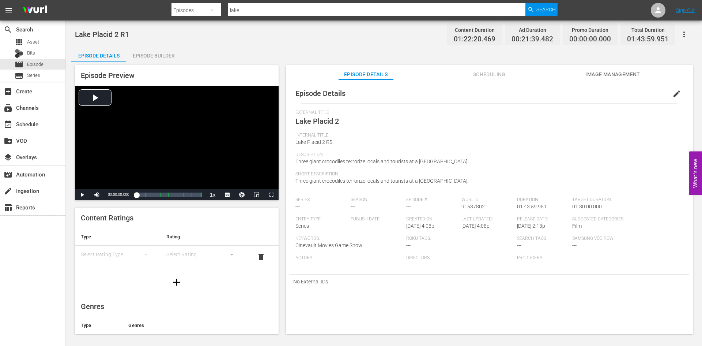
click at [161, 57] on div "Episode Builder" at bounding box center [153, 56] width 55 height 18
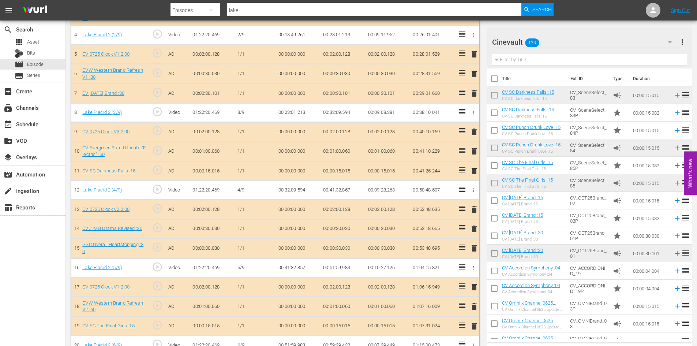
scroll to position [275, 0]
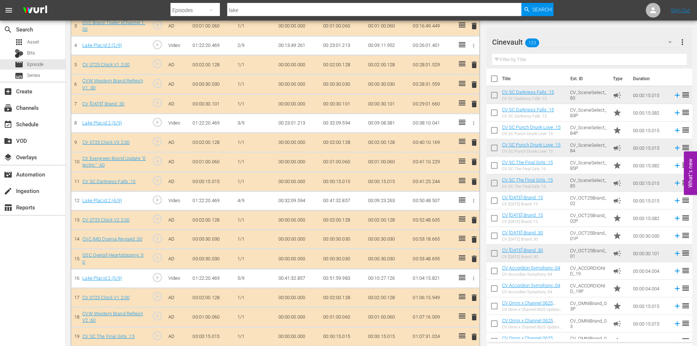
click at [543, 58] on input "text" at bounding box center [589, 60] width 195 height 12
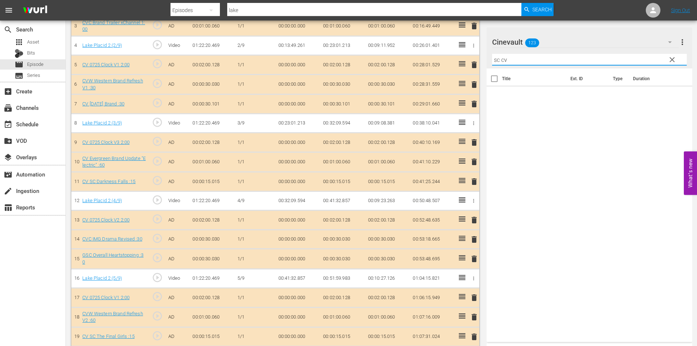
drag, startPoint x: 487, startPoint y: 63, endPoint x: 462, endPoint y: 63, distance: 24.9
click at [462, 63] on div "Video Player is loading. Play Video Play Mute Current Time 00:00:00.000 / Durat…" at bounding box center [381, 172] width 620 height 773
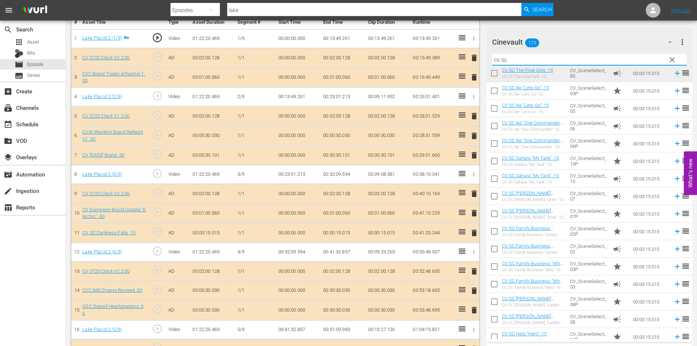
scroll to position [202, 0]
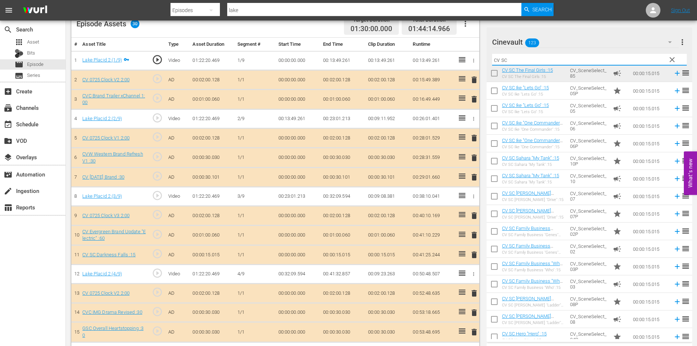
type input "cv sc"
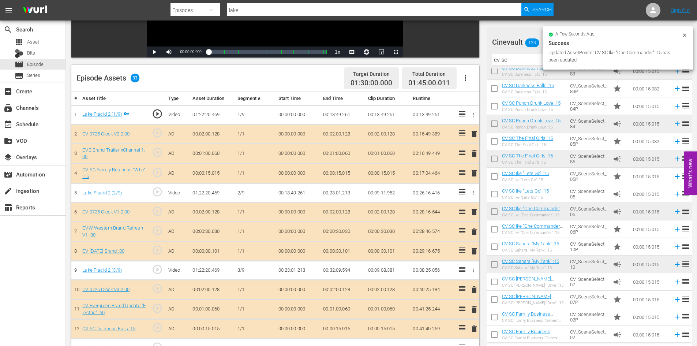
scroll to position [77, 0]
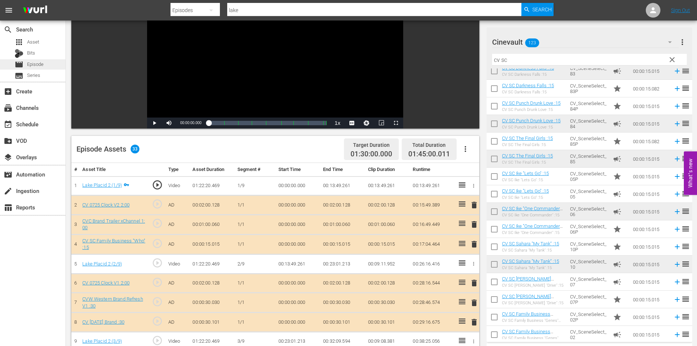
click at [46, 60] on div "movie Episode" at bounding box center [32, 64] width 65 height 10
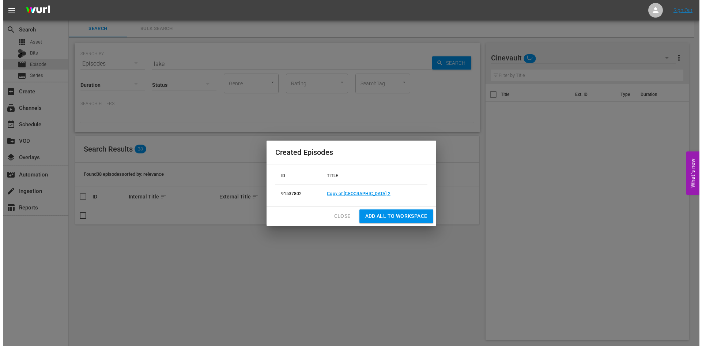
scroll to position [1, 0]
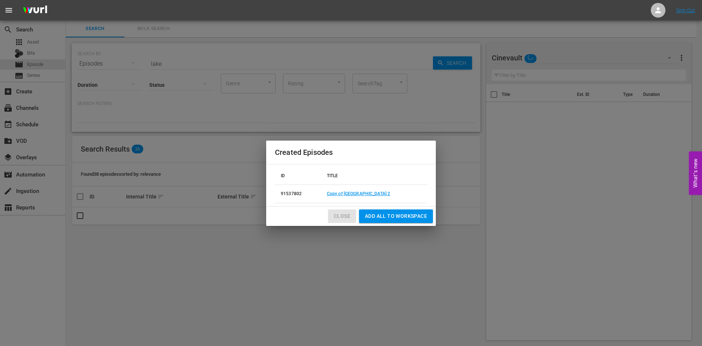
click at [339, 212] on span "Close" at bounding box center [342, 215] width 16 height 9
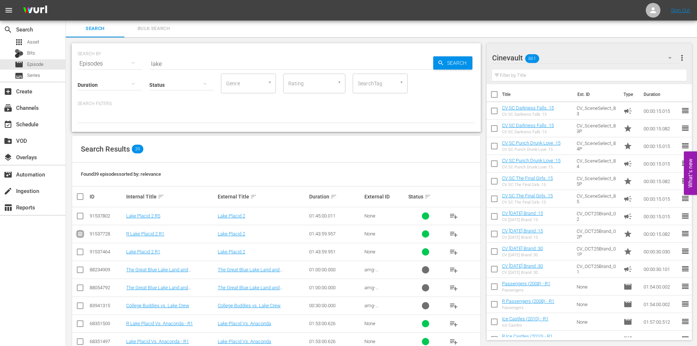
click at [80, 233] on input "checkbox" at bounding box center [80, 235] width 9 height 9
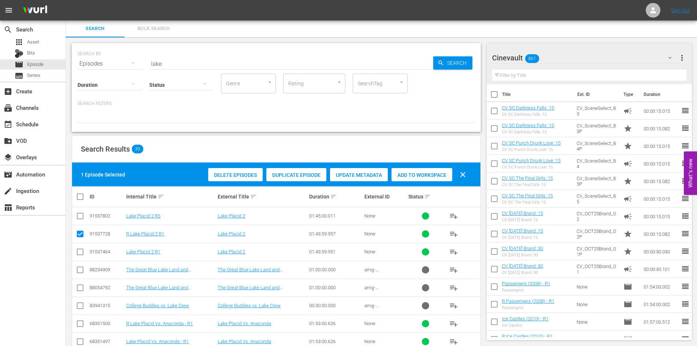
click at [307, 170] on div "Duplicate Episode" at bounding box center [296, 175] width 60 height 14
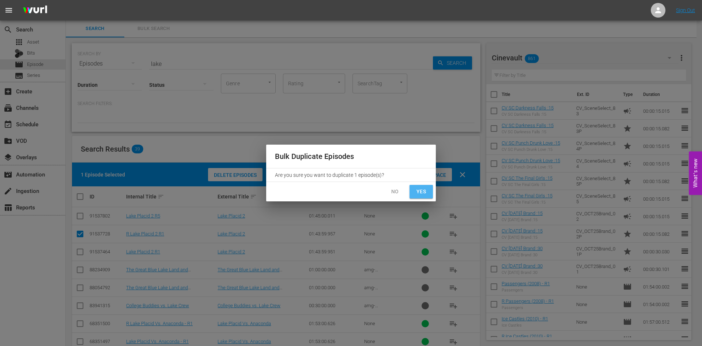
click at [419, 192] on span "Yes" at bounding box center [421, 191] width 12 height 9
checkbox input "false"
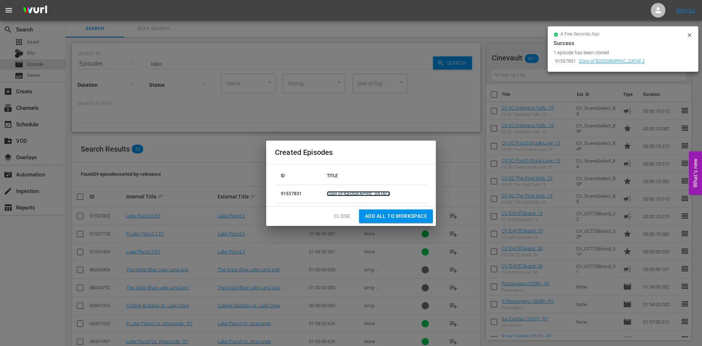
click at [376, 195] on link "Copy of Lake Placid 2" at bounding box center [358, 193] width 63 height 5
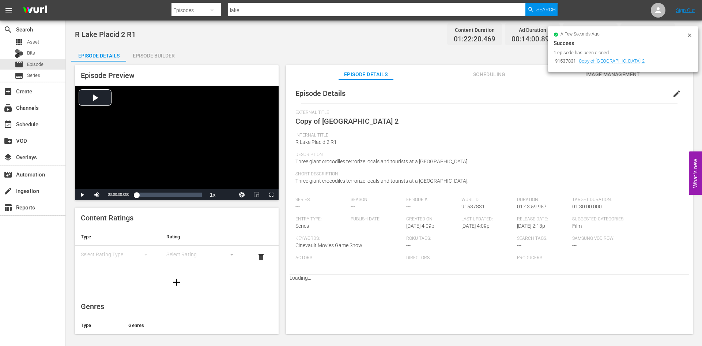
click at [688, 38] on div at bounding box center [690, 36] width 6 height 8
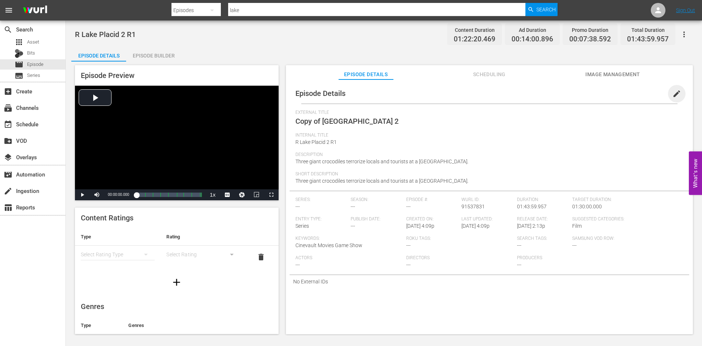
click at [672, 97] on span "edit" at bounding box center [676, 93] width 9 height 9
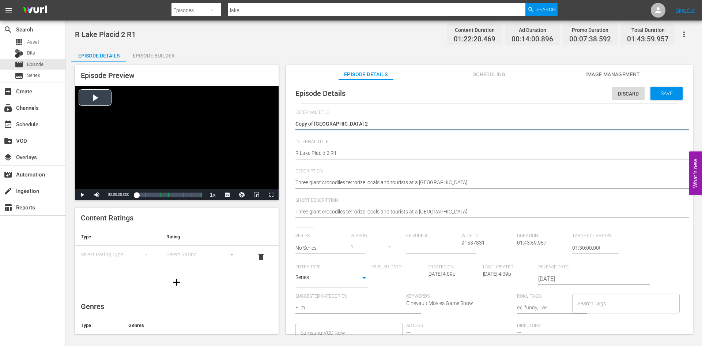
drag, startPoint x: 315, startPoint y: 120, endPoint x: 274, endPoint y: 116, distance: 41.2
type textarea "Lake Placid 2"
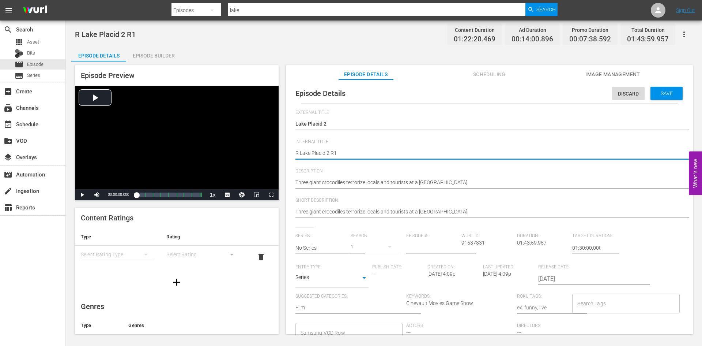
type textarea "R Lake Placid 2 R"
type textarea "R Lake Placid 2 R5"
click at [663, 94] on span "Save" at bounding box center [667, 93] width 24 height 6
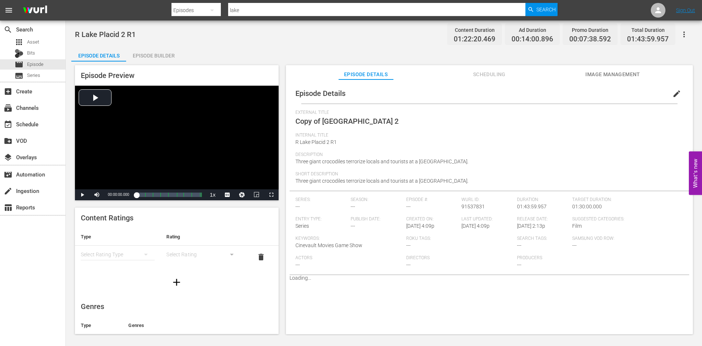
click at [158, 52] on div "Episode Builder" at bounding box center [153, 56] width 55 height 18
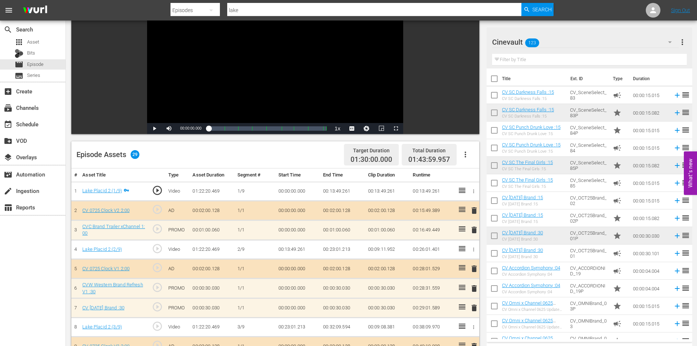
scroll to position [73, 0]
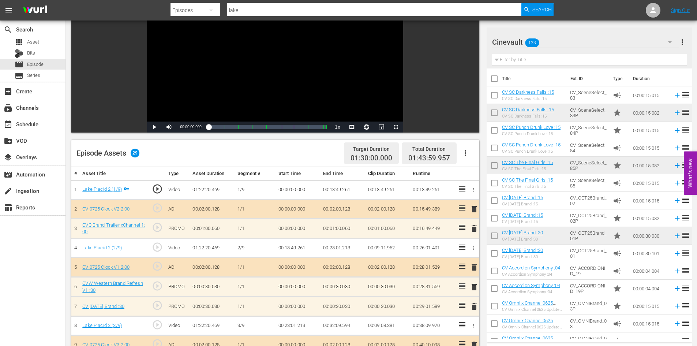
click at [523, 59] on input "text" at bounding box center [589, 60] width 195 height 12
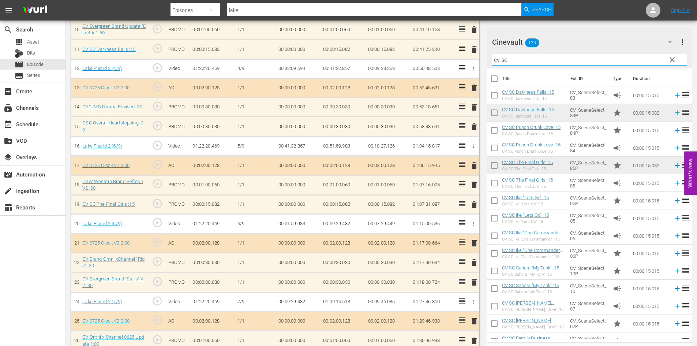
scroll to position [475, 0]
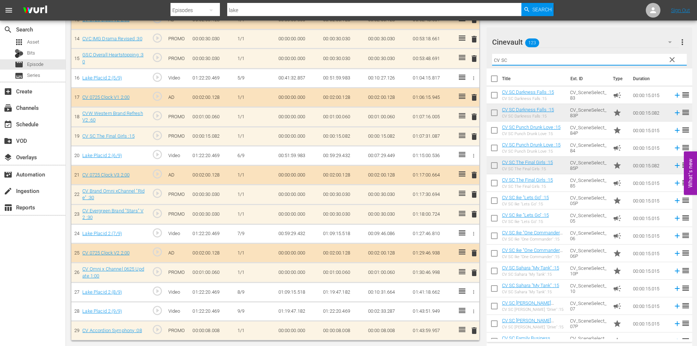
type input "cv sc"
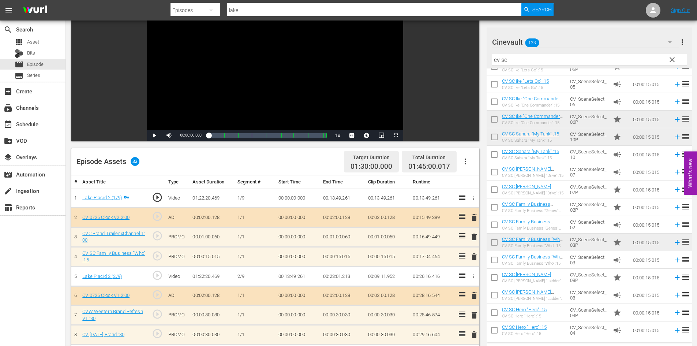
scroll to position [41, 0]
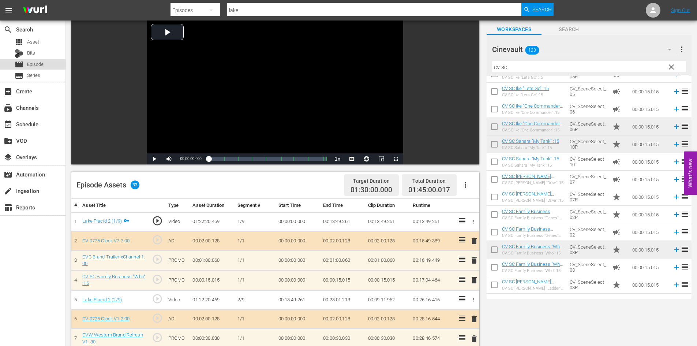
click at [52, 64] on div "movie Episode" at bounding box center [32, 64] width 65 height 10
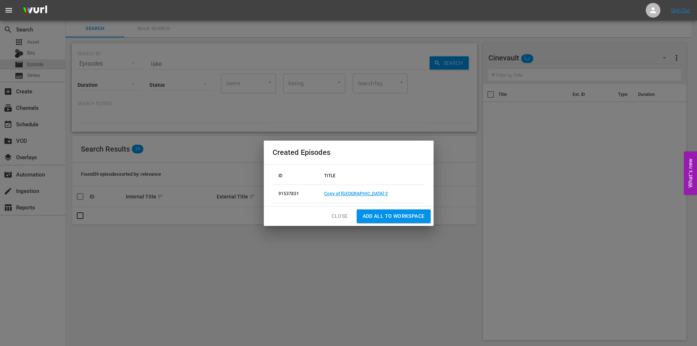
scroll to position [1, 0]
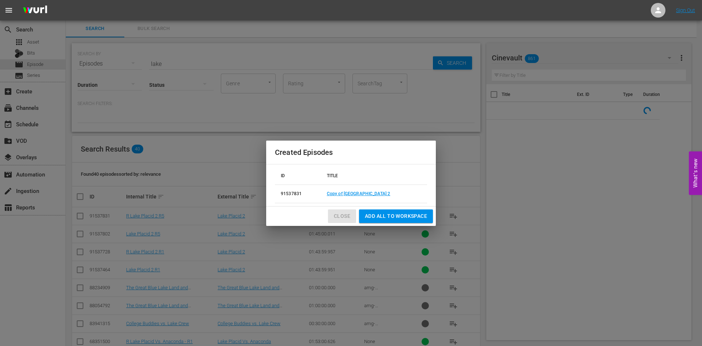
click at [342, 217] on span "Close" at bounding box center [342, 215] width 16 height 9
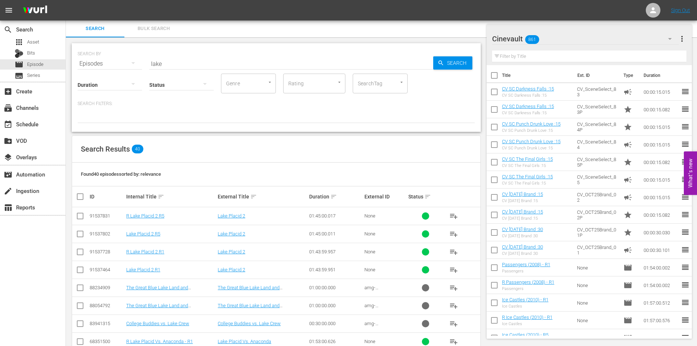
scroll to position [37, 0]
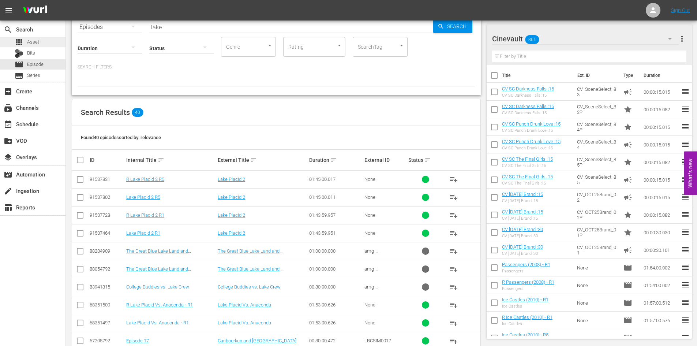
click at [42, 40] on div "apps Asset" at bounding box center [32, 42] width 65 height 10
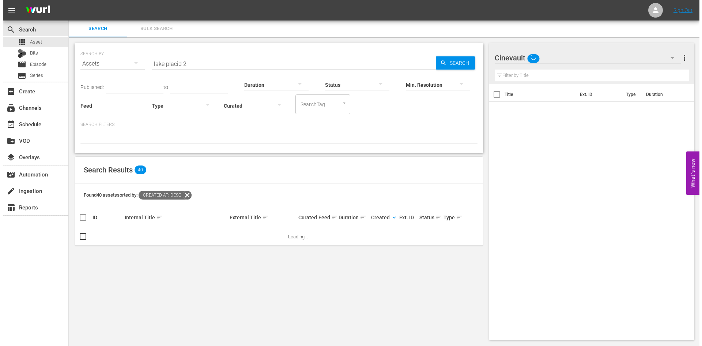
scroll to position [1, 0]
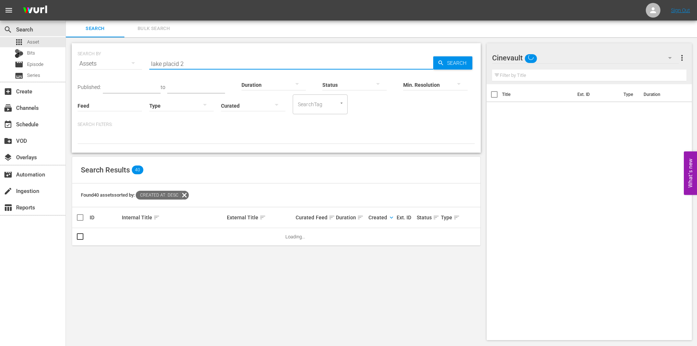
drag, startPoint x: 209, startPoint y: 68, endPoint x: 86, endPoint y: 63, distance: 123.7
click at [86, 63] on div "SEARCH BY Search By Assets Search ID, Title, Description, Keywords, or Category…" at bounding box center [276, 59] width 397 height 26
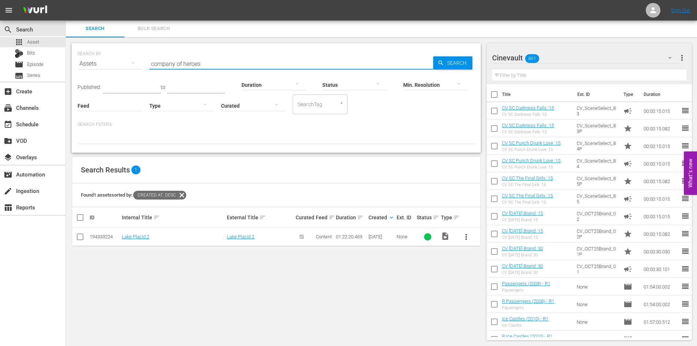
type input "company of heroes"
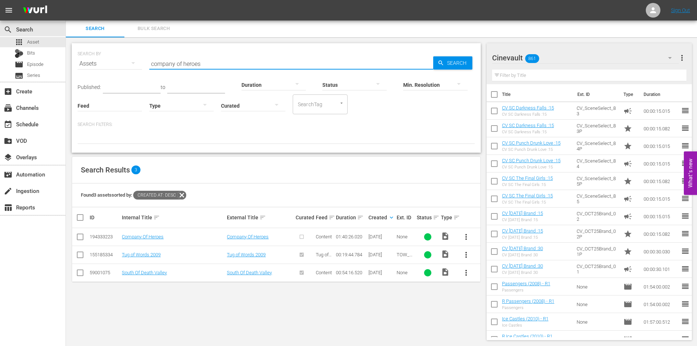
click at [82, 237] on input "checkbox" at bounding box center [80, 238] width 9 height 9
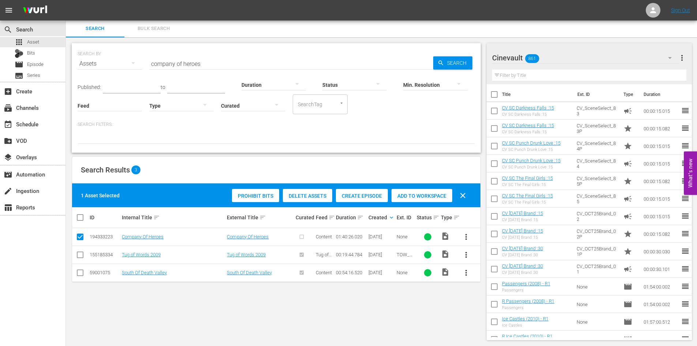
click at [355, 199] on div "Create Episode" at bounding box center [362, 196] width 52 height 14
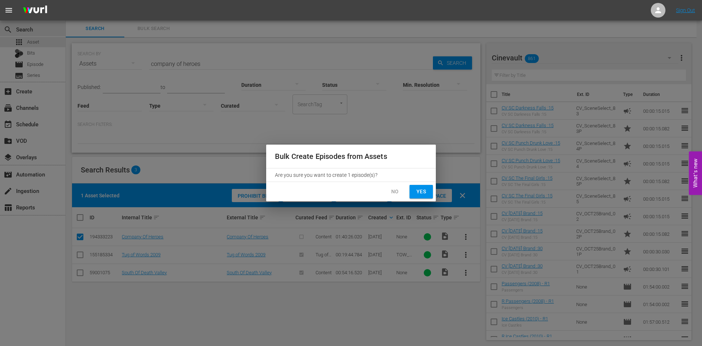
click at [418, 194] on span "Yes" at bounding box center [421, 191] width 12 height 9
checkbox input "false"
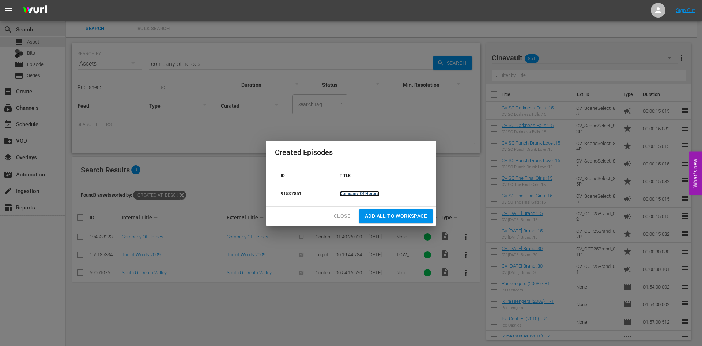
click at [370, 193] on link "Company Of Heroes" at bounding box center [360, 193] width 40 height 5
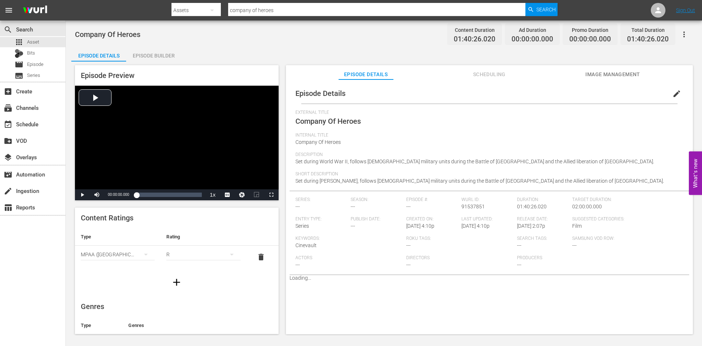
click at [670, 101] on button "edit" at bounding box center [677, 94] width 18 height 18
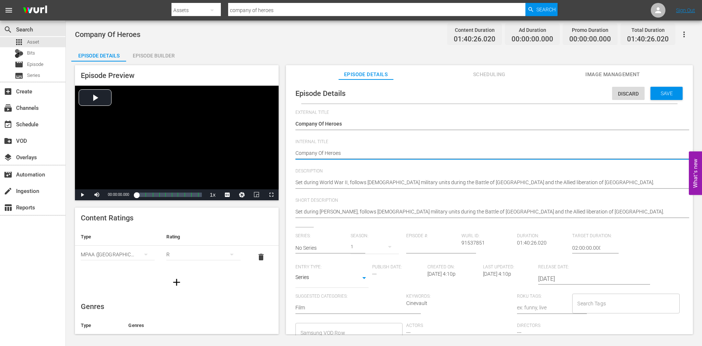
type textarea "Company Of Heroes"
type textarea "Company Of Heroes R"
type textarea "Company Of Heroes R1"
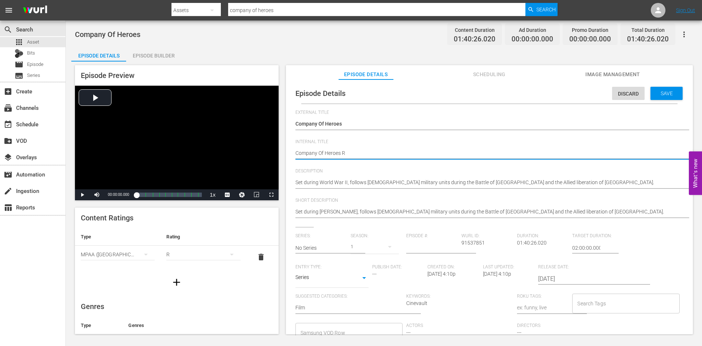
type textarea "Company Of Heroes R1"
type textarea "Company Of Heroes R1/"
type textarea "Company Of Heroes R1/R"
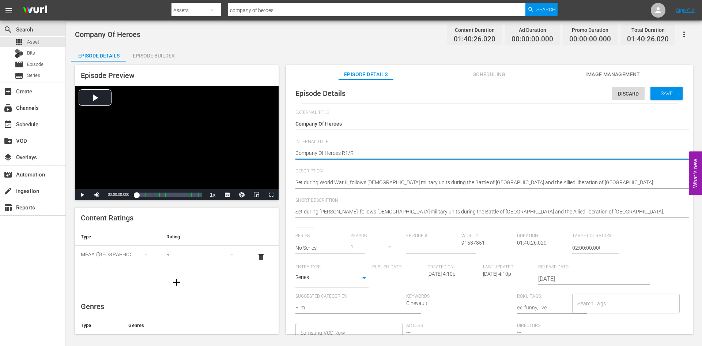
type textarea "Company Of Heroes R1/R5"
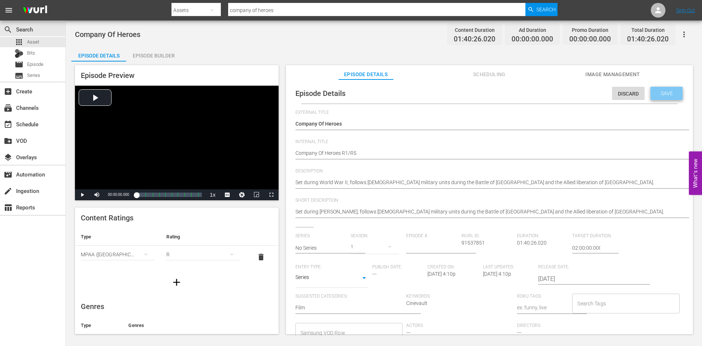
click at [655, 89] on div "Save" at bounding box center [667, 93] width 32 height 13
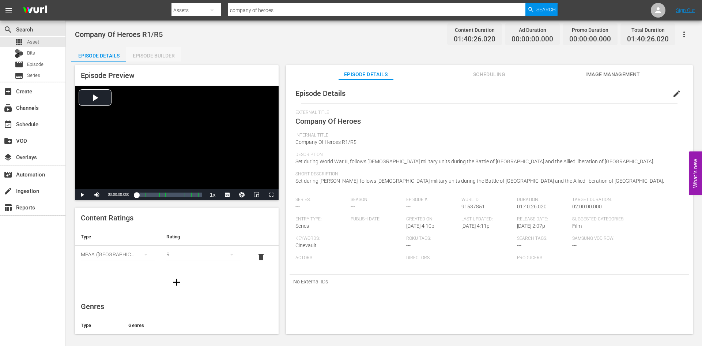
click at [163, 55] on div "Episode Builder" at bounding box center [153, 56] width 55 height 18
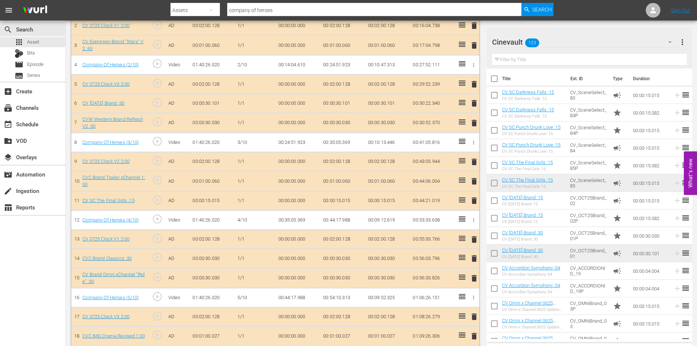
scroll to position [184, 0]
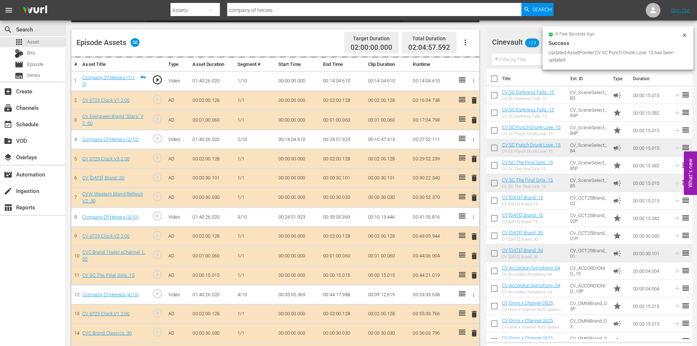
click at [532, 62] on input "text" at bounding box center [589, 60] width 195 height 12
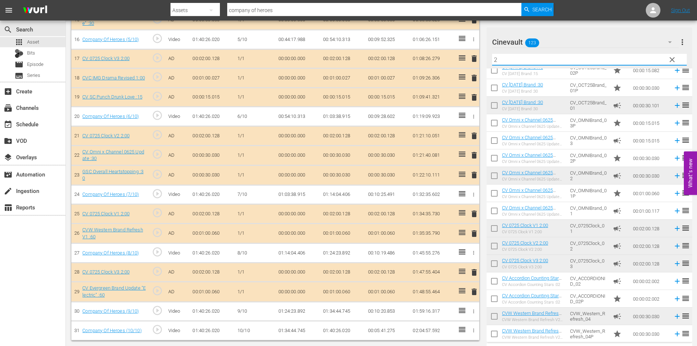
scroll to position [146, 0]
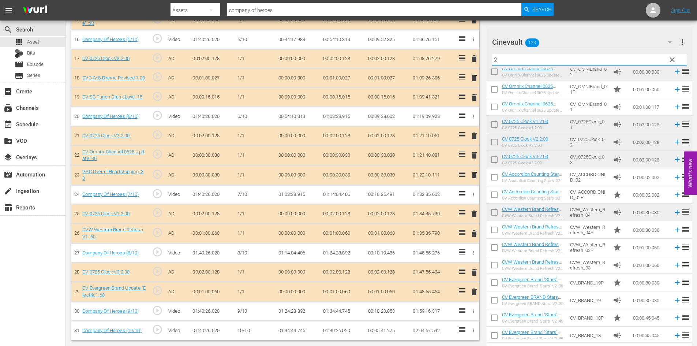
type input "2"
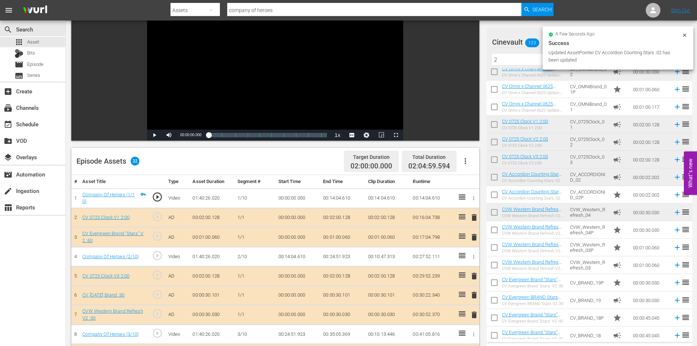
scroll to position [0, 0]
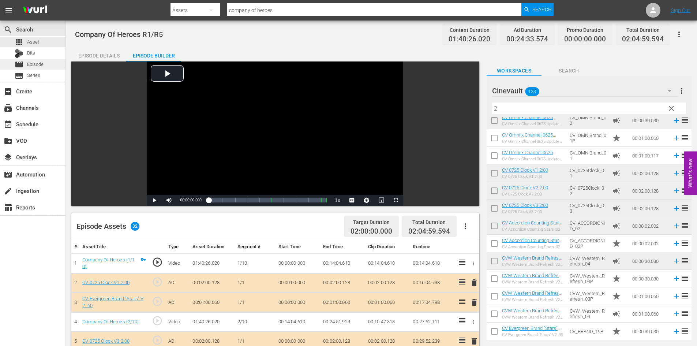
click at [47, 67] on div "movie Episode" at bounding box center [32, 64] width 65 height 10
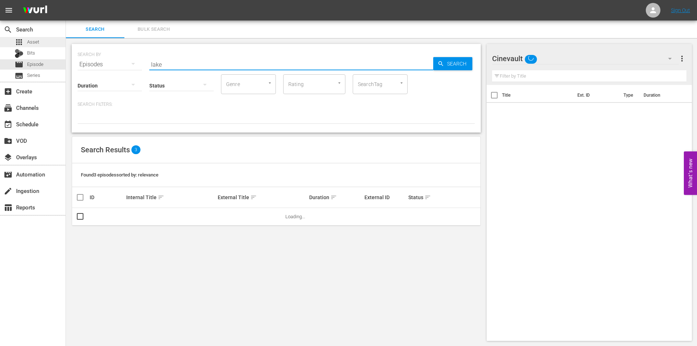
drag, startPoint x: 192, startPoint y: 64, endPoint x: 14, endPoint y: 39, distance: 180.1
click at [66, 0] on div "search Search apps Asset Bits movie Episode subtitles Series add_box Create sub…" at bounding box center [381, 0] width 631 height 0
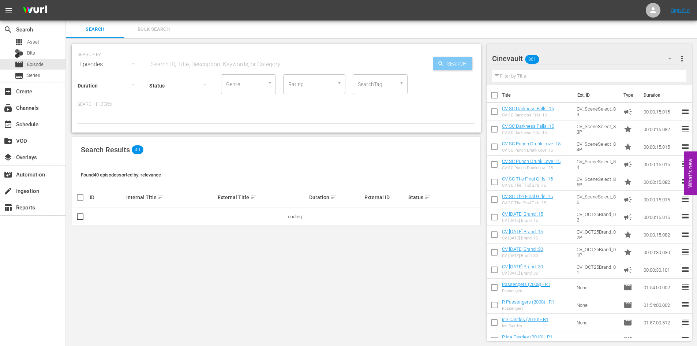
click at [456, 67] on span "Search" at bounding box center [458, 63] width 28 height 13
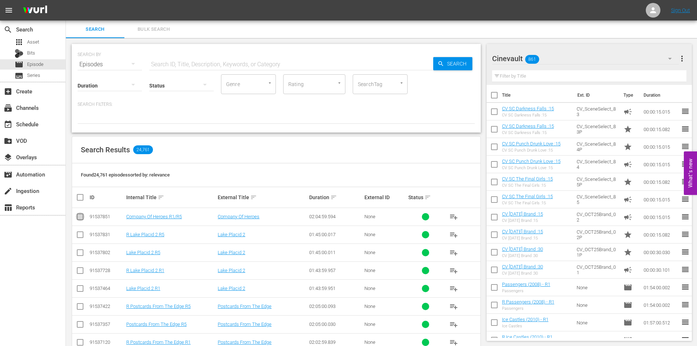
click at [81, 217] on input "checkbox" at bounding box center [80, 218] width 9 height 9
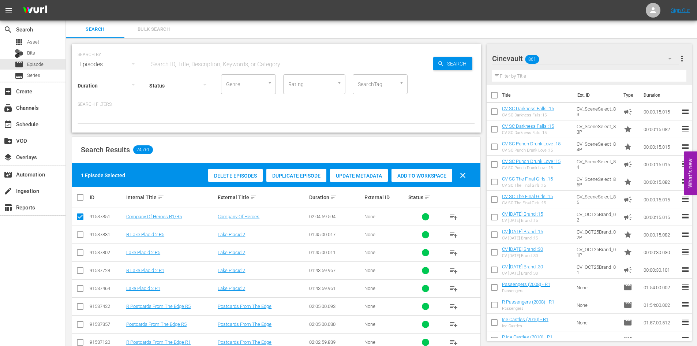
click at [321, 176] on span "Duplicate Episode" at bounding box center [296, 176] width 60 height 6
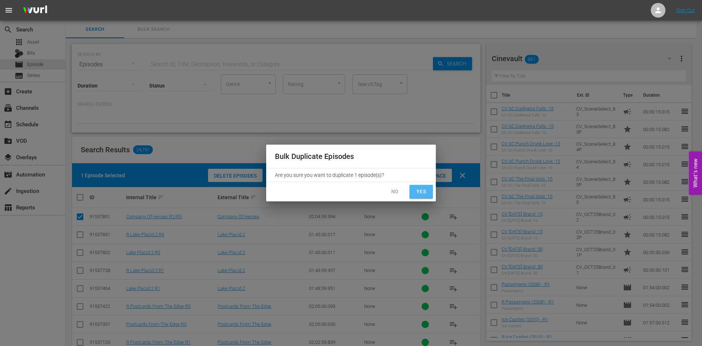
click at [421, 193] on span "Yes" at bounding box center [421, 191] width 12 height 9
checkbox input "false"
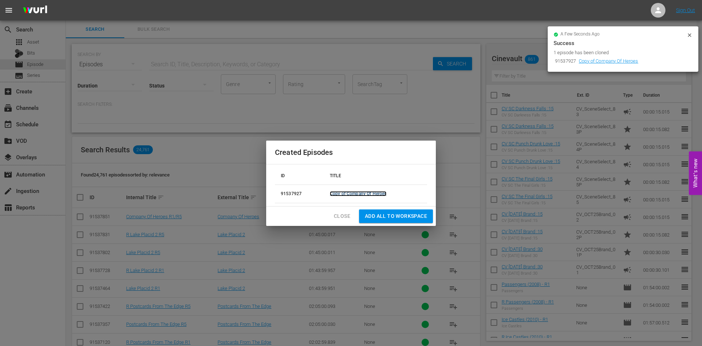
click at [359, 195] on link "Copy of Company Of Heroes" at bounding box center [358, 193] width 57 height 5
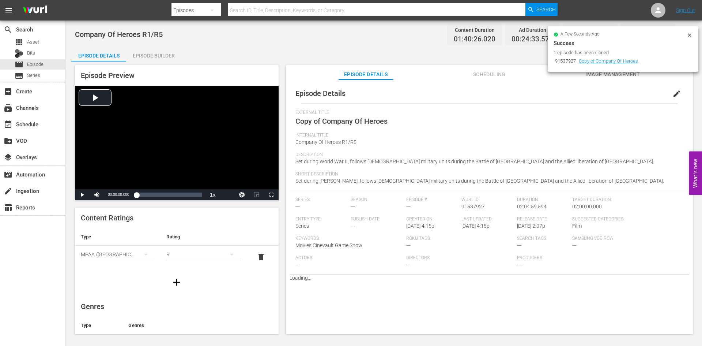
click at [672, 91] on span "edit" at bounding box center [676, 93] width 9 height 9
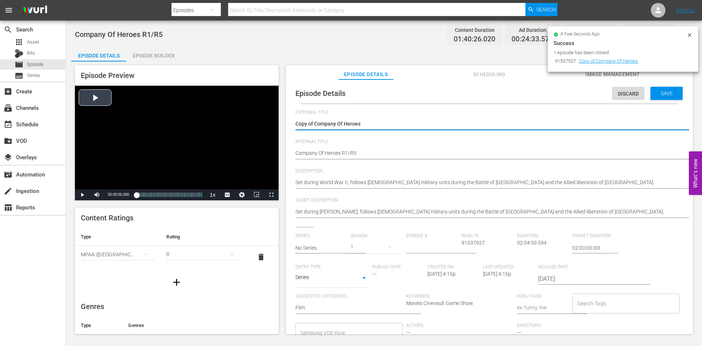
drag, startPoint x: 315, startPoint y: 122, endPoint x: 273, endPoint y: 120, distance: 42.1
click at [273, 120] on div "Episode Preview Video Player is loading. Play Video Play Mute Current Time 00:0…" at bounding box center [383, 200] width 625 height 278
type textarea "Company Of Heroes"
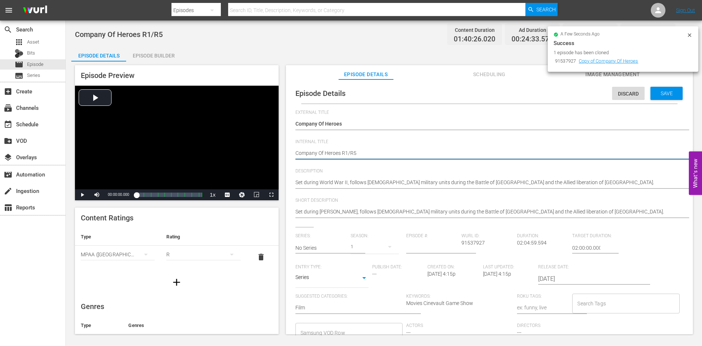
type textarea "RCompany Of Heroes R1/R5"
type textarea "R Company Of Heroes R1/R5"
click at [655, 94] on span "Save" at bounding box center [667, 93] width 24 height 6
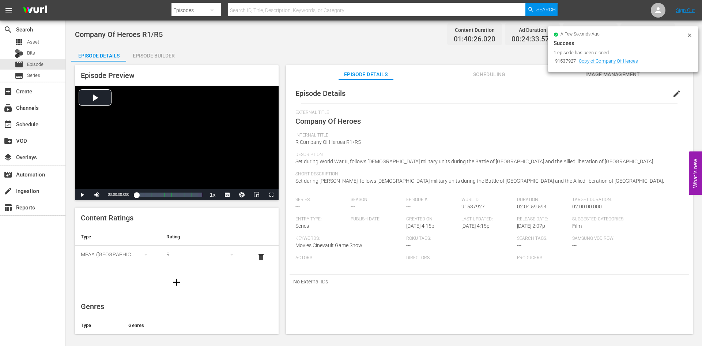
click at [150, 63] on div "Episode Preview Video Player is loading. Play Video Play Mute Current Time 00:0…" at bounding box center [383, 200] width 625 height 278
click at [153, 53] on div "Episode Builder" at bounding box center [153, 56] width 55 height 18
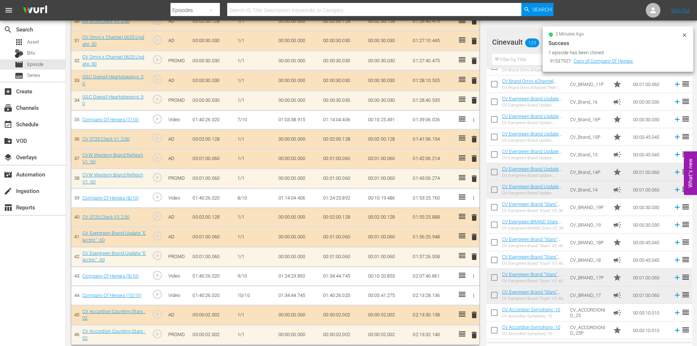
scroll to position [808, 0]
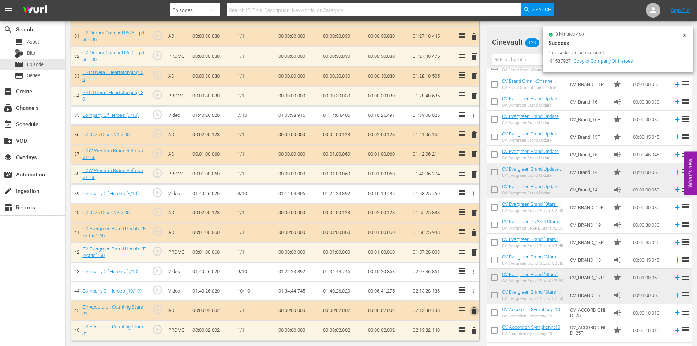
click at [474, 311] on span "delete" at bounding box center [474, 310] width 9 height 9
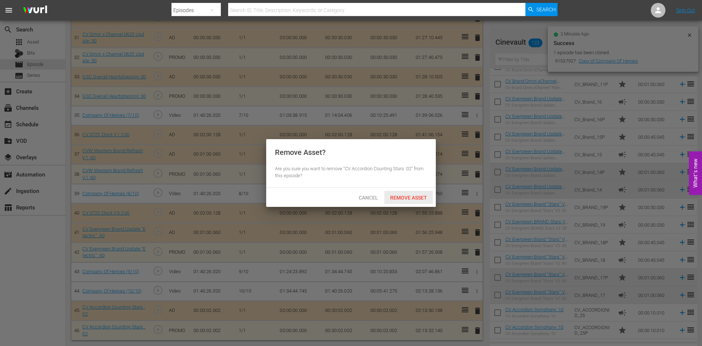
click at [412, 197] on span "Remove Asset" at bounding box center [408, 198] width 49 height 6
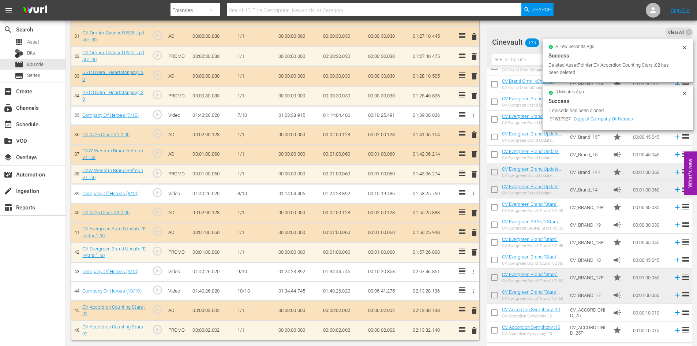
scroll to position [789, 0]
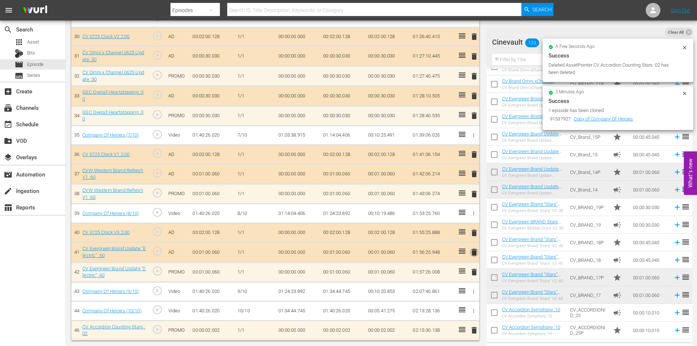
click at [472, 252] on span "delete" at bounding box center [474, 252] width 9 height 9
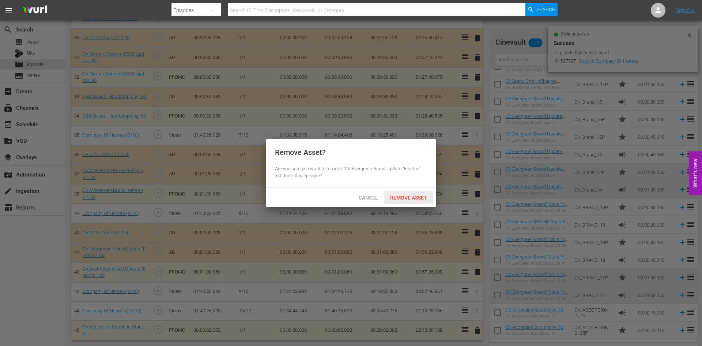
click at [416, 196] on span "Remove Asset" at bounding box center [408, 198] width 49 height 6
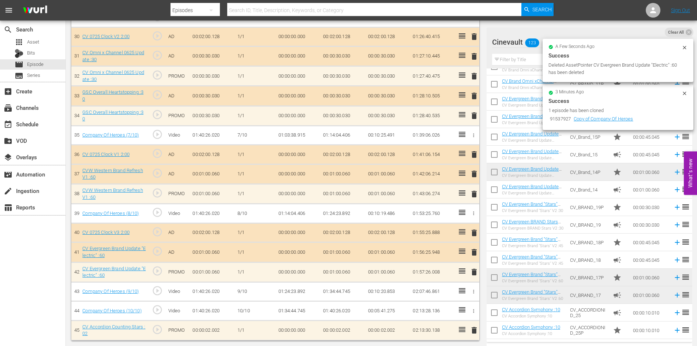
scroll to position [769, 0]
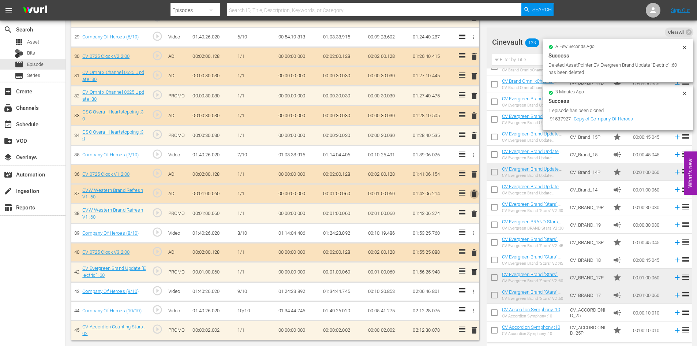
click at [475, 192] on span "delete" at bounding box center [474, 193] width 9 height 9
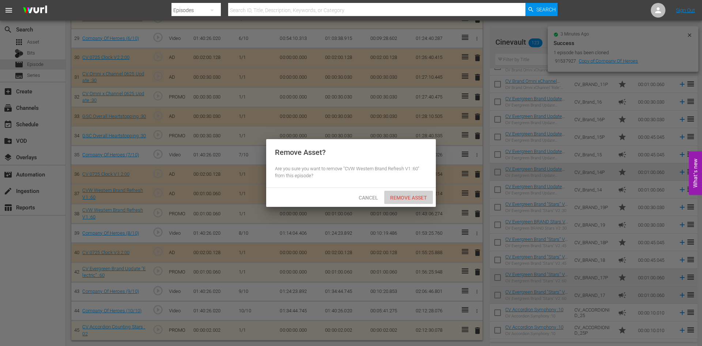
click at [410, 195] on span "Remove Asset" at bounding box center [408, 198] width 49 height 6
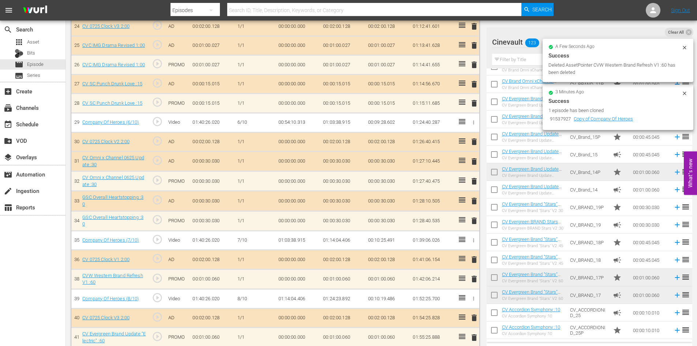
scroll to position [676, 0]
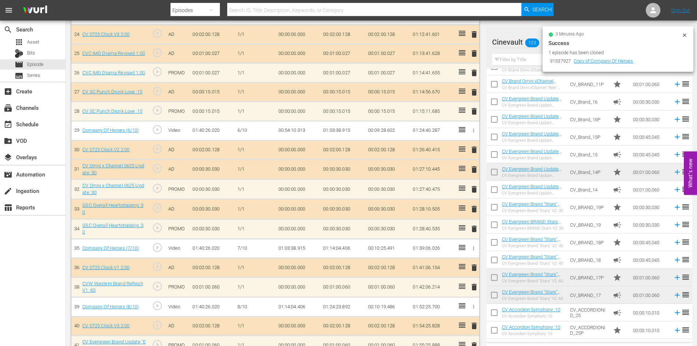
click at [474, 207] on span "delete" at bounding box center [474, 208] width 9 height 9
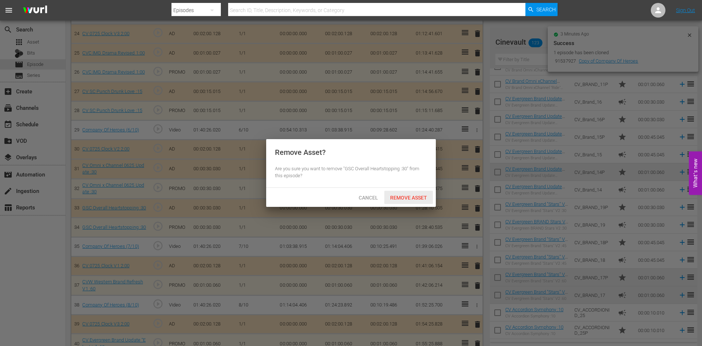
click at [422, 196] on span "Remove Asset" at bounding box center [408, 198] width 49 height 6
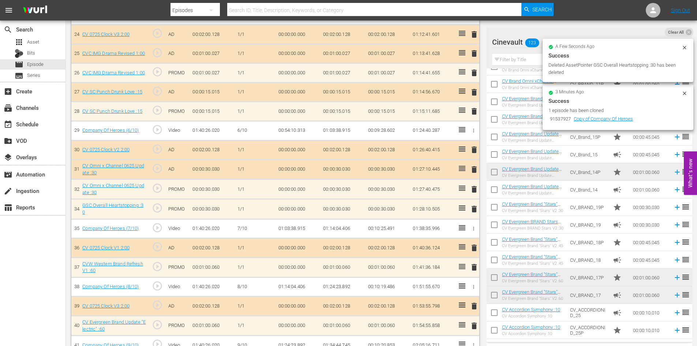
click at [472, 169] on span "delete" at bounding box center [474, 169] width 9 height 9
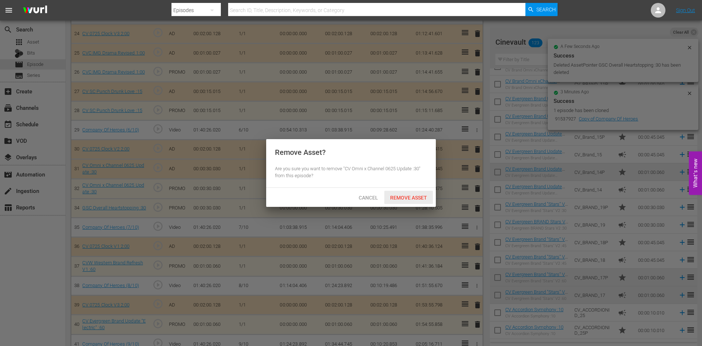
click at [412, 196] on span "Remove Asset" at bounding box center [408, 198] width 49 height 6
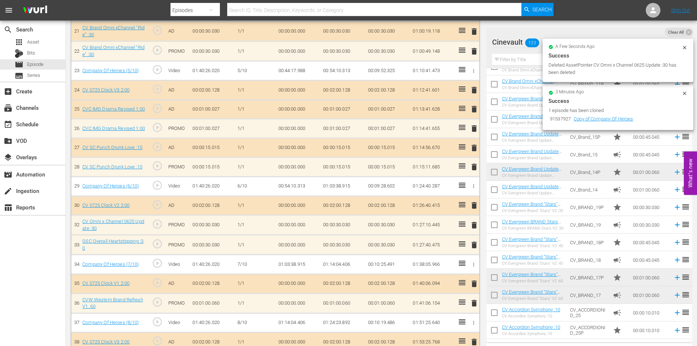
scroll to position [603, 0]
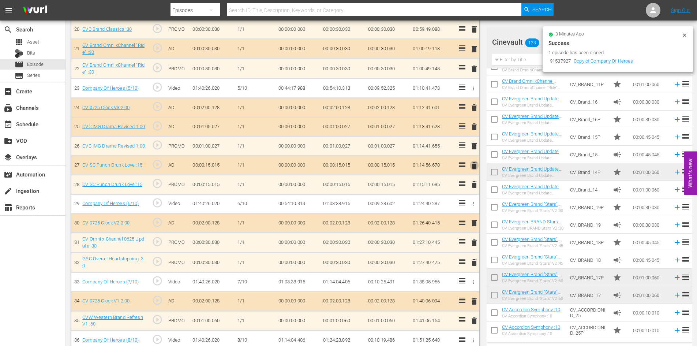
click at [476, 163] on span "delete" at bounding box center [474, 165] width 9 height 9
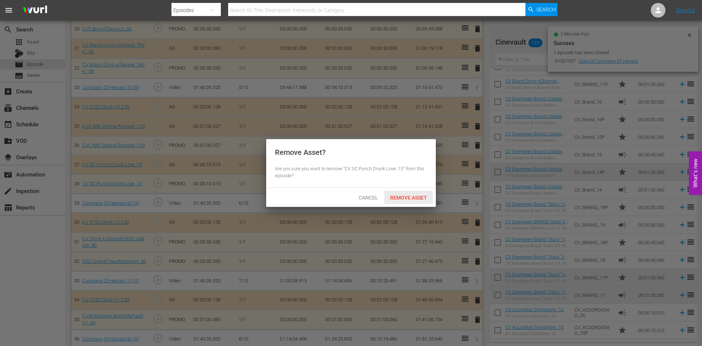
click at [424, 196] on span "Remove Asset" at bounding box center [408, 198] width 49 height 6
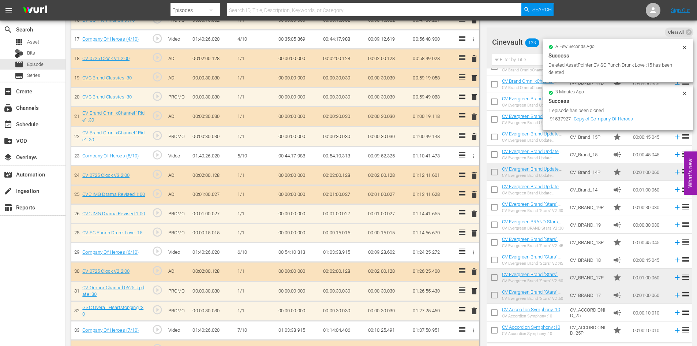
scroll to position [529, 0]
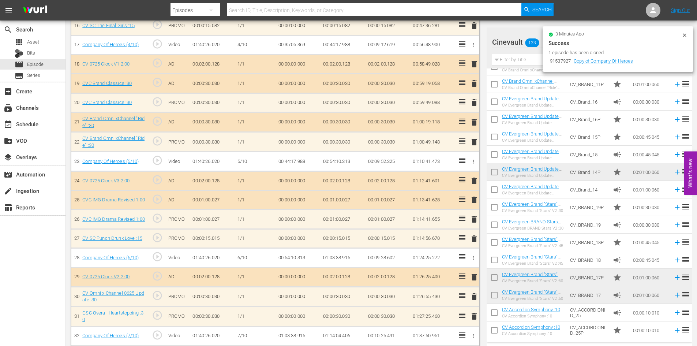
click at [474, 200] on span "delete" at bounding box center [474, 199] width 9 height 9
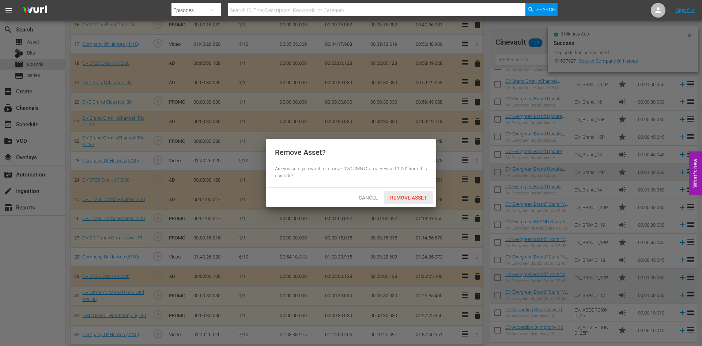
click at [413, 200] on span "Remove Asset" at bounding box center [408, 198] width 49 height 6
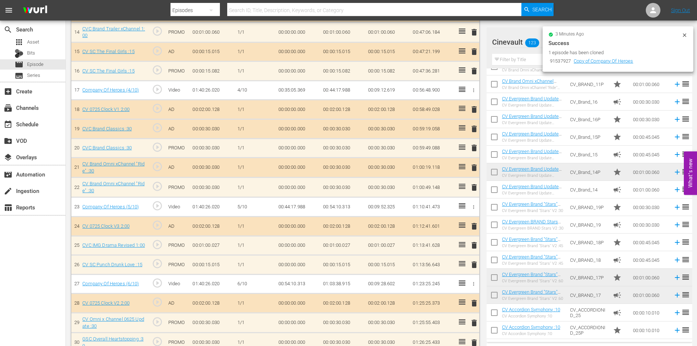
scroll to position [456, 0]
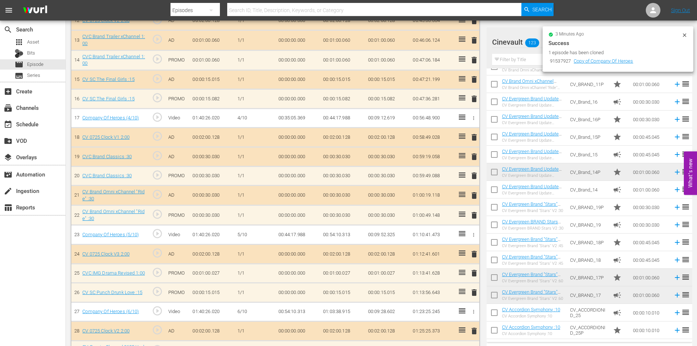
click at [475, 196] on span "delete" at bounding box center [474, 195] width 9 height 9
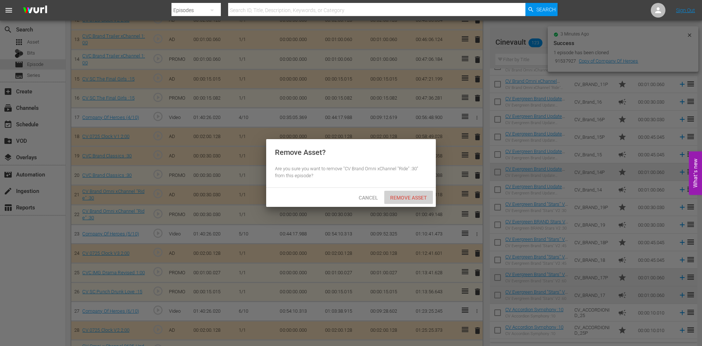
click at [418, 199] on span "Remove Asset" at bounding box center [408, 198] width 49 height 6
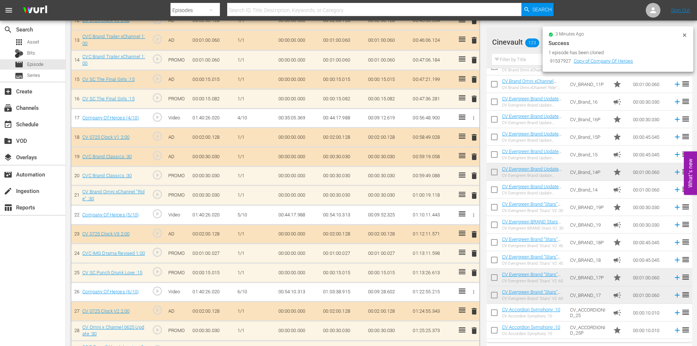
click at [473, 155] on span "delete" at bounding box center [474, 156] width 9 height 9
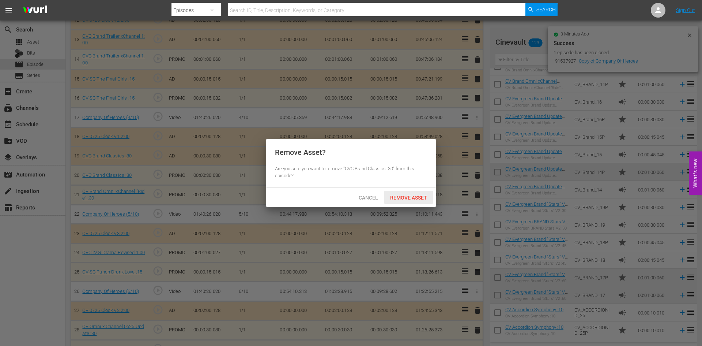
click at [422, 197] on span "Remove Asset" at bounding box center [408, 198] width 49 height 6
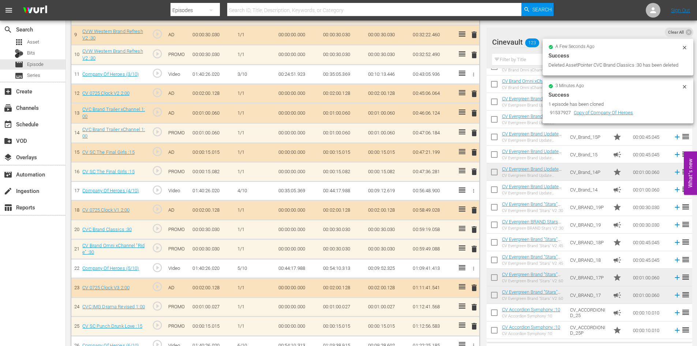
scroll to position [383, 0]
click at [476, 155] on span "delete" at bounding box center [474, 152] width 9 height 9
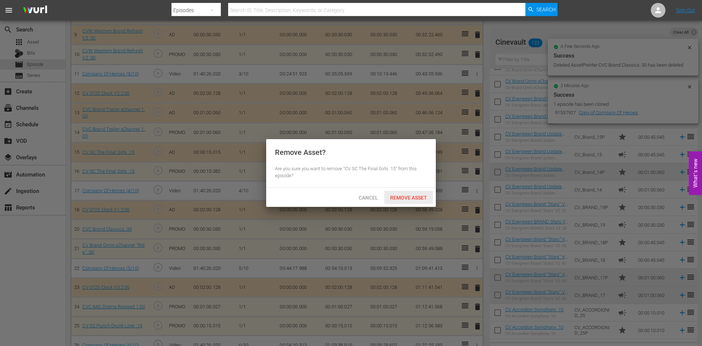
click at [415, 195] on span "Remove Asset" at bounding box center [408, 198] width 49 height 6
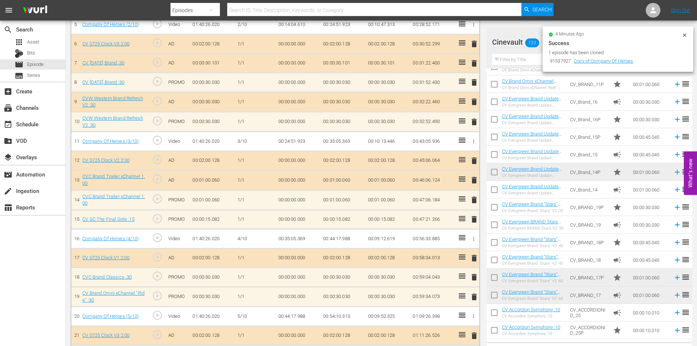
scroll to position [310, 0]
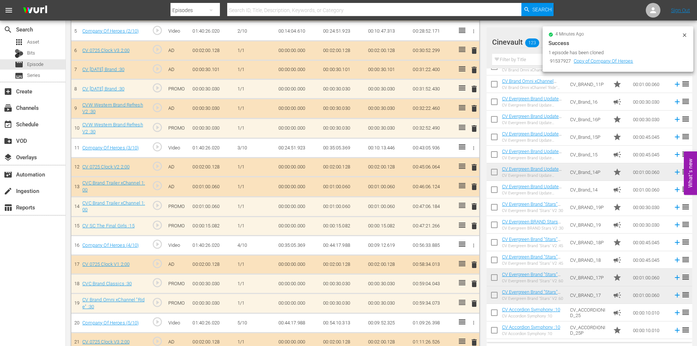
click at [471, 186] on span "delete" at bounding box center [474, 186] width 9 height 9
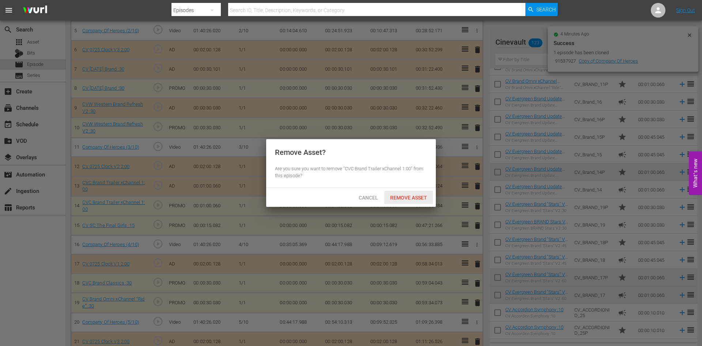
click at [424, 197] on span "Remove Asset" at bounding box center [408, 198] width 49 height 6
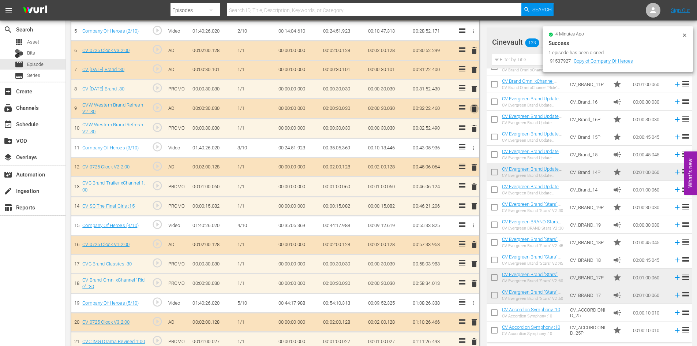
click at [471, 110] on span "delete" at bounding box center [474, 108] width 9 height 9
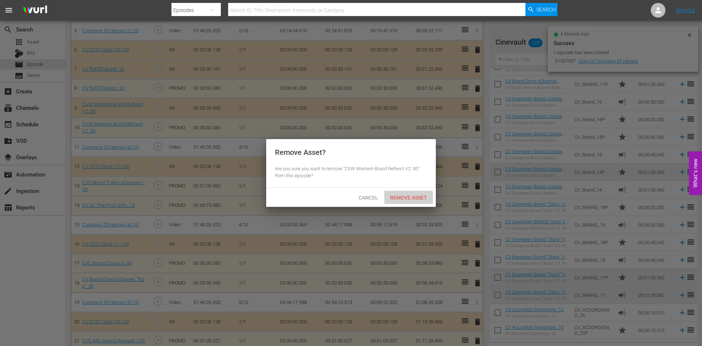
click at [421, 195] on span "Remove Asset" at bounding box center [408, 198] width 49 height 6
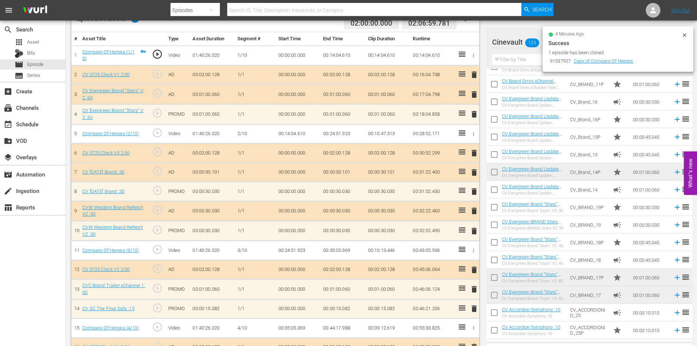
scroll to position [200, 0]
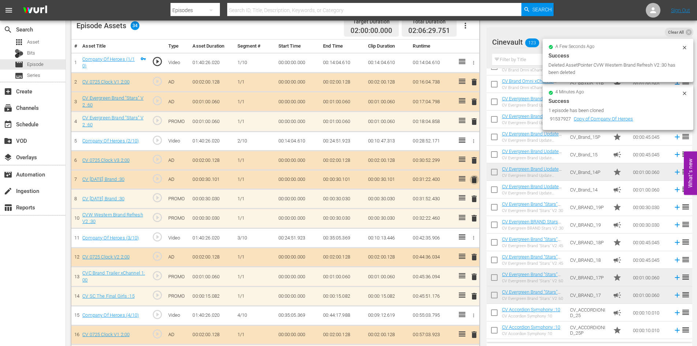
click at [475, 180] on span "delete" at bounding box center [474, 179] width 9 height 9
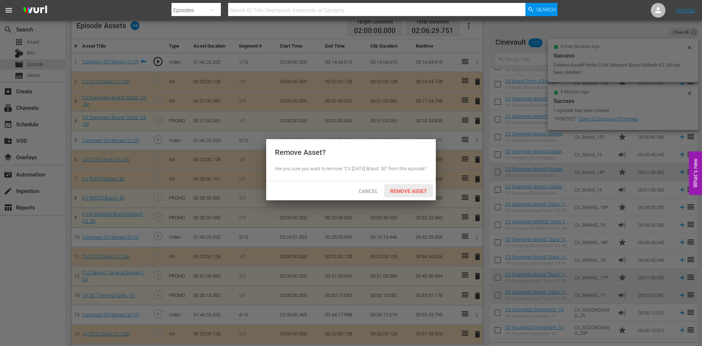
click at [420, 193] on div "Remove Asset" at bounding box center [408, 191] width 49 height 14
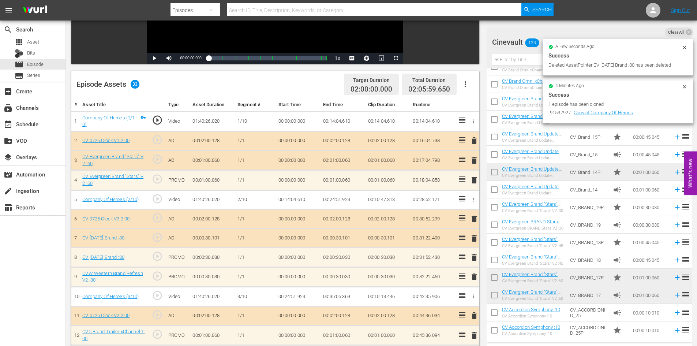
scroll to position [127, 0]
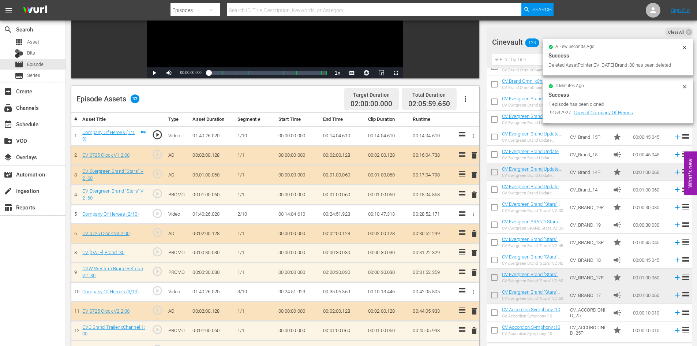
click at [474, 176] on span "delete" at bounding box center [474, 174] width 9 height 9
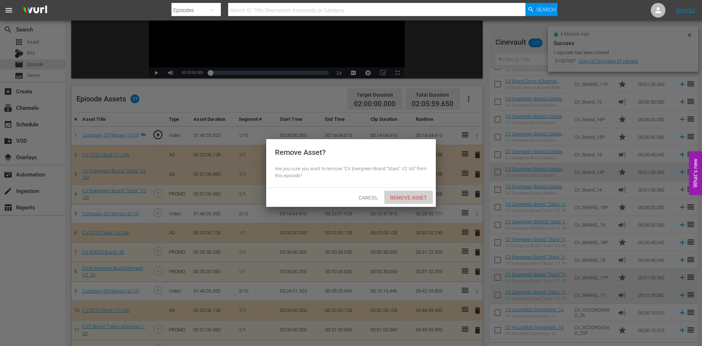
click at [396, 197] on span "Remove Asset" at bounding box center [408, 198] width 49 height 6
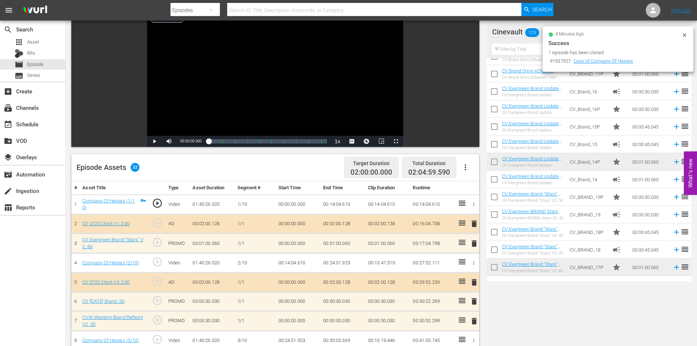
scroll to position [22, 0]
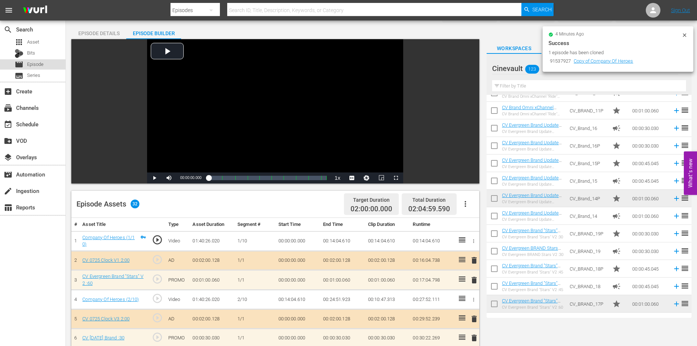
click at [42, 63] on span "Episode" at bounding box center [35, 64] width 16 height 7
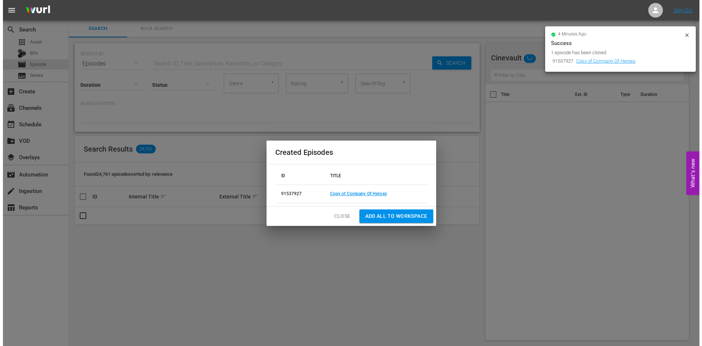
scroll to position [1, 0]
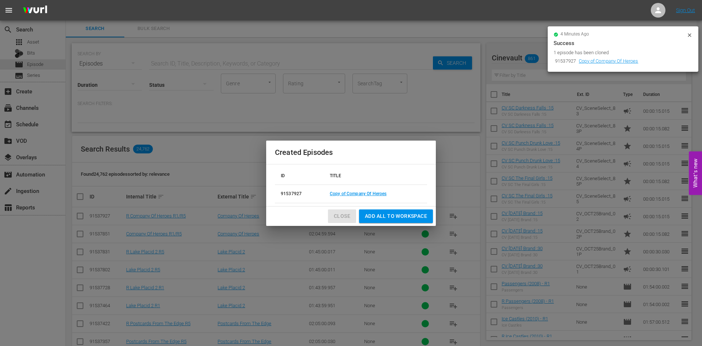
click at [343, 215] on span "Close" at bounding box center [342, 215] width 16 height 9
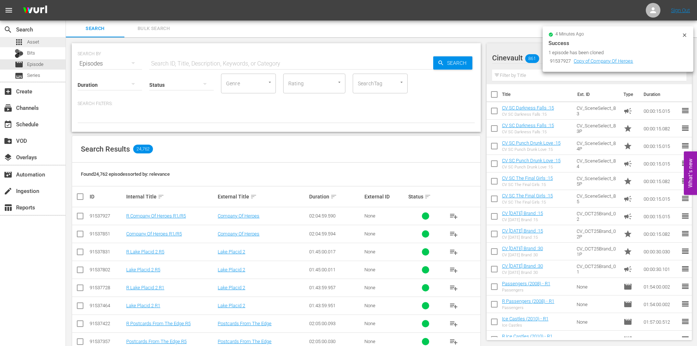
click at [49, 44] on div "apps Asset" at bounding box center [32, 42] width 65 height 10
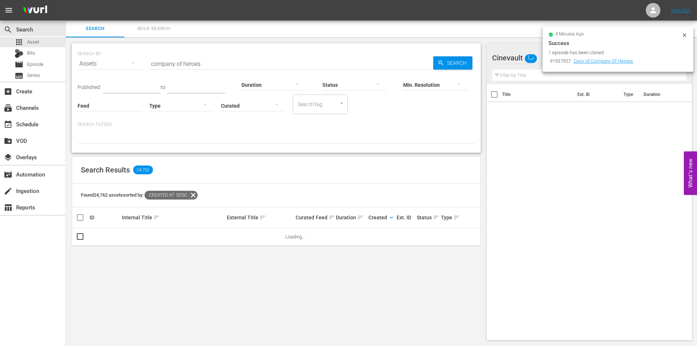
click at [173, 67] on input "company of heroes" at bounding box center [291, 64] width 284 height 18
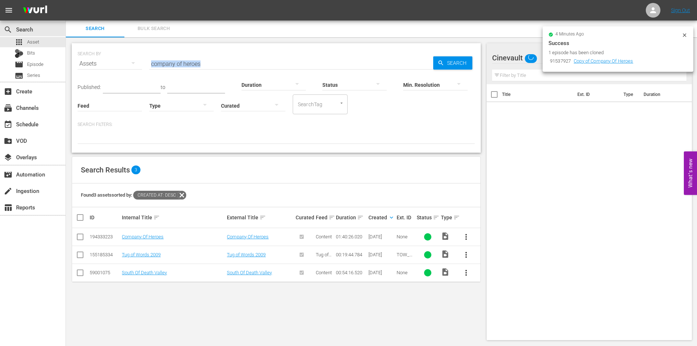
drag, startPoint x: 216, startPoint y: 69, endPoint x: 210, endPoint y: 67, distance: 6.4
click at [210, 67] on div "Search ID, Title, Description, Keywords, or Category company of heroes" at bounding box center [291, 64] width 284 height 18
drag, startPoint x: 210, startPoint y: 67, endPoint x: 148, endPoint y: 61, distance: 62.8
click at [148, 61] on div "SEARCH BY Search By Assets Search ID, Title, Description, Keywords, or Category…" at bounding box center [276, 59] width 397 height 26
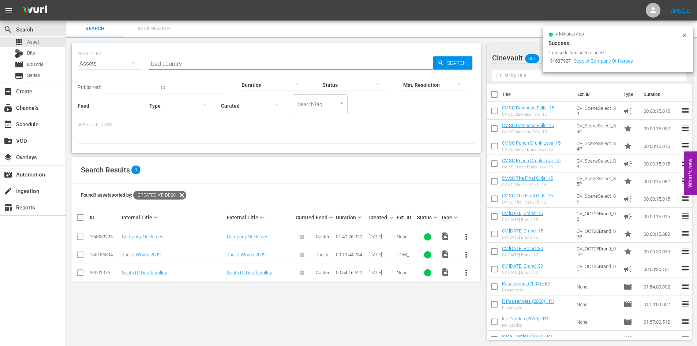
type input "bad country"
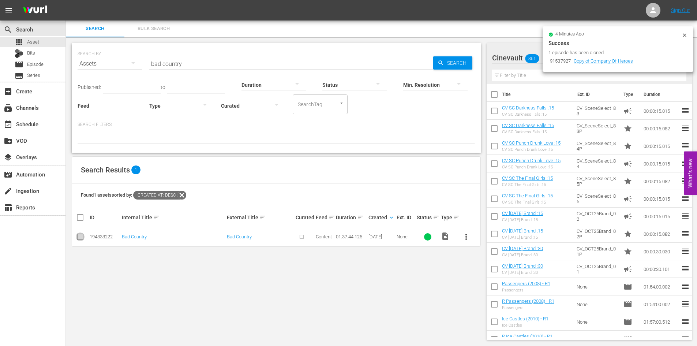
click at [79, 235] on input "checkbox" at bounding box center [80, 238] width 9 height 9
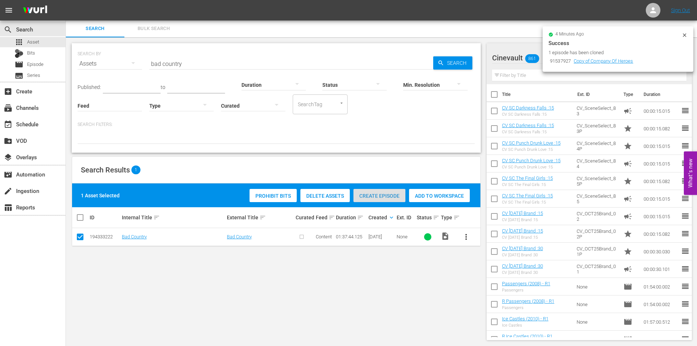
click at [392, 196] on span "Create Episode" at bounding box center [379, 196] width 52 height 6
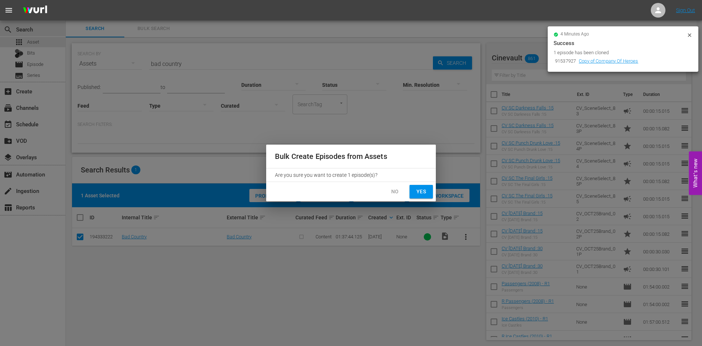
click at [420, 188] on span "Yes" at bounding box center [421, 191] width 12 height 9
checkbox input "false"
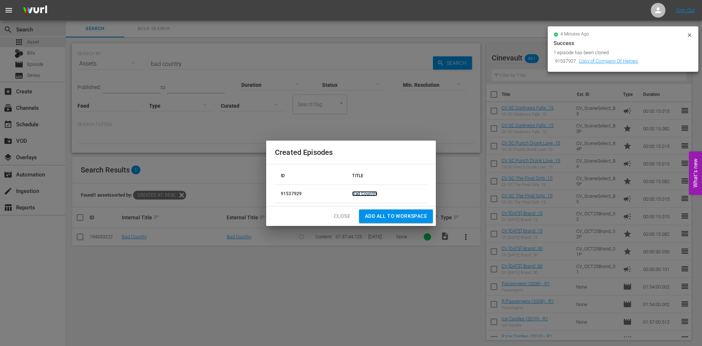
click at [373, 193] on link "Bad Country" at bounding box center [364, 193] width 25 height 5
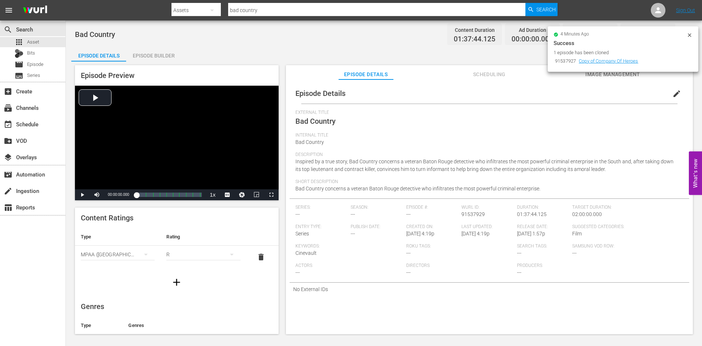
click at [678, 90] on button "edit" at bounding box center [677, 94] width 18 height 18
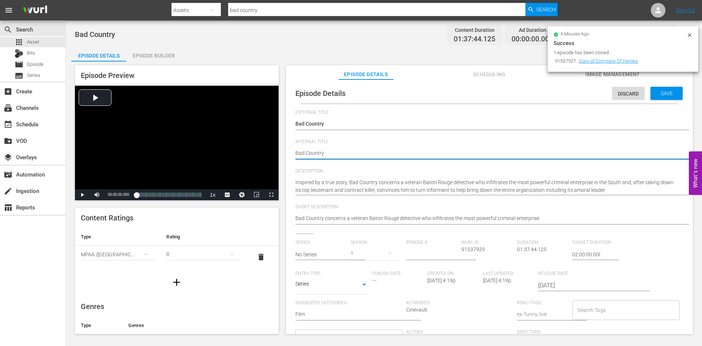
type textarea "Bad Country"
type textarea "Bad Country R"
type textarea "Bad Country R1"
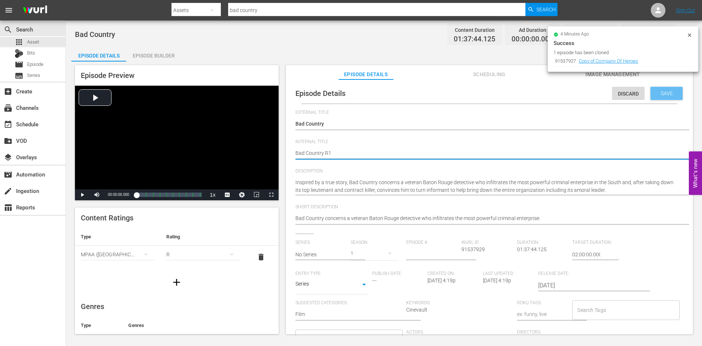
type textarea "Bad Country R1"
click at [655, 93] on span "Save" at bounding box center [667, 93] width 24 height 6
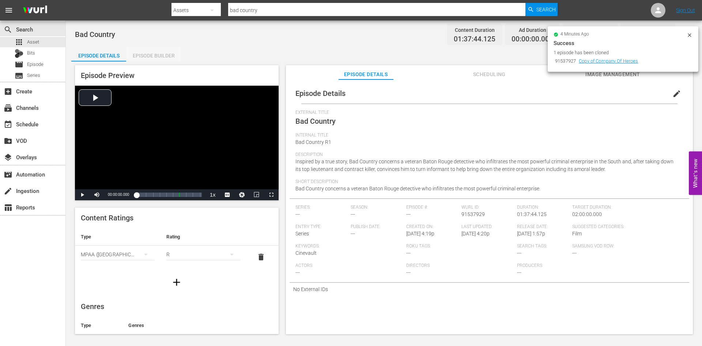
click at [152, 55] on div "Episode Builder" at bounding box center [153, 56] width 55 height 18
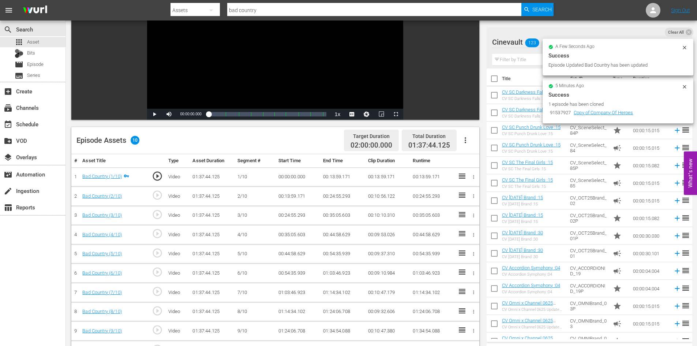
scroll to position [73, 0]
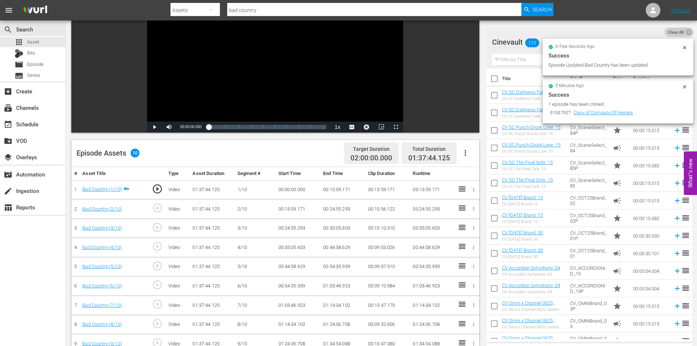
click at [682, 31] on span "Clear All" at bounding box center [675, 32] width 23 height 10
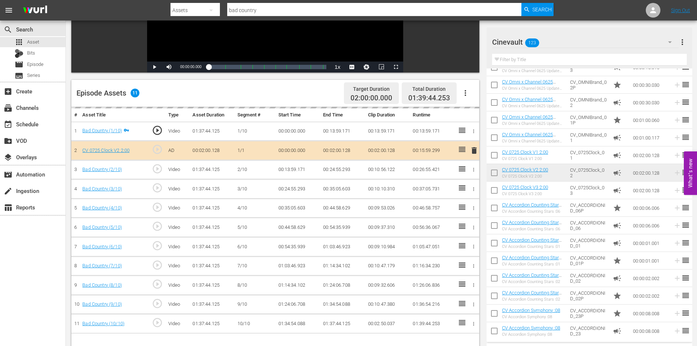
scroll to position [146, 0]
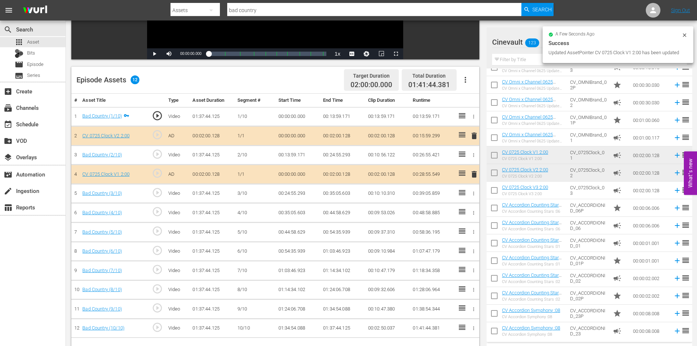
click at [459, 170] on td at bounding box center [461, 174] width 12 height 19
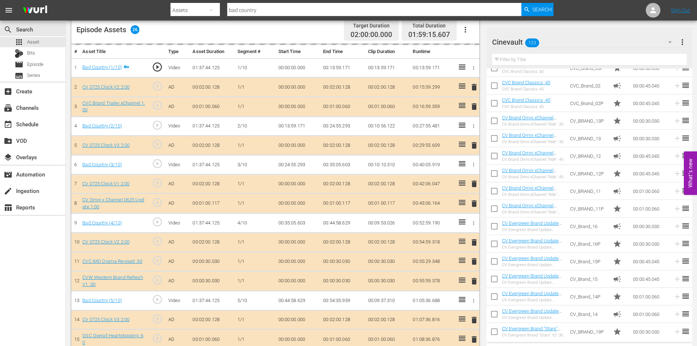
scroll to position [197, 0]
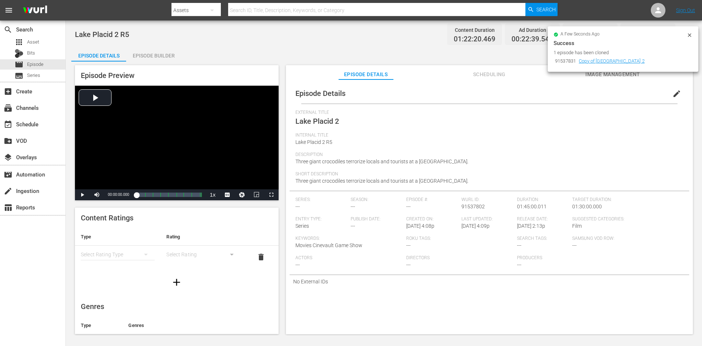
click at [161, 54] on div "Episode Builder" at bounding box center [153, 56] width 55 height 18
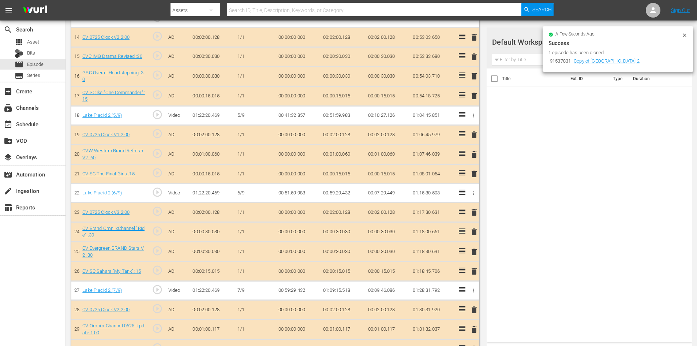
scroll to position [548, 0]
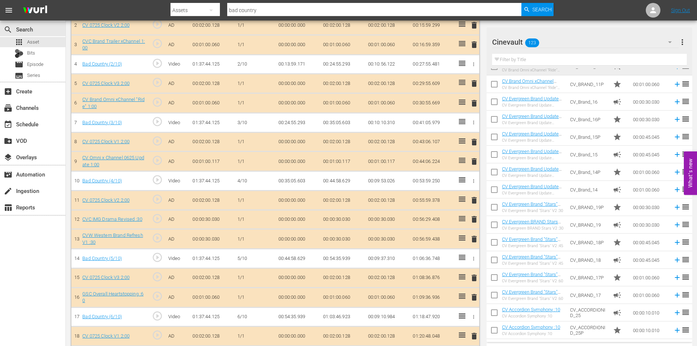
scroll to position [253, 0]
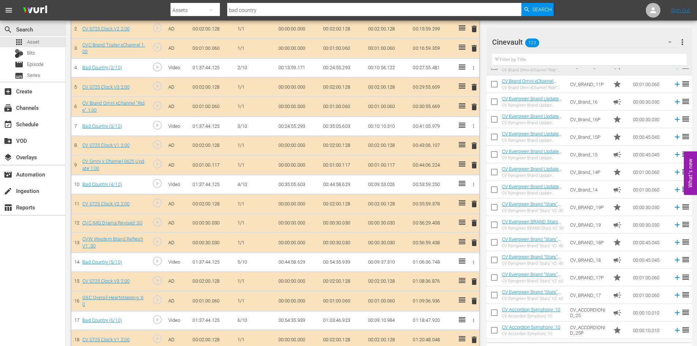
click at [473, 109] on span "delete" at bounding box center [474, 106] width 9 height 9
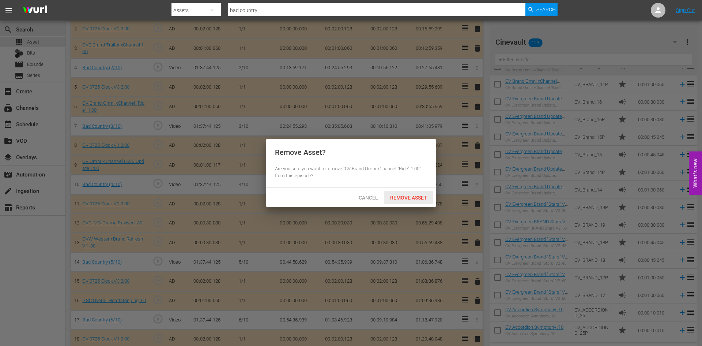
click at [419, 195] on span "Remove Asset" at bounding box center [408, 198] width 49 height 6
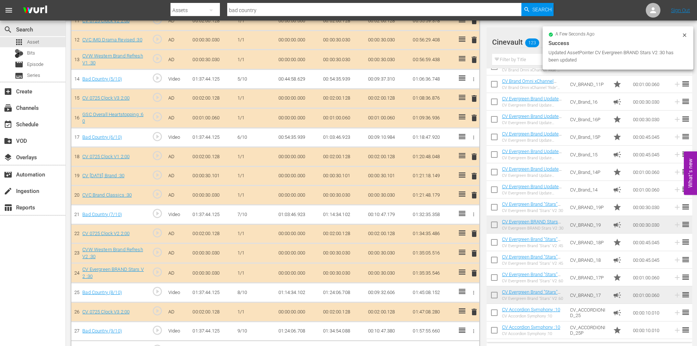
scroll to position [436, 0]
click at [470, 275] on span "delete" at bounding box center [474, 272] width 9 height 9
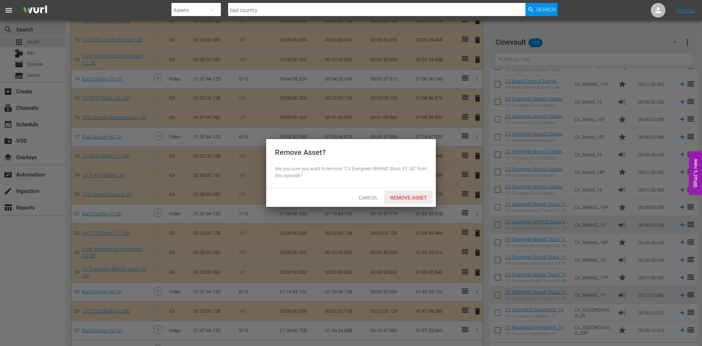
click at [426, 203] on div "Remove Asset" at bounding box center [408, 198] width 49 height 14
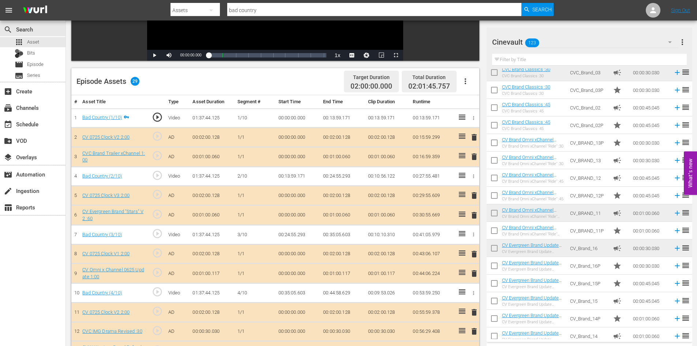
scroll to position [110, 0]
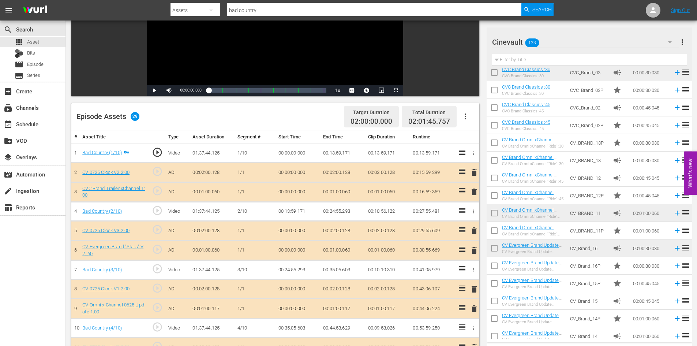
click at [558, 64] on input "text" at bounding box center [589, 60] width 195 height 12
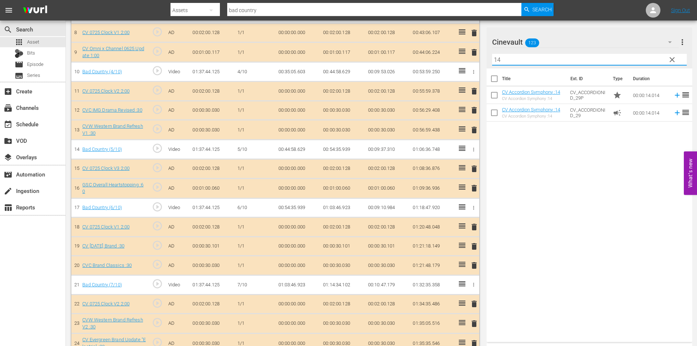
scroll to position [475, 0]
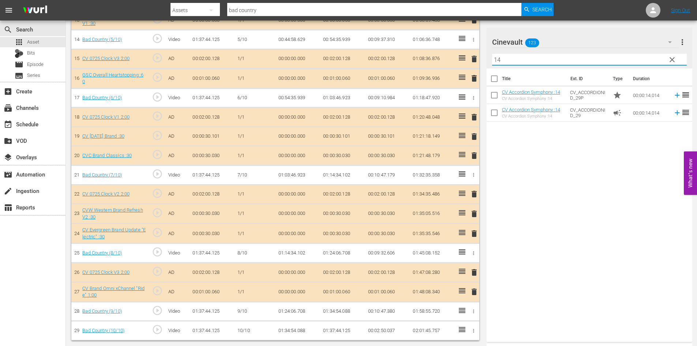
type input "14"
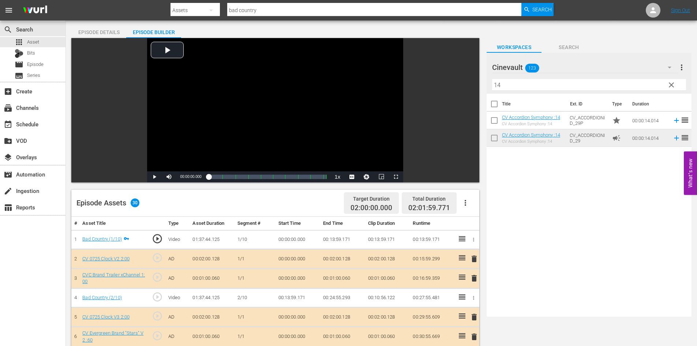
scroll to position [0, 0]
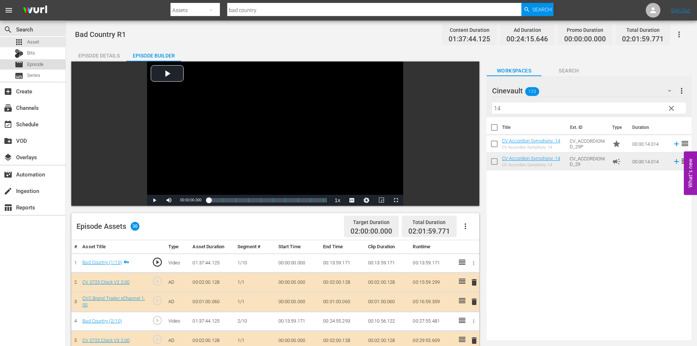
click at [48, 61] on div "movie Episode" at bounding box center [32, 64] width 65 height 10
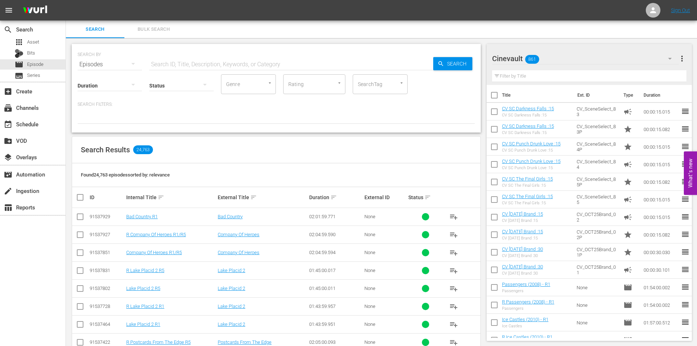
click at [77, 216] on input "checkbox" at bounding box center [80, 218] width 9 height 9
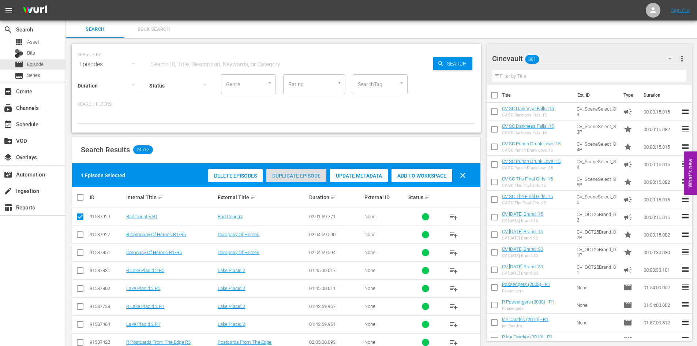
click at [306, 173] on span "Duplicate Episode" at bounding box center [296, 176] width 60 height 6
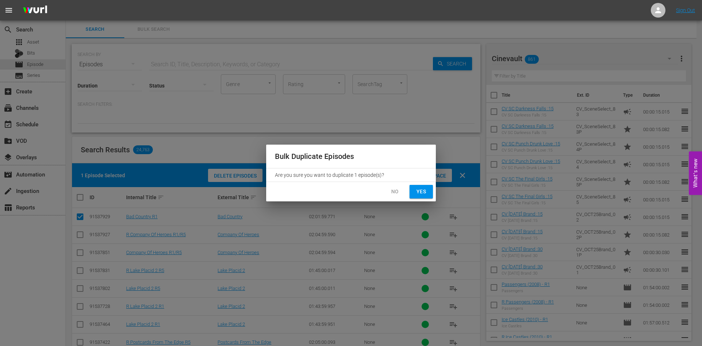
click at [423, 193] on span "Yes" at bounding box center [421, 191] width 12 height 9
checkbox input "false"
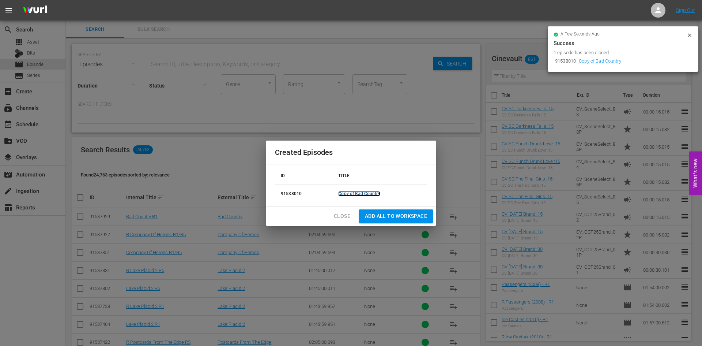
click at [347, 192] on link "Copy of Bad Country" at bounding box center [359, 193] width 42 height 5
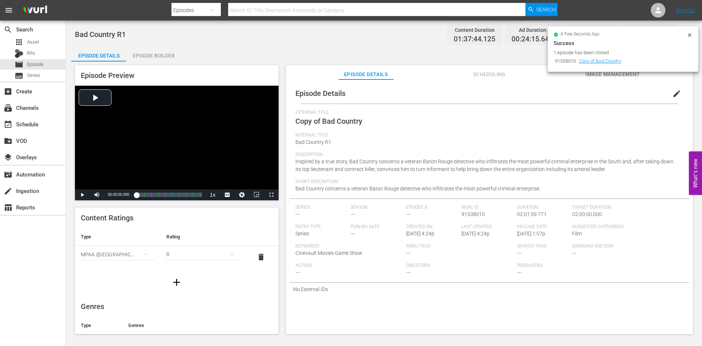
click at [674, 95] on span "edit" at bounding box center [676, 93] width 9 height 9
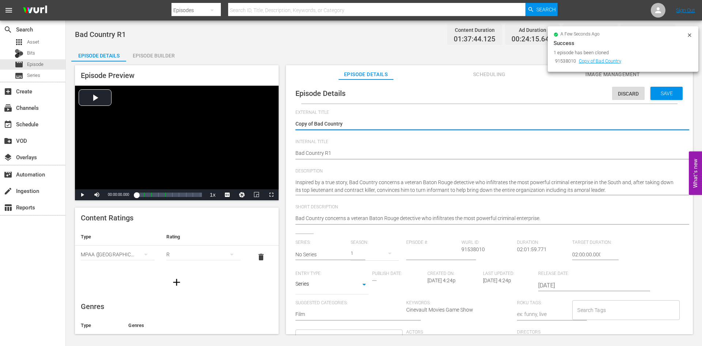
drag, startPoint x: 314, startPoint y: 124, endPoint x: 279, endPoint y: 124, distance: 35.1
click at [279, 124] on div "Episode Preview Video Player is loading. Play Video Play Mute Current Time 00:0…" at bounding box center [383, 200] width 625 height 278
type textarea "Bad Country"
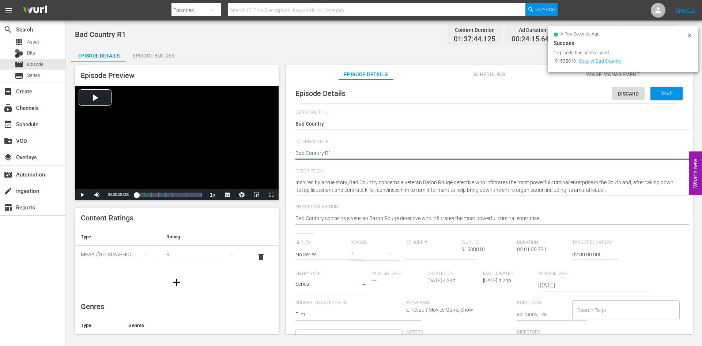
type textarea "Bad Country R"
type textarea "Bad Country R5"
type textarea "Bad Country R"
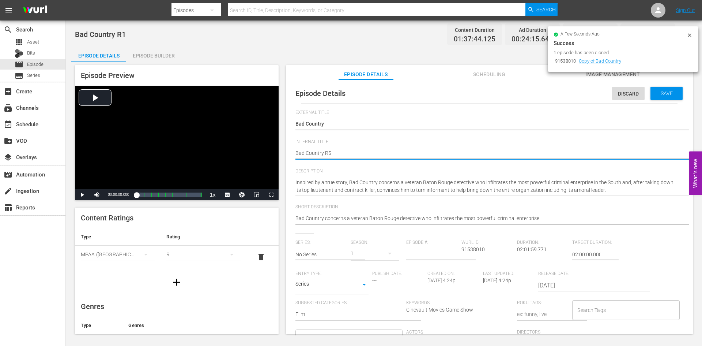
type textarea "Bad Country R"
type textarea "Bad Country R1"
click at [297, 153] on textarea "Bad Country R1" at bounding box center [487, 153] width 384 height 9
type textarea "RBad Country R1"
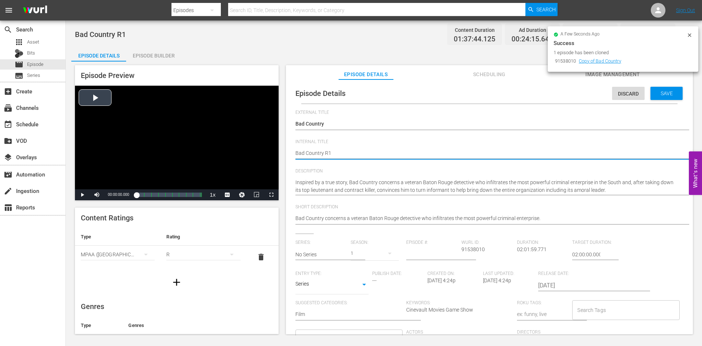
type textarea "RBad Country R1"
type textarea "R Bad Country R1"
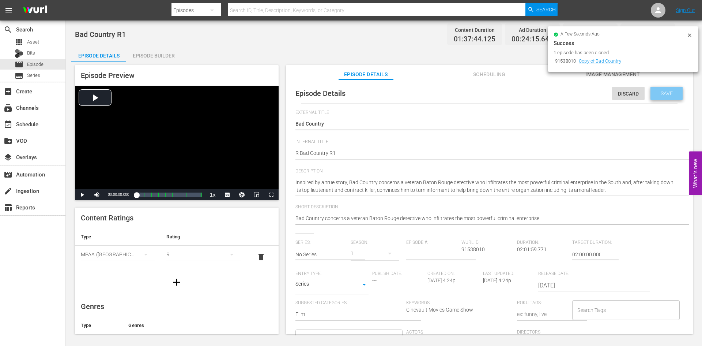
click at [655, 97] on div "Save" at bounding box center [667, 93] width 32 height 13
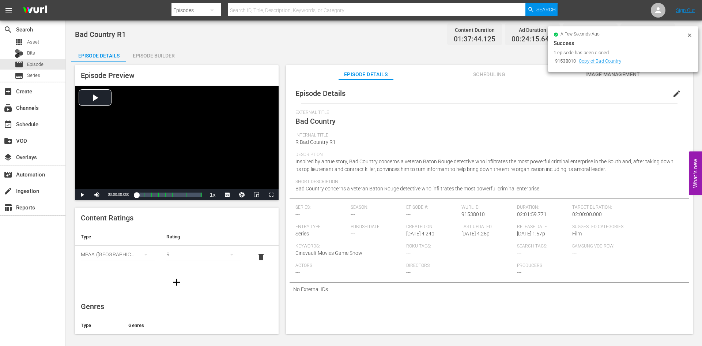
click at [168, 57] on div "Episode Builder" at bounding box center [153, 56] width 55 height 18
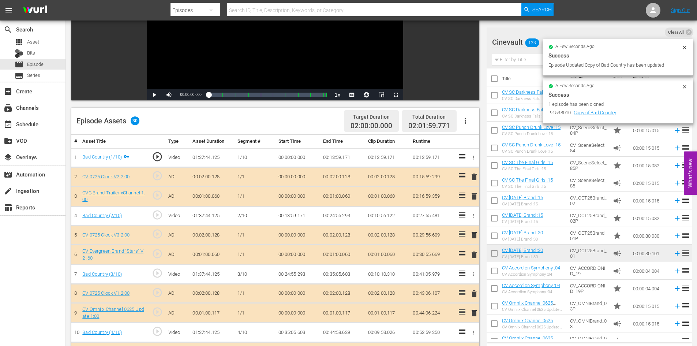
scroll to position [110, 0]
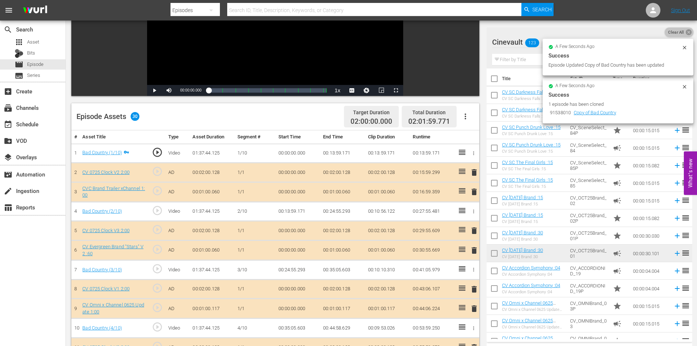
click at [687, 32] on icon at bounding box center [688, 32] width 6 height 6
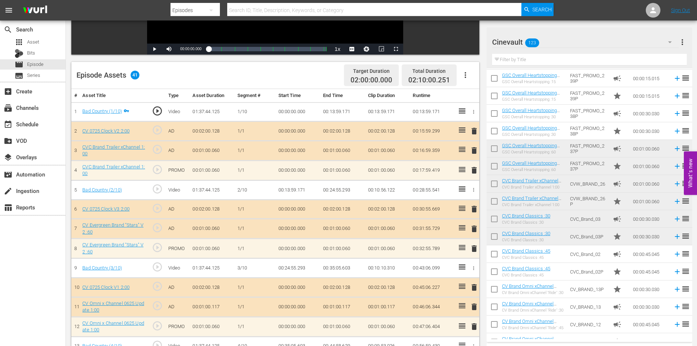
scroll to position [158, 0]
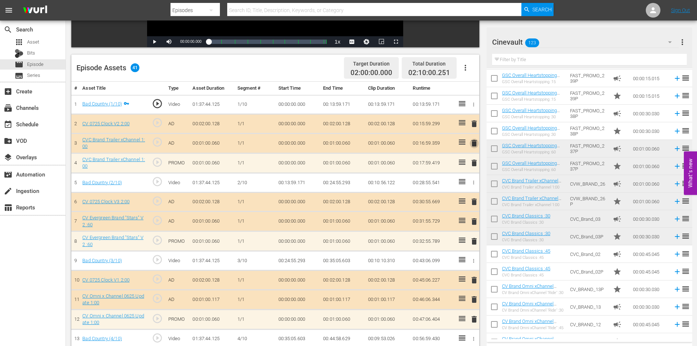
click at [475, 144] on span "delete" at bounding box center [474, 143] width 9 height 9
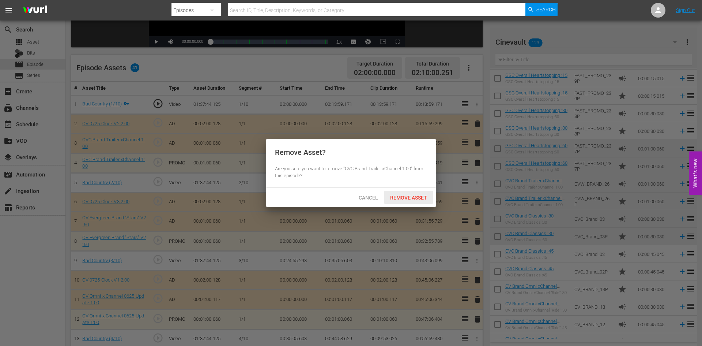
click at [422, 199] on span "Remove Asset" at bounding box center [408, 198] width 49 height 6
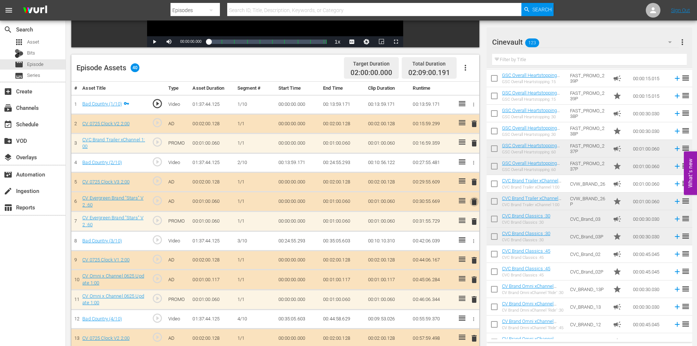
click at [476, 200] on span "delete" at bounding box center [474, 201] width 9 height 9
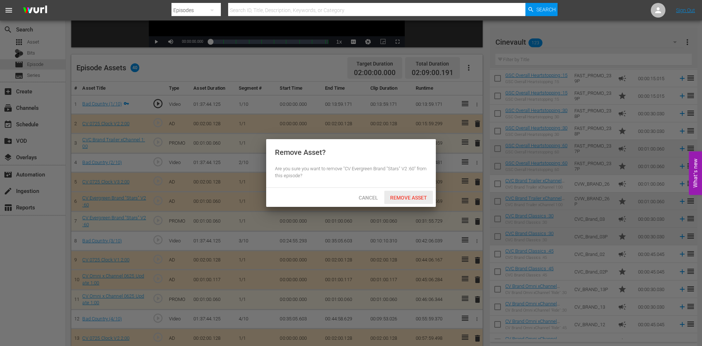
click at [422, 198] on span "Remove Asset" at bounding box center [408, 198] width 49 height 6
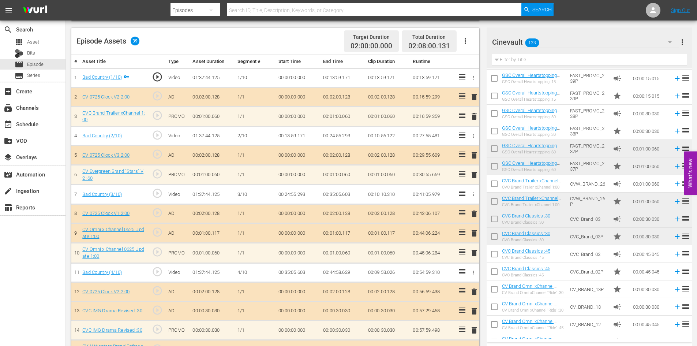
scroll to position [231, 0]
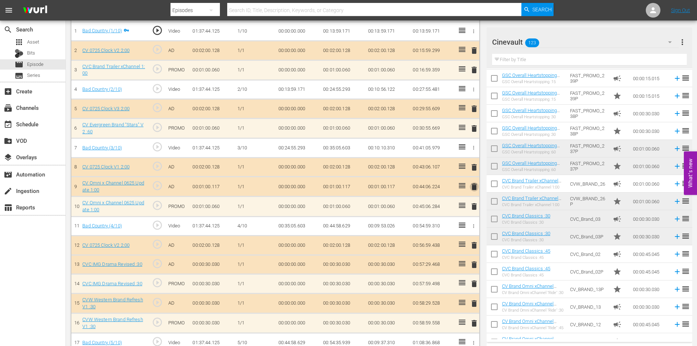
click at [471, 187] on span "delete" at bounding box center [474, 186] width 9 height 9
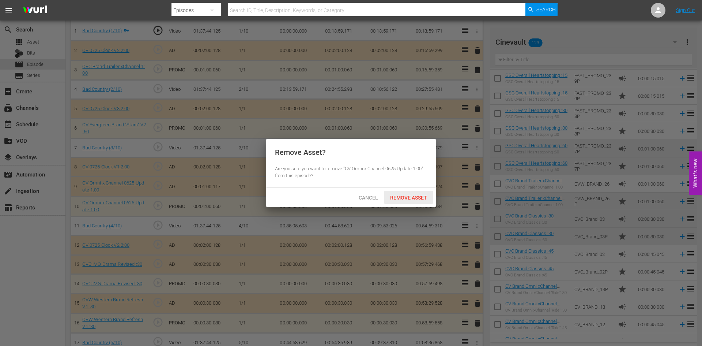
click at [424, 202] on div "Remove Asset" at bounding box center [408, 198] width 49 height 14
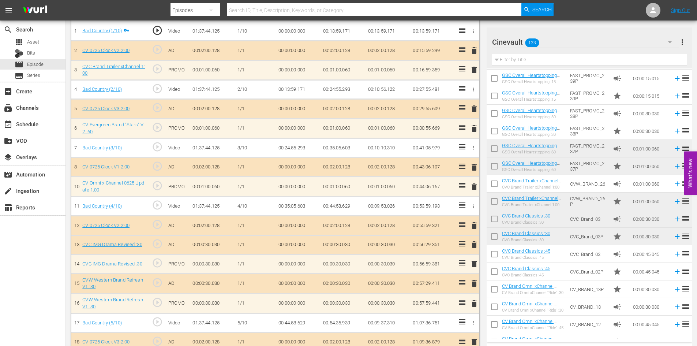
click at [475, 241] on span "delete" at bounding box center [474, 244] width 9 height 9
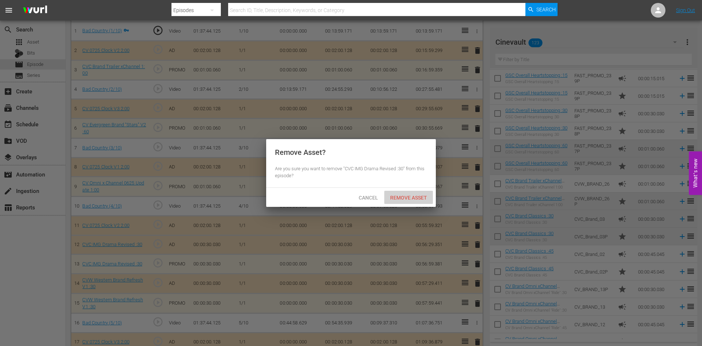
click at [425, 197] on span "Remove Asset" at bounding box center [408, 198] width 49 height 6
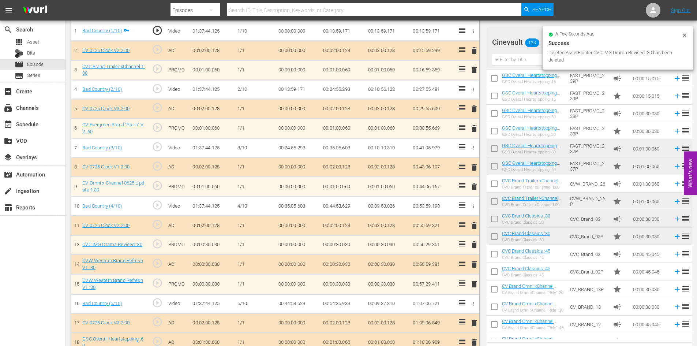
click at [474, 263] on span "delete" at bounding box center [474, 264] width 9 height 9
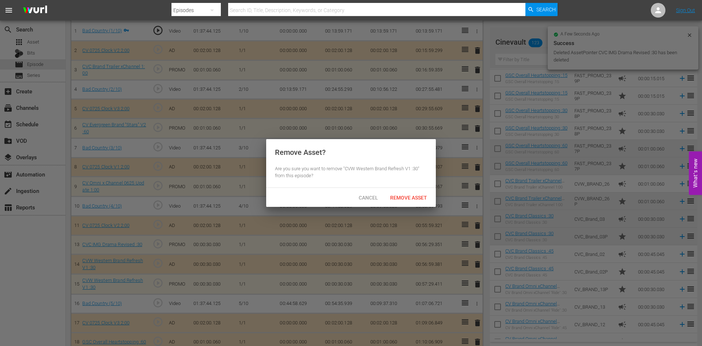
click at [418, 189] on div "Cancel Remove Asset" at bounding box center [351, 197] width 170 height 19
click at [419, 196] on span "Remove Asset" at bounding box center [408, 198] width 49 height 6
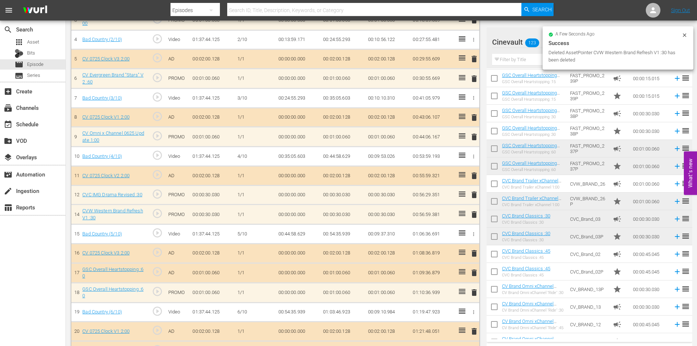
scroll to position [305, 0]
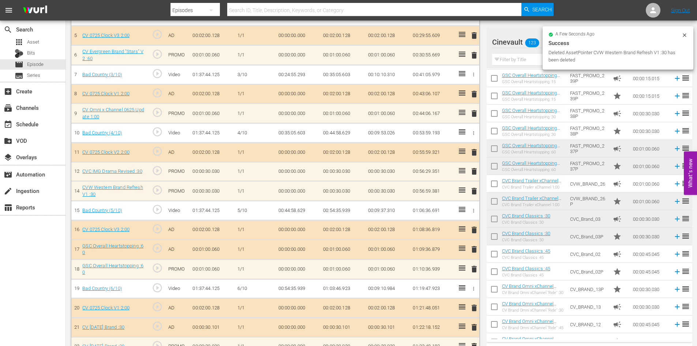
click at [472, 249] on span "delete" at bounding box center [474, 249] width 9 height 9
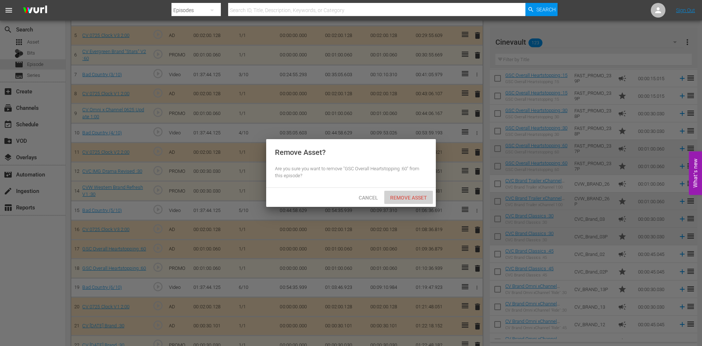
click at [400, 195] on span "Remove Asset" at bounding box center [408, 198] width 49 height 6
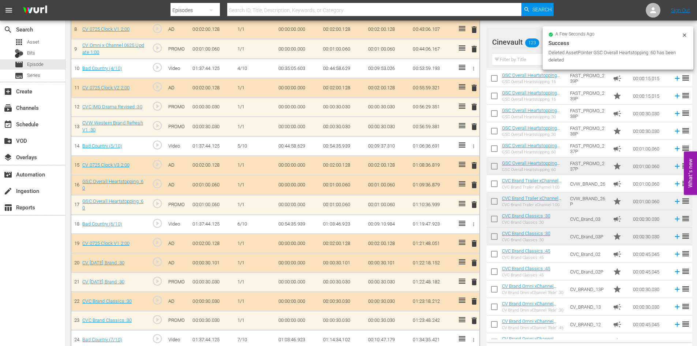
scroll to position [378, 0]
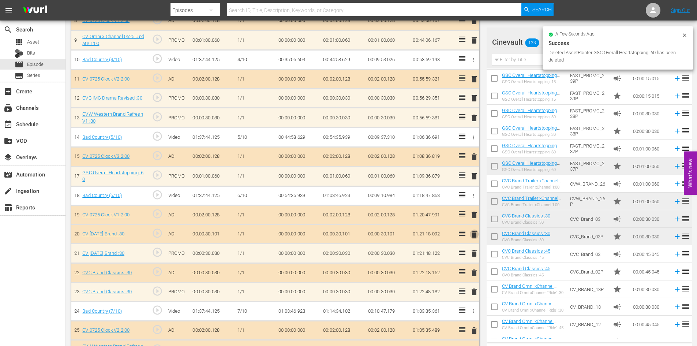
click at [471, 232] on span "delete" at bounding box center [474, 234] width 9 height 9
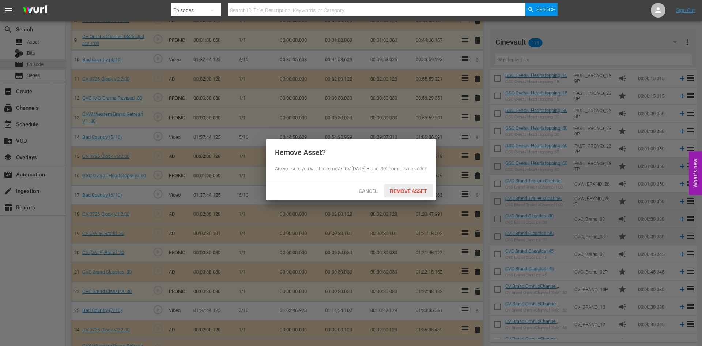
click at [404, 194] on span "Remove Asset" at bounding box center [408, 191] width 49 height 6
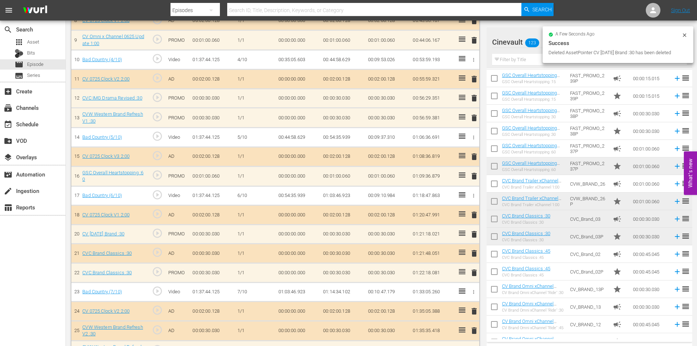
click at [474, 255] on span "delete" at bounding box center [474, 253] width 9 height 9
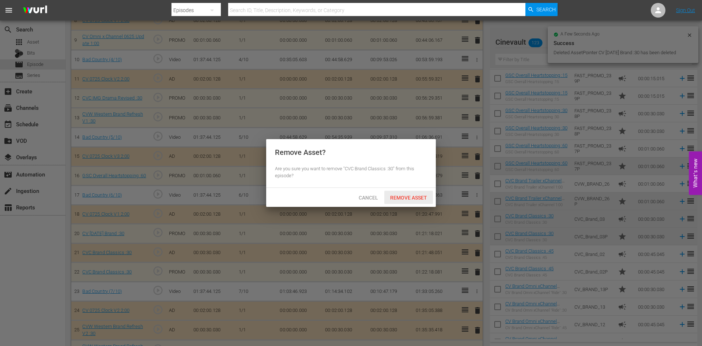
click at [422, 191] on div "Remove Asset" at bounding box center [408, 198] width 49 height 14
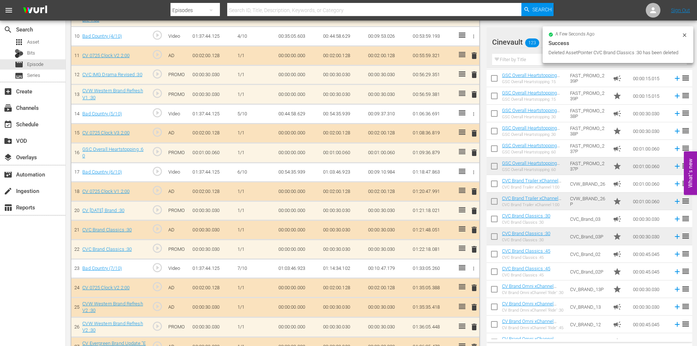
scroll to position [451, 0]
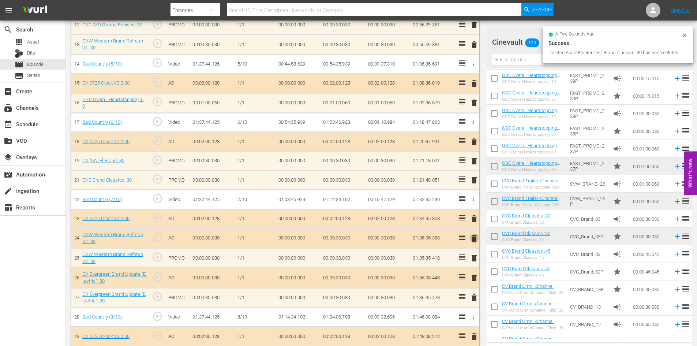
click at [475, 242] on button "delete" at bounding box center [474, 238] width 9 height 11
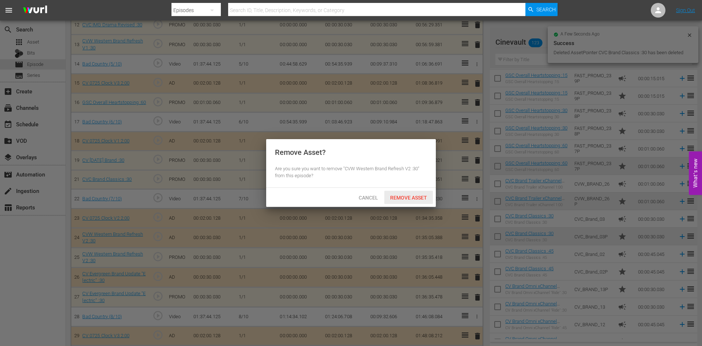
click at [410, 195] on span "Remove Asset" at bounding box center [408, 198] width 49 height 6
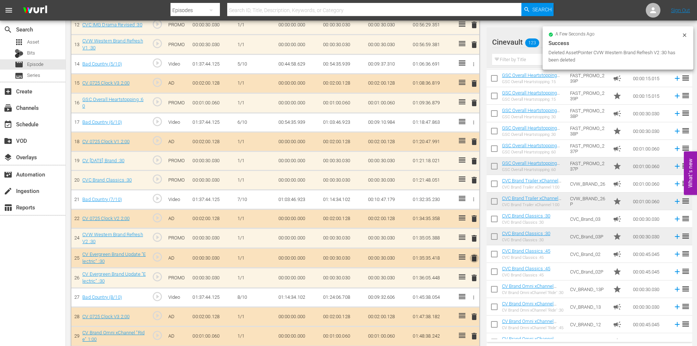
click at [474, 257] on span "delete" at bounding box center [474, 257] width 9 height 9
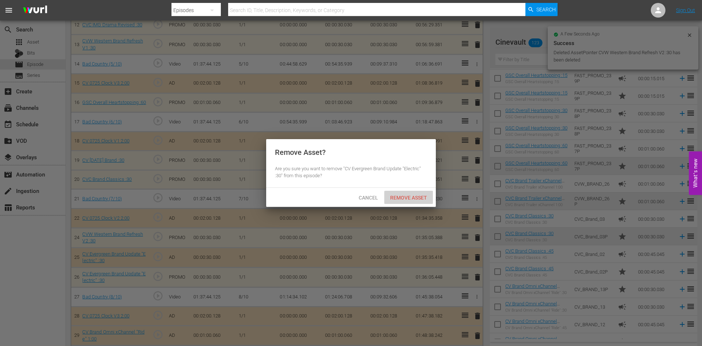
click at [419, 197] on span "Remove Asset" at bounding box center [408, 198] width 49 height 6
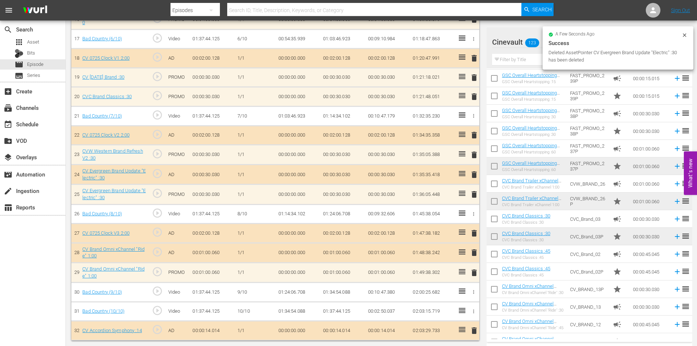
scroll to position [514, 0]
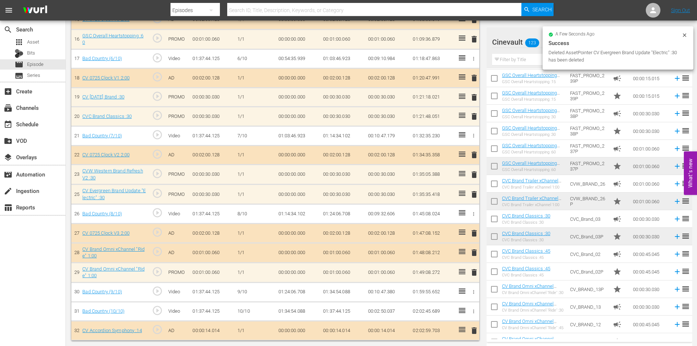
click at [472, 251] on span "delete" at bounding box center [474, 252] width 9 height 9
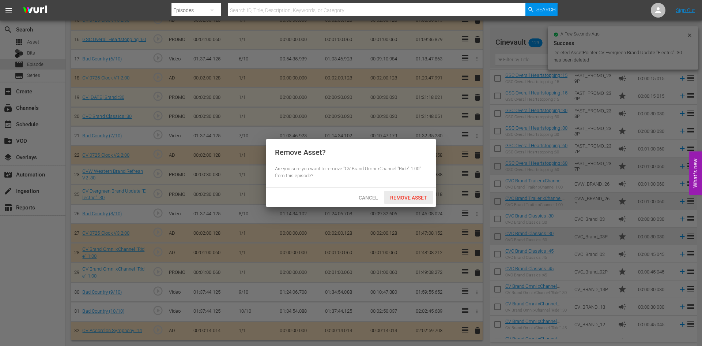
click at [418, 196] on span "Remove Asset" at bounding box center [408, 198] width 49 height 6
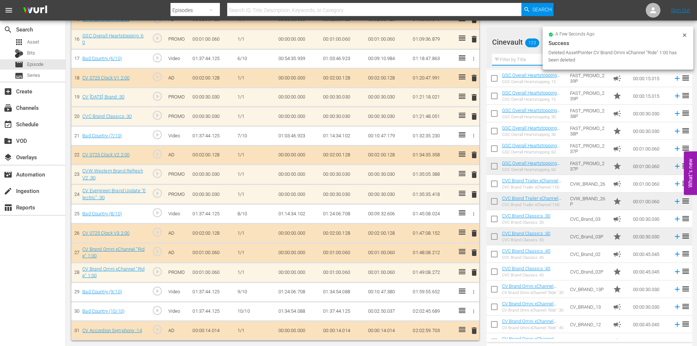
click at [523, 61] on input "text" at bounding box center [589, 60] width 195 height 12
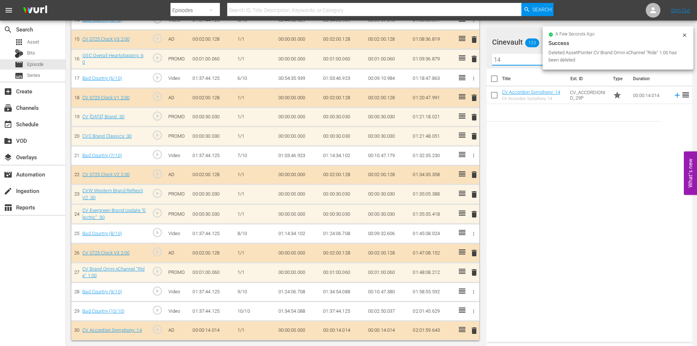
scroll to position [0, 0]
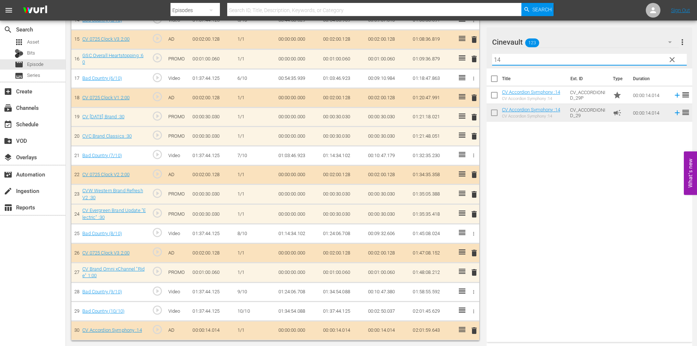
type input "14"
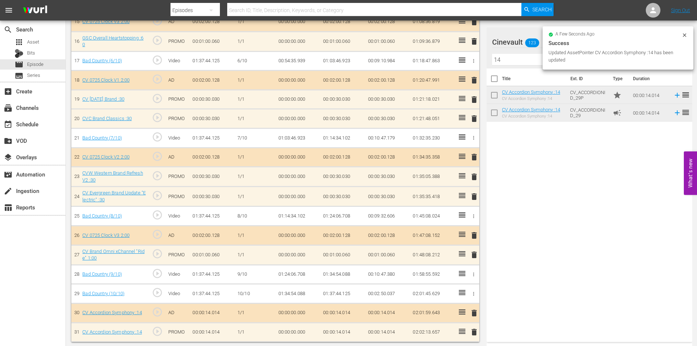
scroll to position [514, 0]
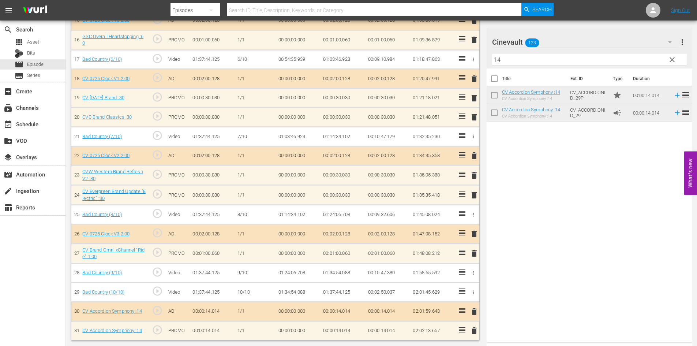
click at [478, 310] on span "delete" at bounding box center [474, 311] width 9 height 9
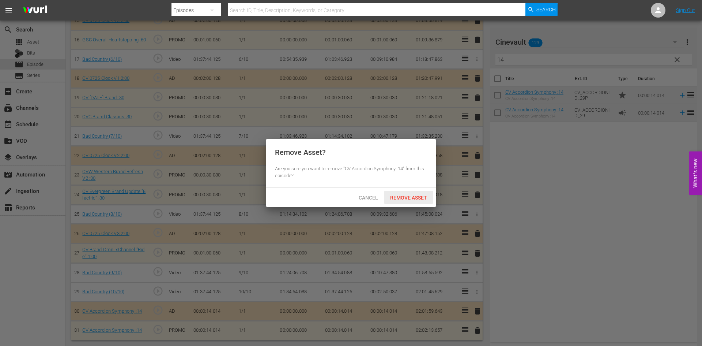
click at [418, 197] on span "Remove Asset" at bounding box center [408, 198] width 49 height 6
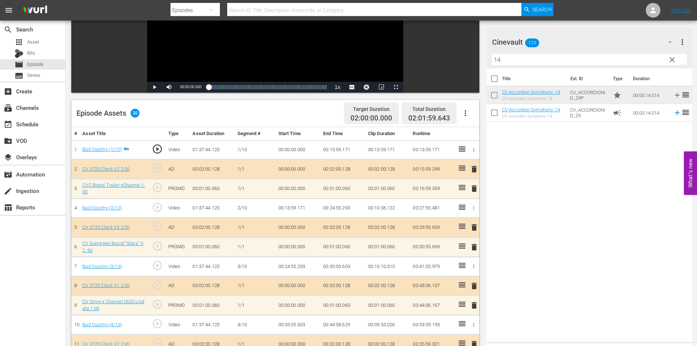
scroll to position [0, 0]
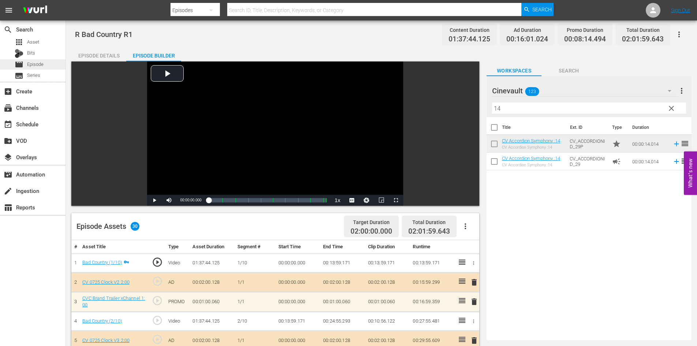
click at [29, 65] on span "Episode" at bounding box center [35, 64] width 16 height 7
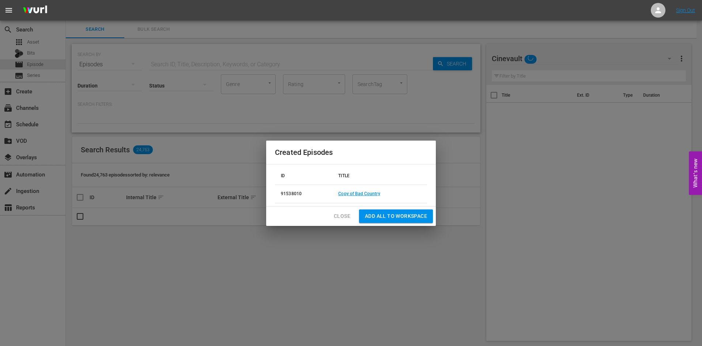
click at [347, 219] on span "Close" at bounding box center [342, 215] width 16 height 9
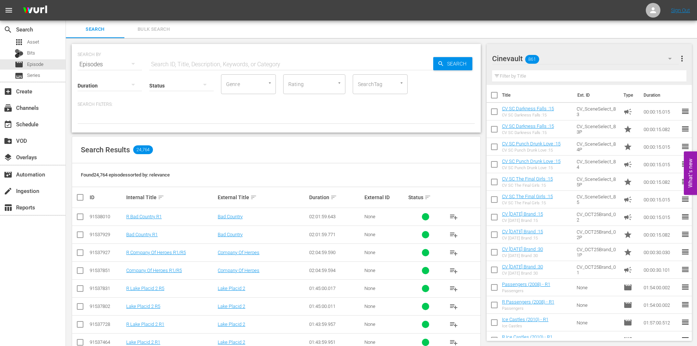
click at [82, 231] on input "checkbox" at bounding box center [80, 235] width 9 height 9
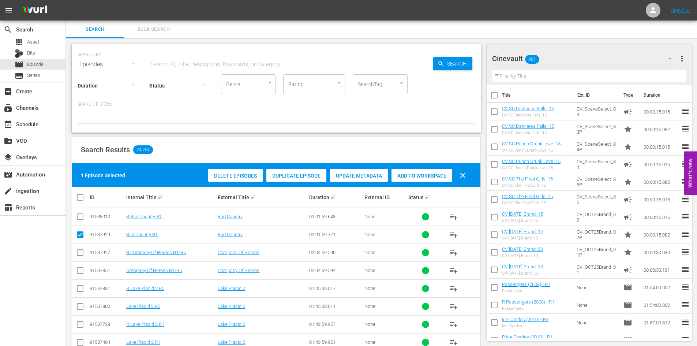
click at [293, 170] on div "Duplicate Episode" at bounding box center [296, 176] width 60 height 14
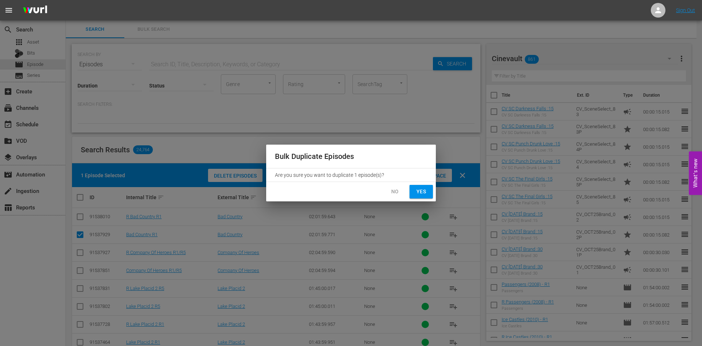
click at [423, 191] on span "Yes" at bounding box center [421, 191] width 12 height 9
checkbox input "false"
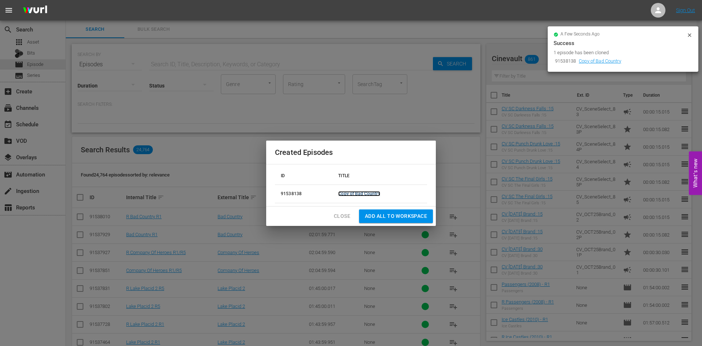
click at [357, 191] on link "Copy of Bad Country" at bounding box center [359, 193] width 42 height 5
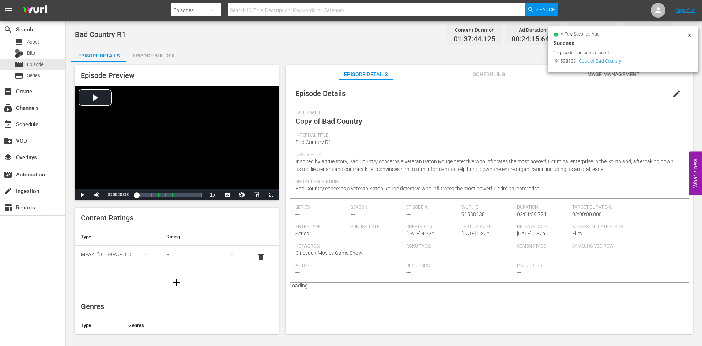
click at [690, 35] on icon at bounding box center [689, 34] width 3 height 3
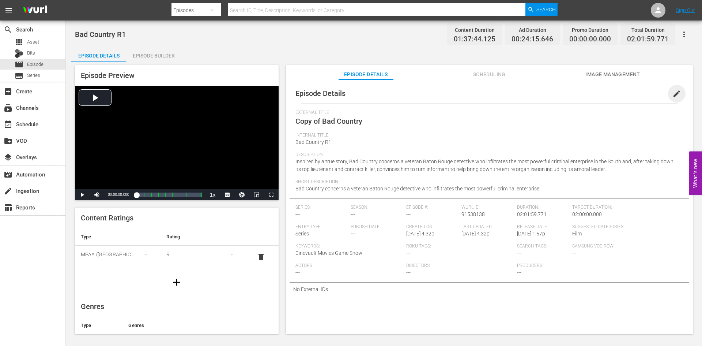
click at [676, 91] on span "edit" at bounding box center [676, 93] width 9 height 9
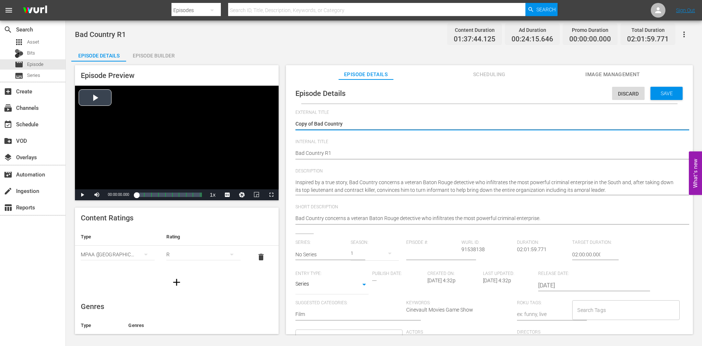
drag, startPoint x: 314, startPoint y: 122, endPoint x: 251, endPoint y: 122, distance: 62.9
click at [252, 122] on div "Episode Preview Video Player is loading. Play Video Play Mute Current Time 00:0…" at bounding box center [383, 200] width 625 height 278
type textarea "Bad Country"
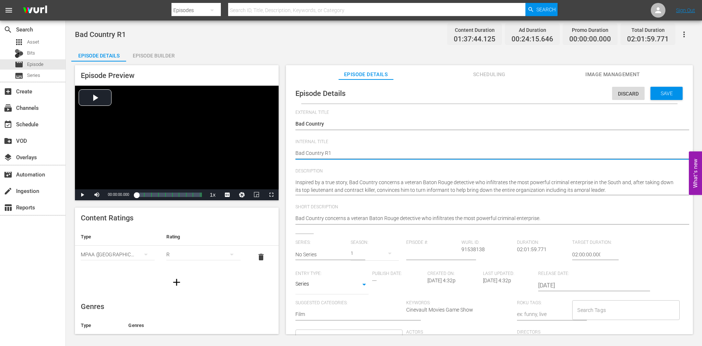
type textarea "Bad Country R"
type textarea "Bad Country R5"
click at [663, 91] on span "Save" at bounding box center [667, 93] width 24 height 6
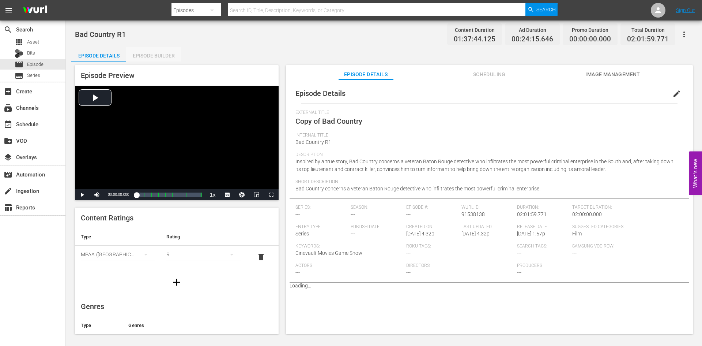
click at [167, 59] on div "Episode Builder" at bounding box center [153, 56] width 55 height 18
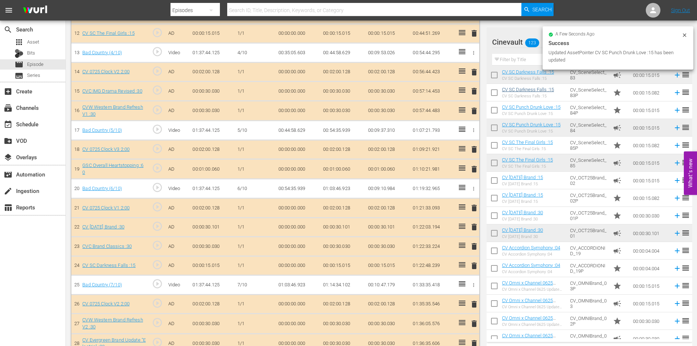
scroll to position [37, 0]
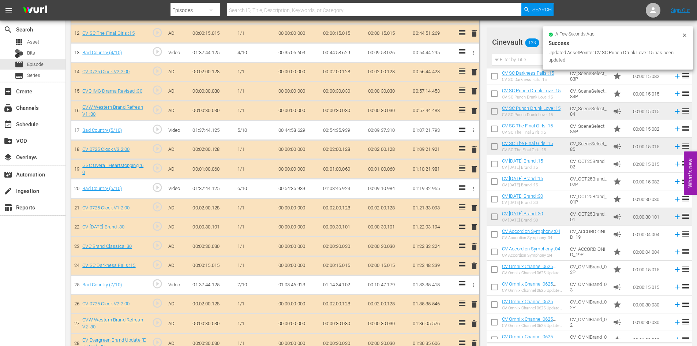
click at [521, 64] on input "text" at bounding box center [589, 60] width 195 height 12
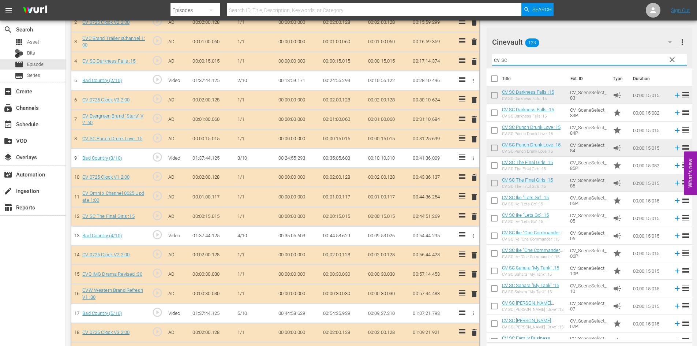
scroll to position [113, 0]
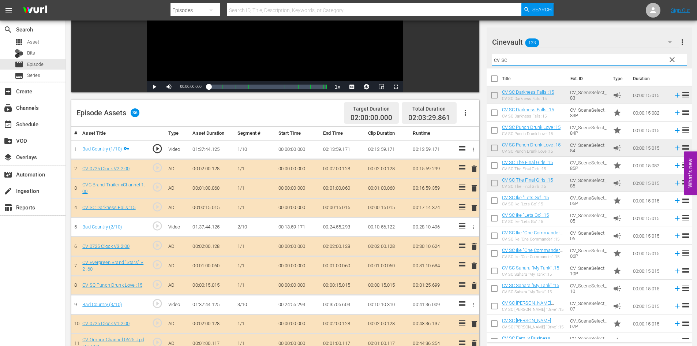
type input "cv sc"
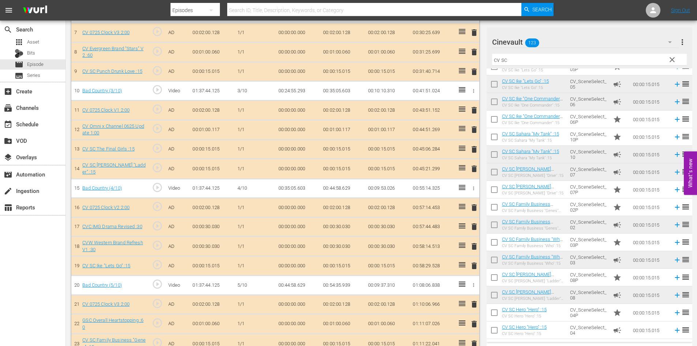
scroll to position [341, 0]
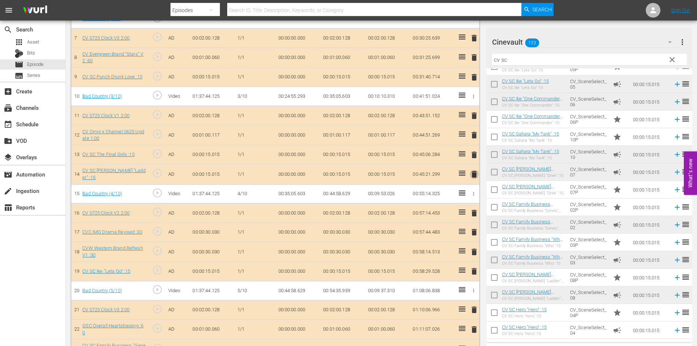
click at [474, 171] on span "delete" at bounding box center [474, 174] width 9 height 9
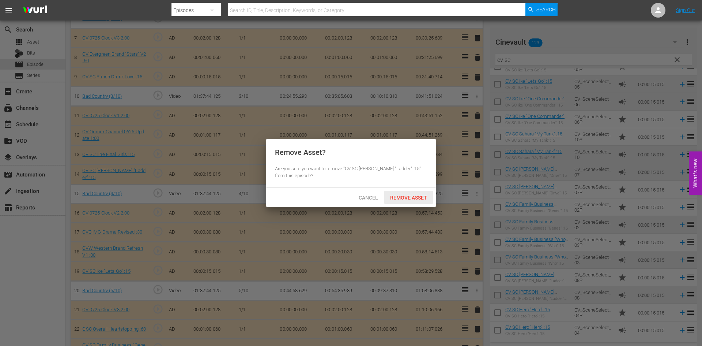
click at [424, 195] on span "Remove Asset" at bounding box center [408, 198] width 49 height 6
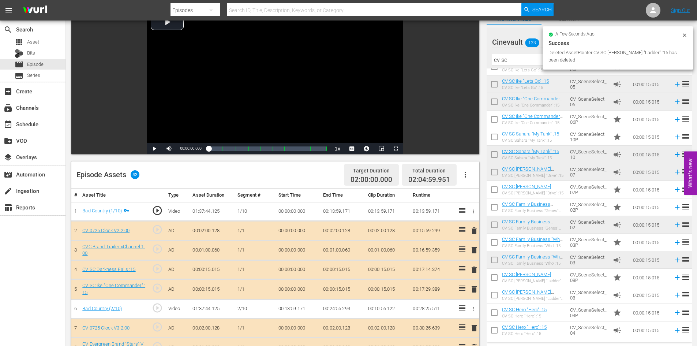
scroll to position [49, 0]
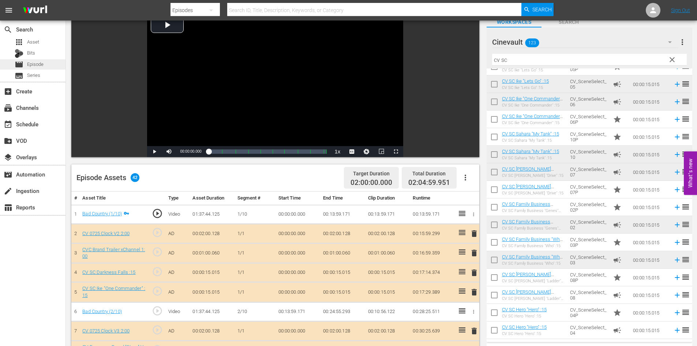
click at [39, 64] on span "Episode" at bounding box center [35, 64] width 16 height 7
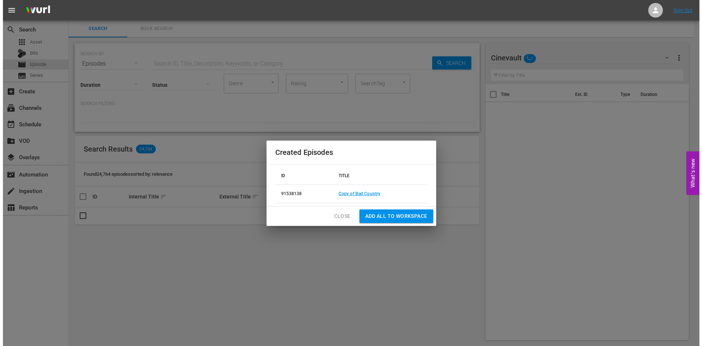
scroll to position [1, 0]
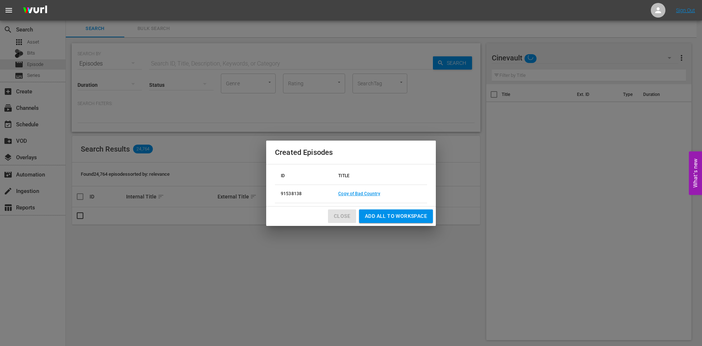
click at [343, 218] on span "Close" at bounding box center [342, 215] width 16 height 9
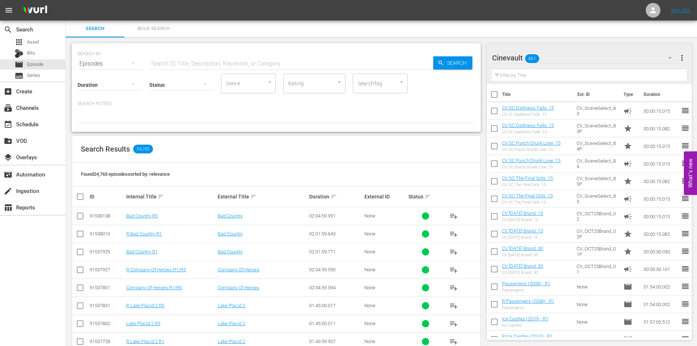
click at [79, 234] on input "checkbox" at bounding box center [80, 235] width 9 height 9
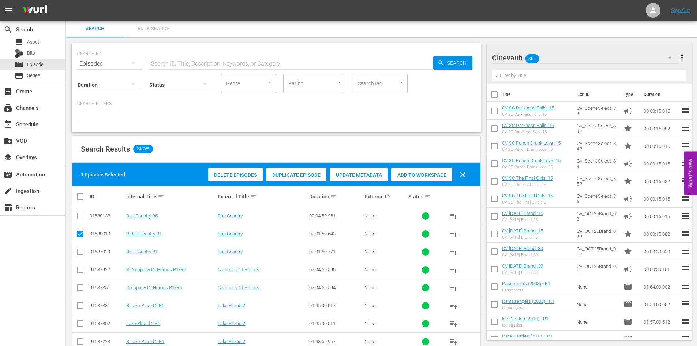
click at [305, 173] on span "Duplicate Episode" at bounding box center [296, 175] width 60 height 6
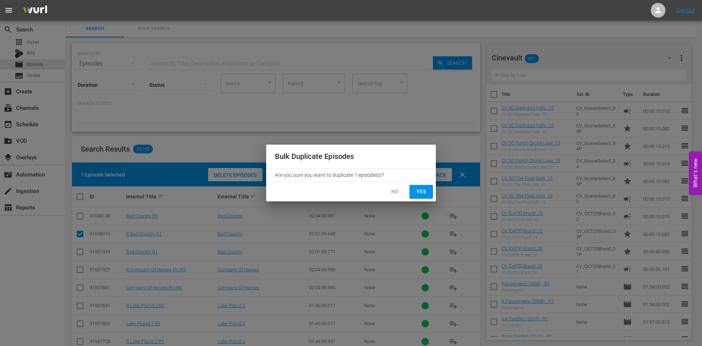
click at [420, 194] on span "Yes" at bounding box center [421, 191] width 12 height 9
checkbox input "false"
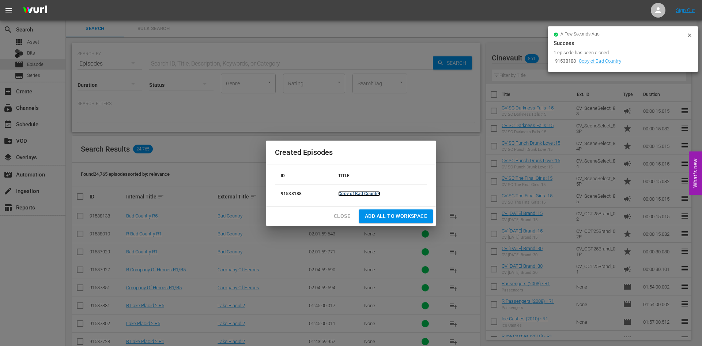
click at [365, 196] on link "Copy of Bad Country" at bounding box center [359, 193] width 42 height 5
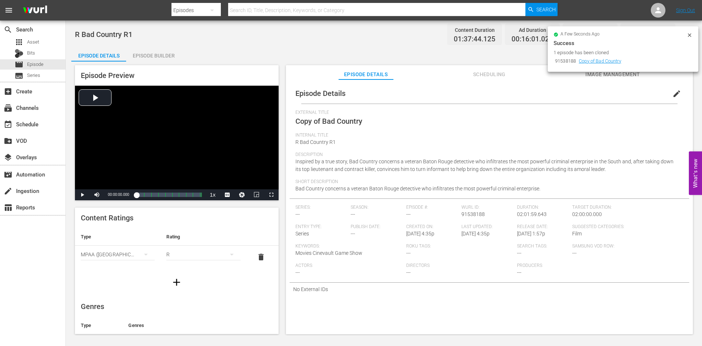
click at [668, 94] on button "edit" at bounding box center [677, 94] width 18 height 18
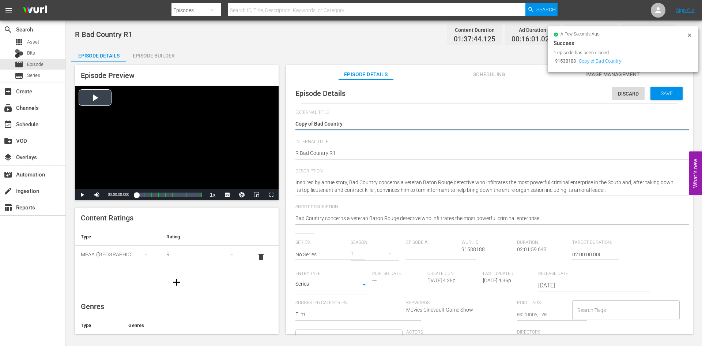
drag, startPoint x: 315, startPoint y: 127, endPoint x: 263, endPoint y: 124, distance: 51.6
click at [264, 124] on div "Episode Preview Video Player is loading. Play Video Play Mute Current Time 00:0…" at bounding box center [383, 200] width 625 height 278
type textarea "Bad Country"
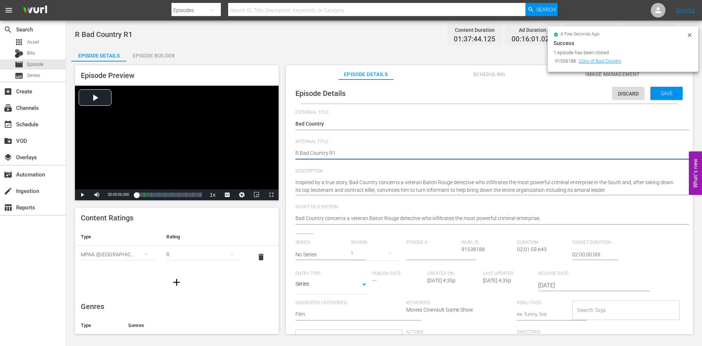
type textarea "R Bad Country R"
type textarea "R Bad Country R5"
click at [656, 94] on span "Save" at bounding box center [667, 93] width 24 height 6
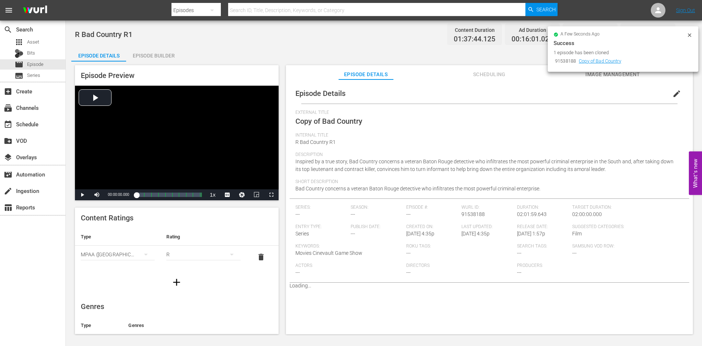
click at [167, 58] on div "Episode Builder" at bounding box center [153, 56] width 55 height 18
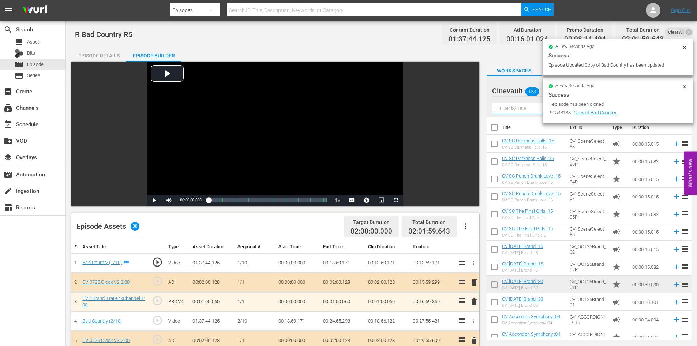
click at [529, 112] on input "text" at bounding box center [589, 108] width 194 height 12
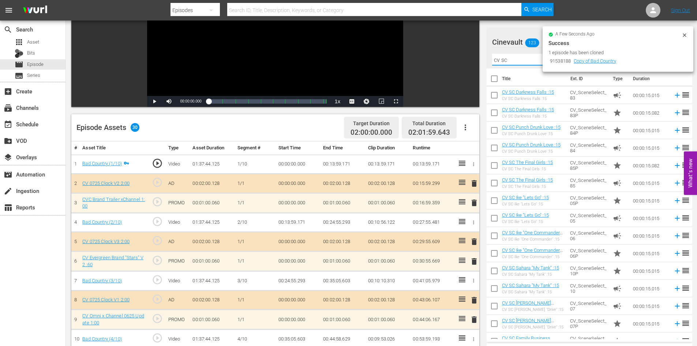
scroll to position [110, 0]
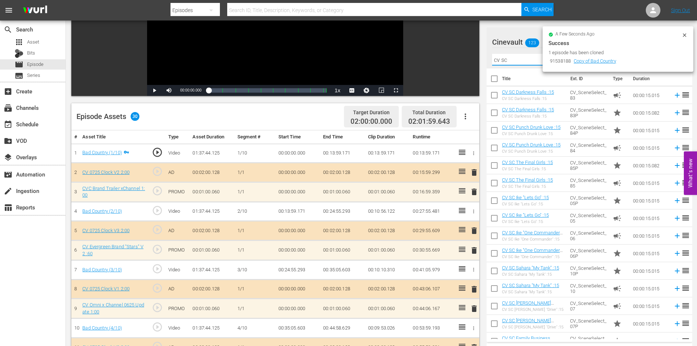
type input "cv sc"
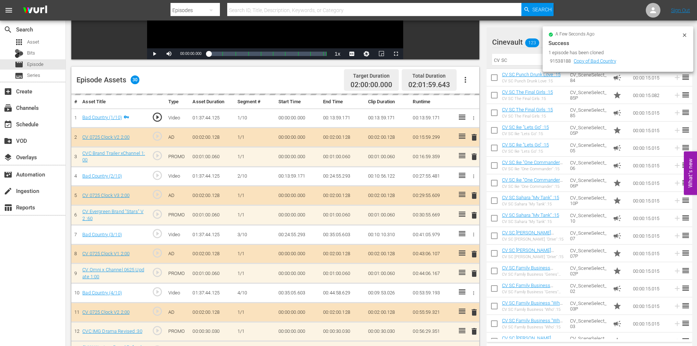
scroll to position [73, 0]
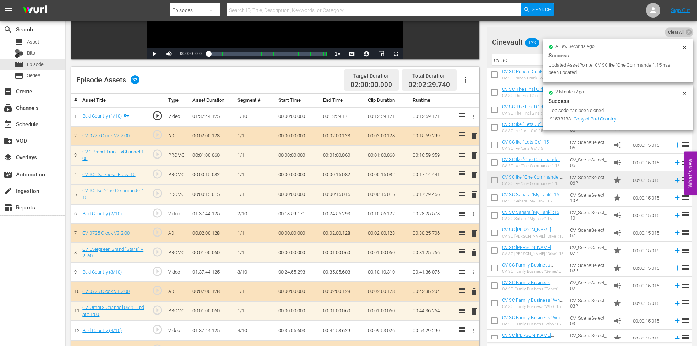
drag, startPoint x: 679, startPoint y: 30, endPoint x: 669, endPoint y: 35, distance: 11.4
click at [679, 30] on span "Clear All" at bounding box center [675, 32] width 23 height 10
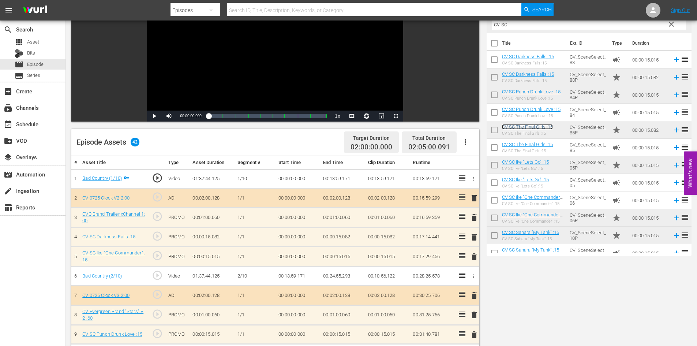
scroll to position [31, 0]
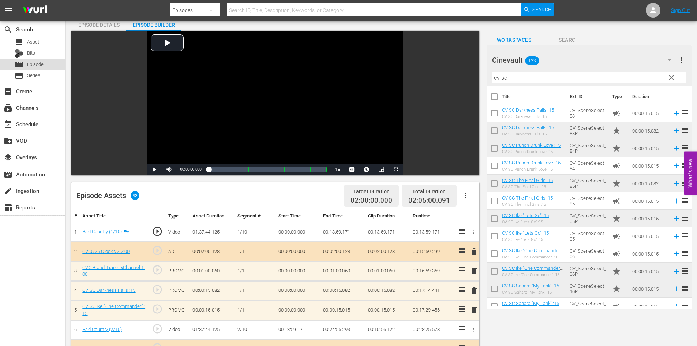
click at [37, 60] on div "movie Episode" at bounding box center [29, 64] width 29 height 10
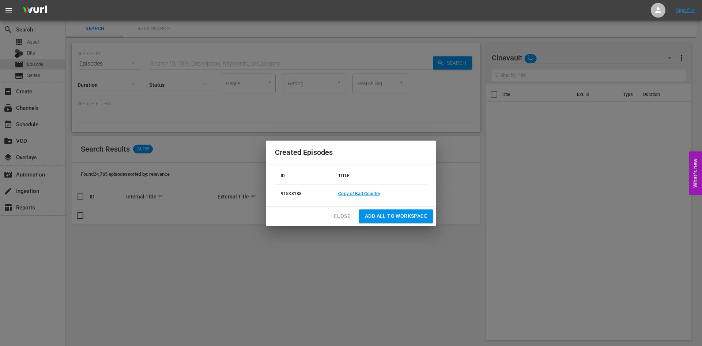
click at [344, 218] on span "Close" at bounding box center [342, 215] width 16 height 9
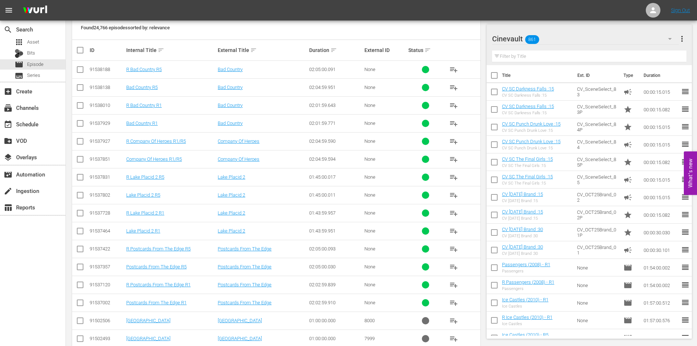
scroll to position [220, 0]
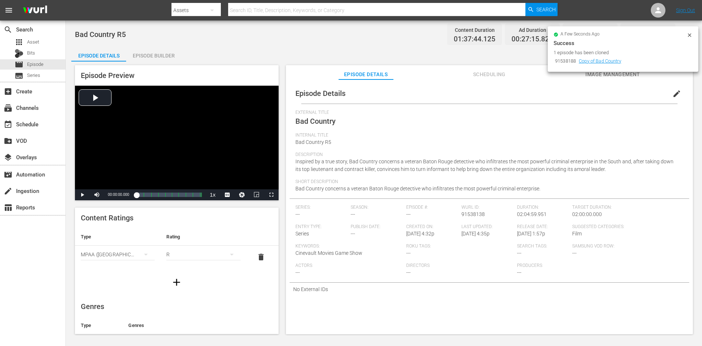
click at [165, 56] on div "Episode Builder" at bounding box center [153, 56] width 55 height 18
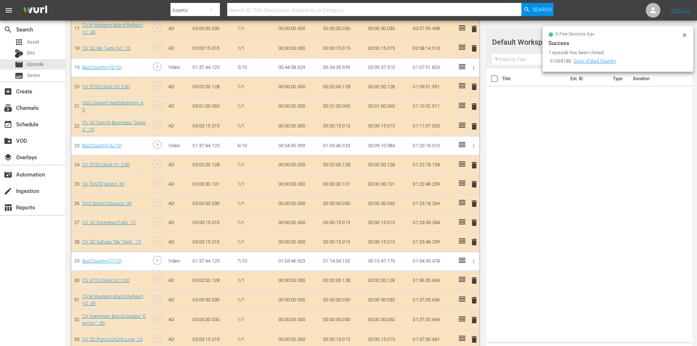
scroll to position [727, 0]
